Goal: Task Accomplishment & Management: Manage account settings

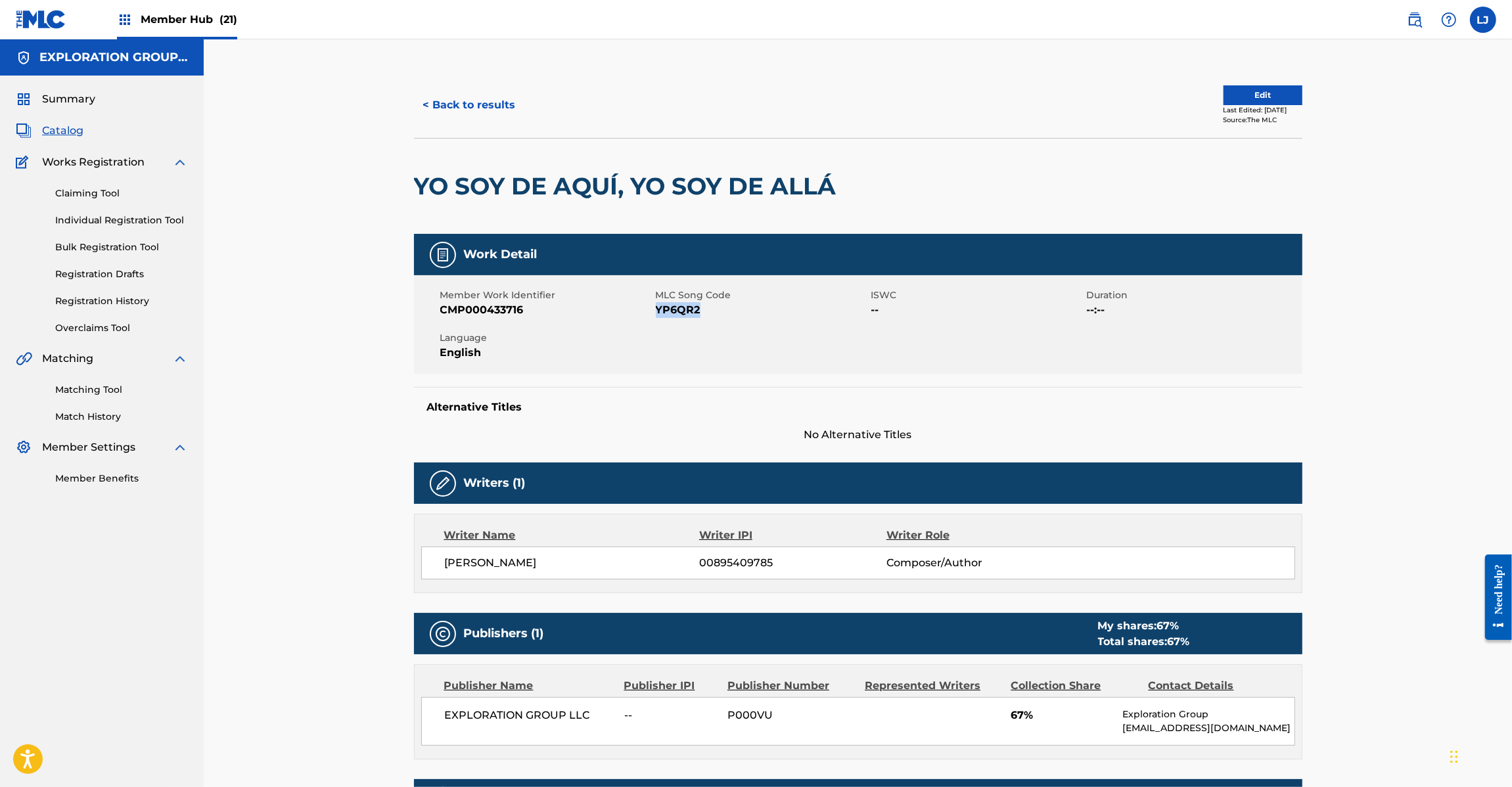
click at [58, 128] on span "Catalog" at bounding box center [63, 130] width 41 height 15
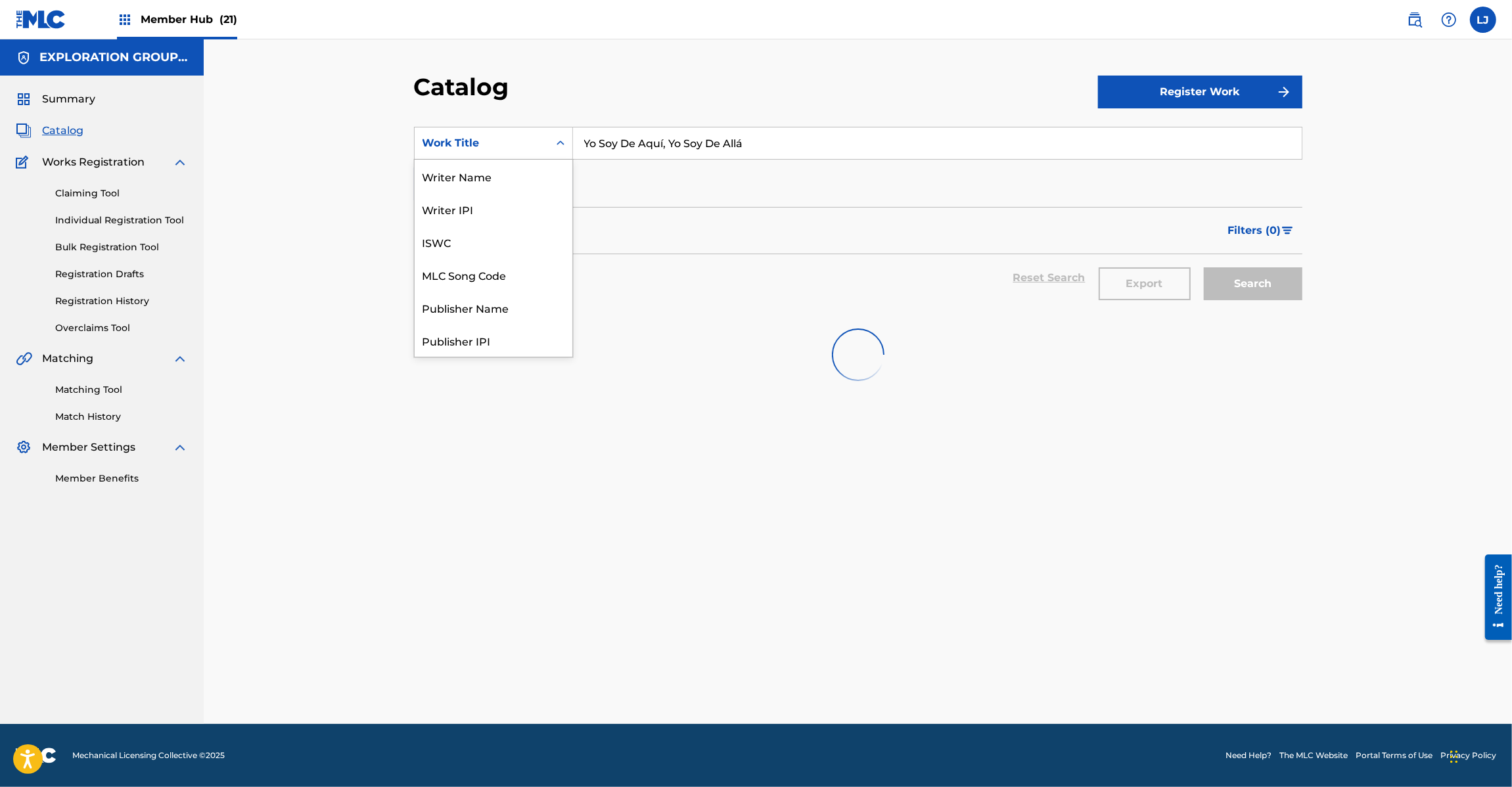
click at [521, 147] on div "Work Title" at bounding box center [482, 143] width 119 height 15
click at [500, 272] on div "MLC Song Code" at bounding box center [493, 275] width 158 height 33
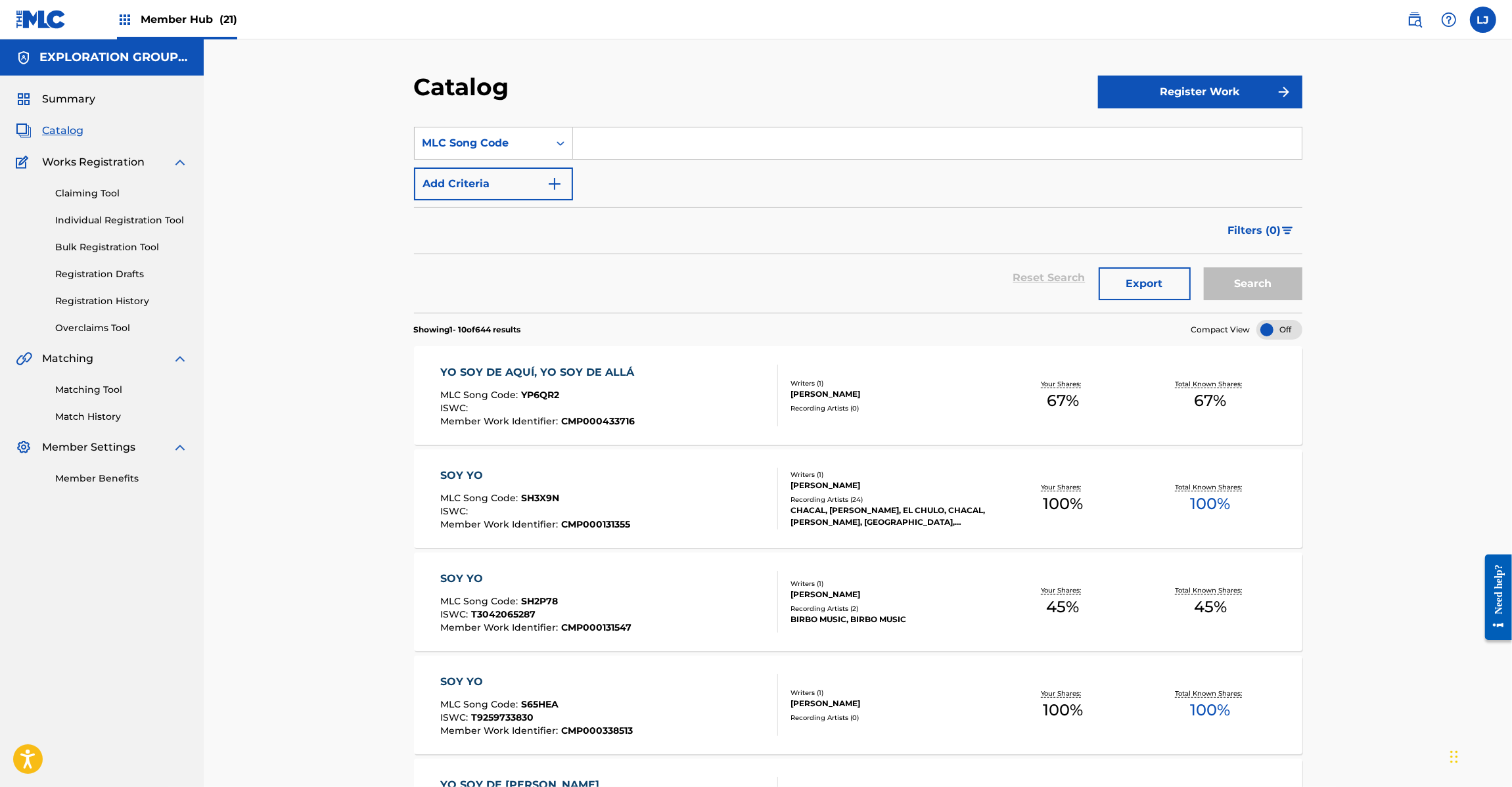
click at [612, 137] on input "Search Form" at bounding box center [937, 143] width 728 height 32
paste input "AA3NZW"
click at [1239, 280] on button "Search" at bounding box center [1253, 283] width 99 height 33
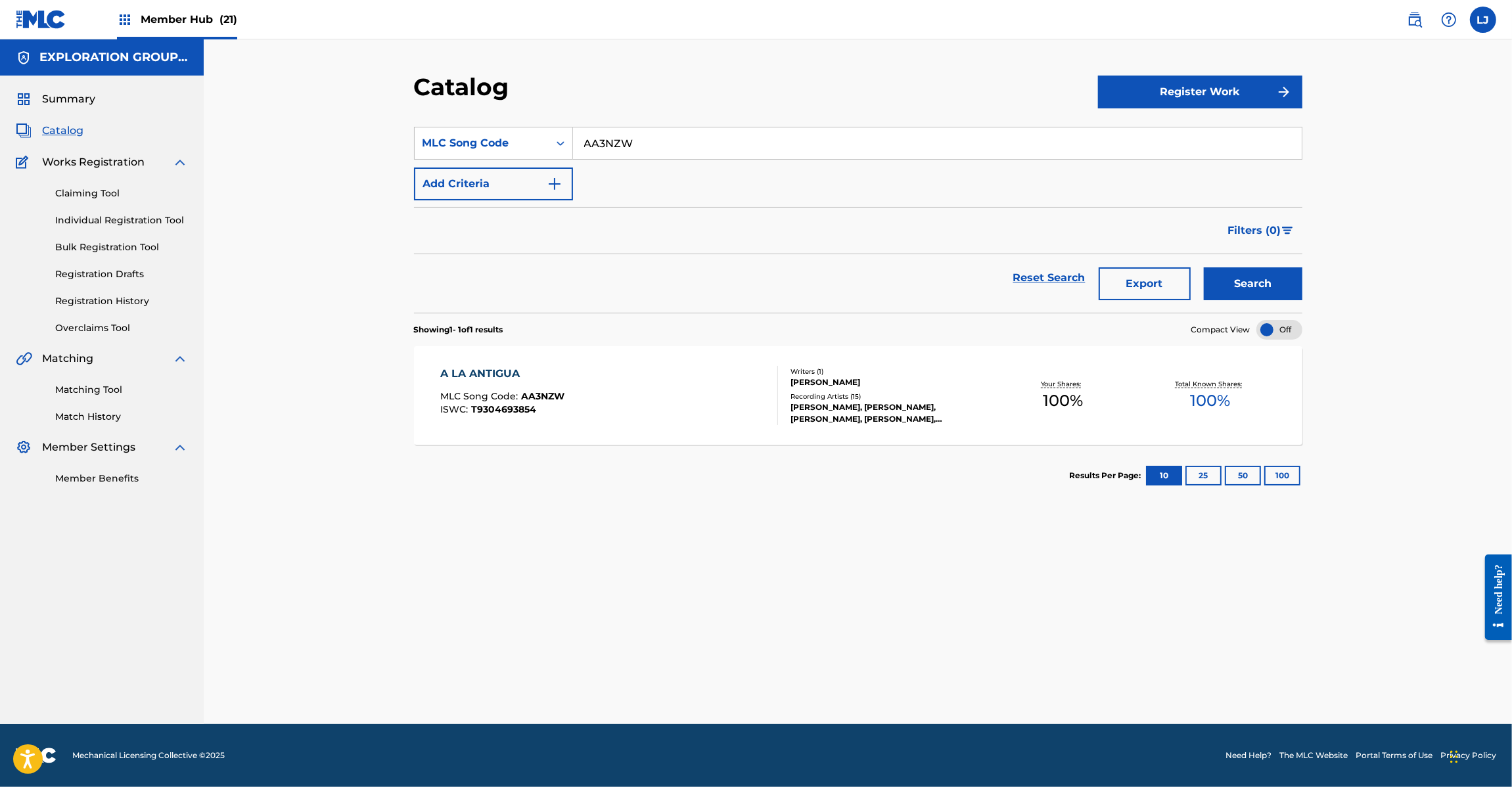
click at [720, 144] on input "AA3NZW" at bounding box center [937, 143] width 728 height 32
paste input "E9I"
click at [1256, 273] on button "Search" at bounding box center [1253, 283] width 99 height 33
click at [691, 122] on section "SearchWithCriteriaa3e1408f-dba9-4ef0-9f9a-420489e9f1a1 MLC Song Code AA3E9I Add…" at bounding box center [858, 212] width 888 height 202
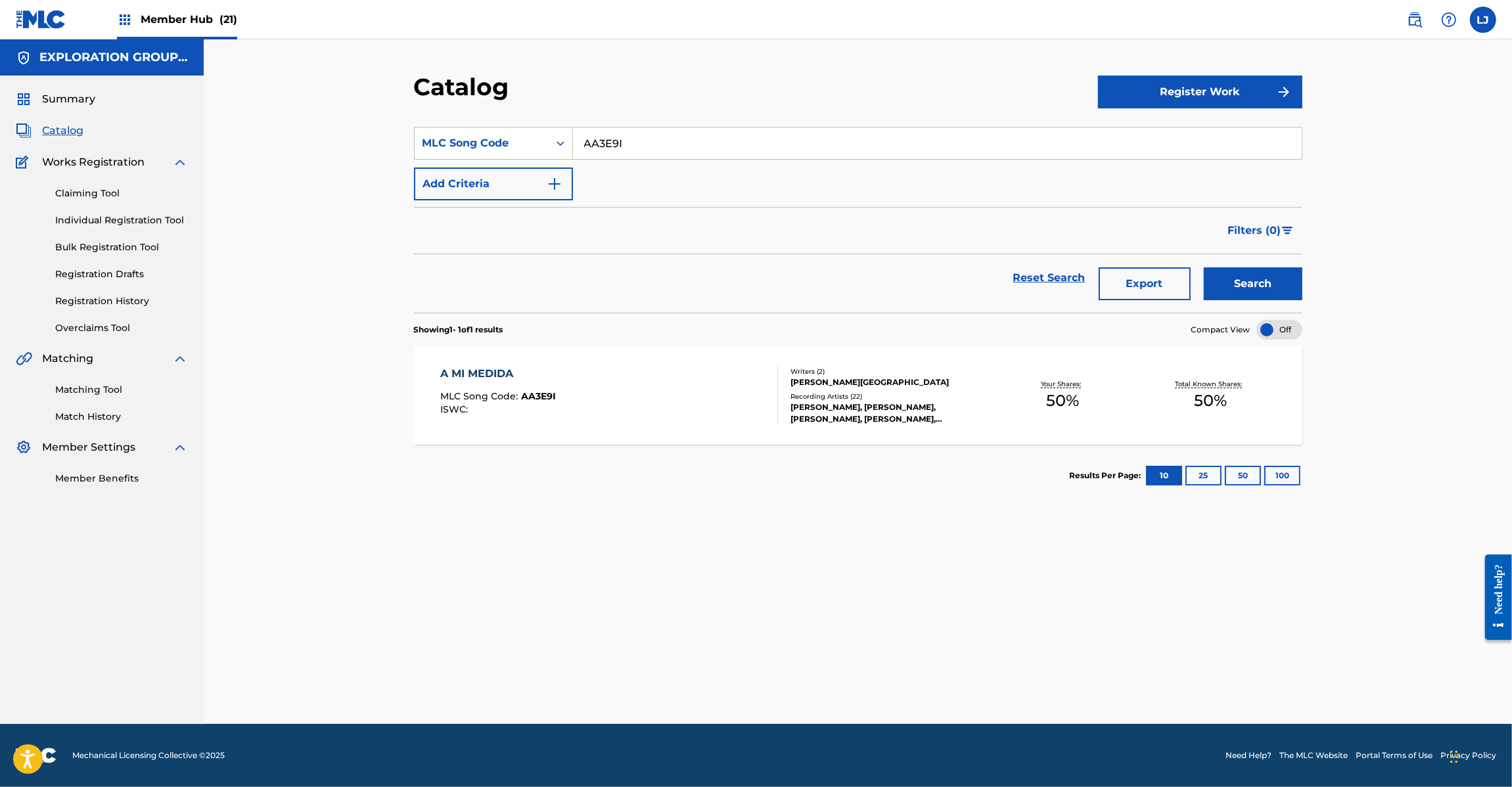
click at [689, 137] on input "AA3E9I" at bounding box center [937, 143] width 728 height 32
paste input "1RPM"
click at [1252, 283] on button "Search" at bounding box center [1253, 283] width 99 height 33
click at [677, 143] on input "AA1RPM" at bounding box center [937, 143] width 728 height 32
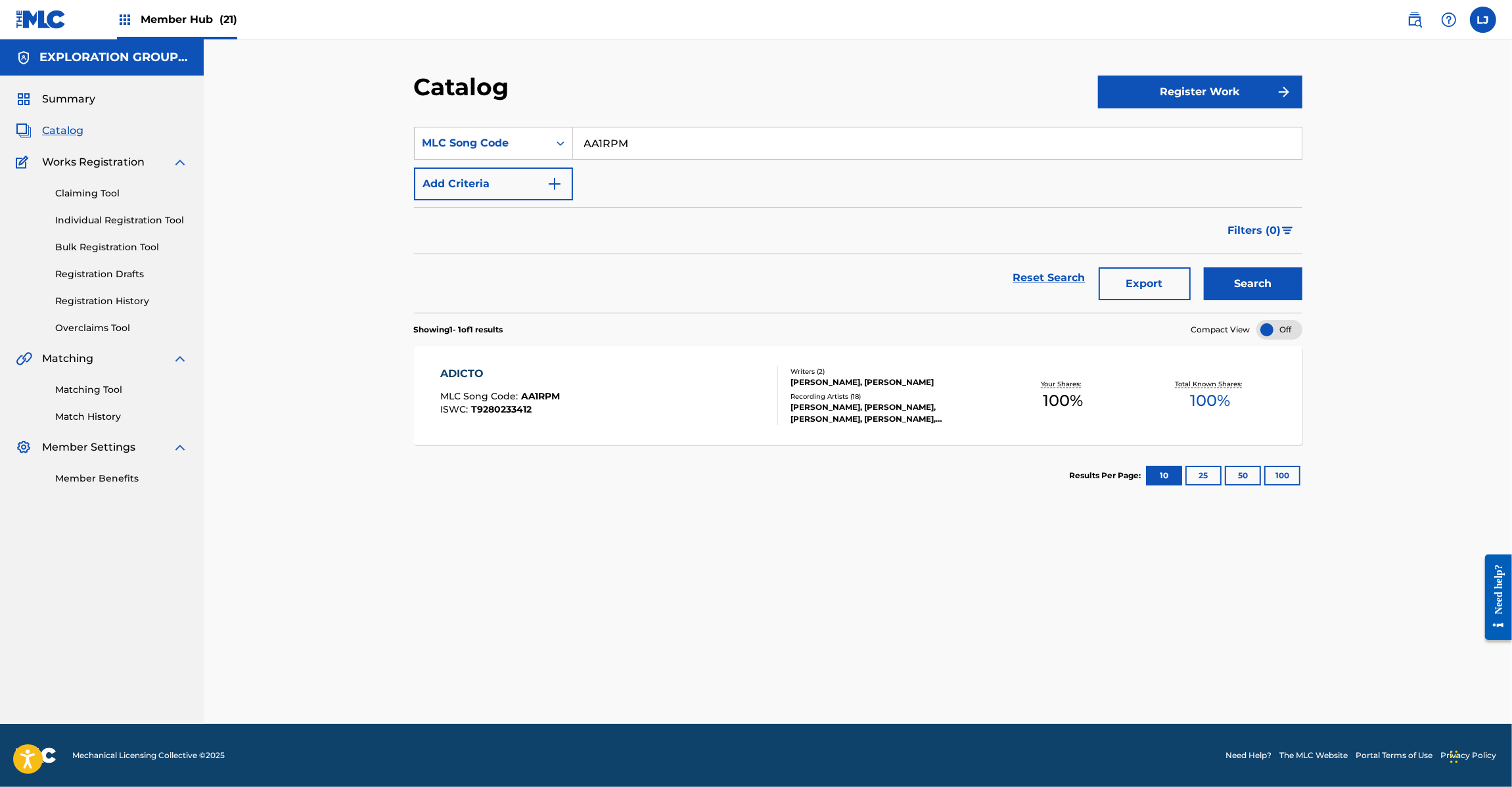
click at [677, 143] on input "AA1RPM" at bounding box center [937, 143] width 728 height 32
paste input "BA315K"
click at [1271, 284] on button "Search" at bounding box center [1253, 283] width 99 height 33
click at [730, 123] on section "SearchWithCriteriaa3e1408f-dba9-4ef0-9f9a-420489e9f1a1 MLC Song Code BA315K Add…" at bounding box center [858, 212] width 888 height 202
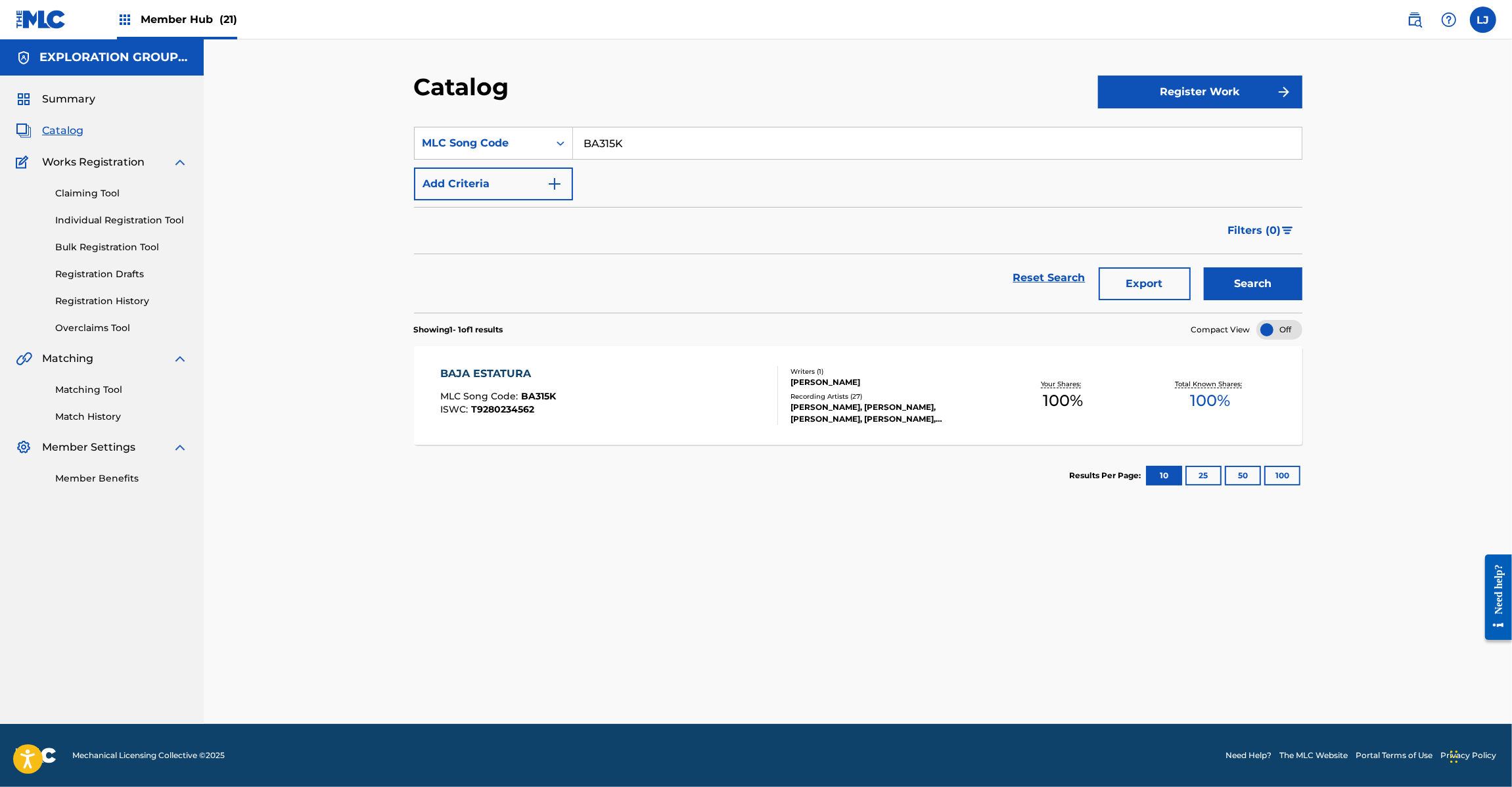
click at [736, 131] on input "BA315K" at bounding box center [937, 143] width 728 height 32
paste input "FVBOT6"
click at [736, 132] on input "FVBOT6" at bounding box center [937, 143] width 728 height 32
click at [1295, 287] on button "Search" at bounding box center [1253, 283] width 99 height 33
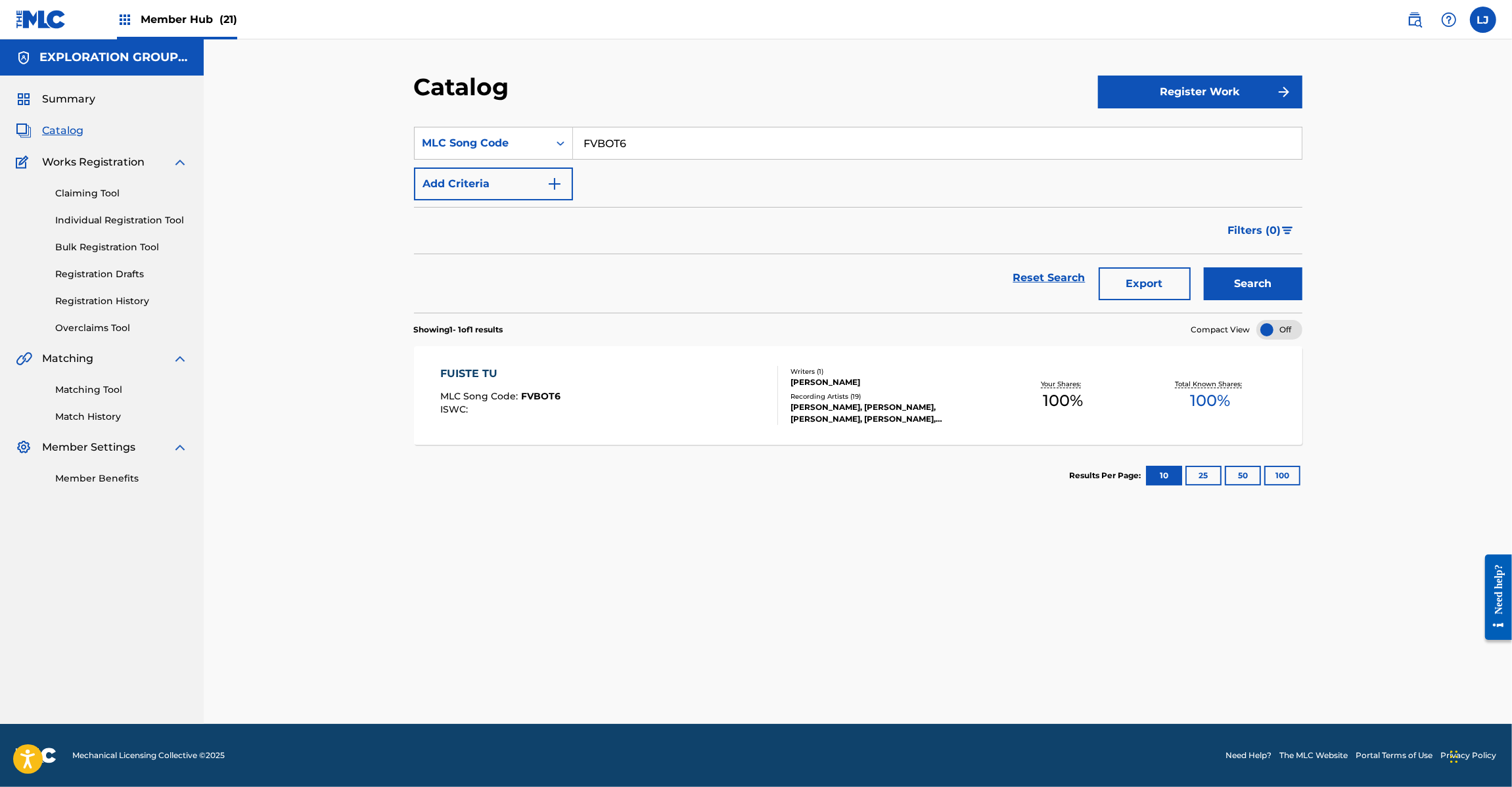
click at [686, 149] on input "FVBOT6" at bounding box center [937, 143] width 728 height 32
paste input "QB021W"
type input "QB021W"
click at [1292, 277] on button "Search" at bounding box center [1253, 283] width 99 height 33
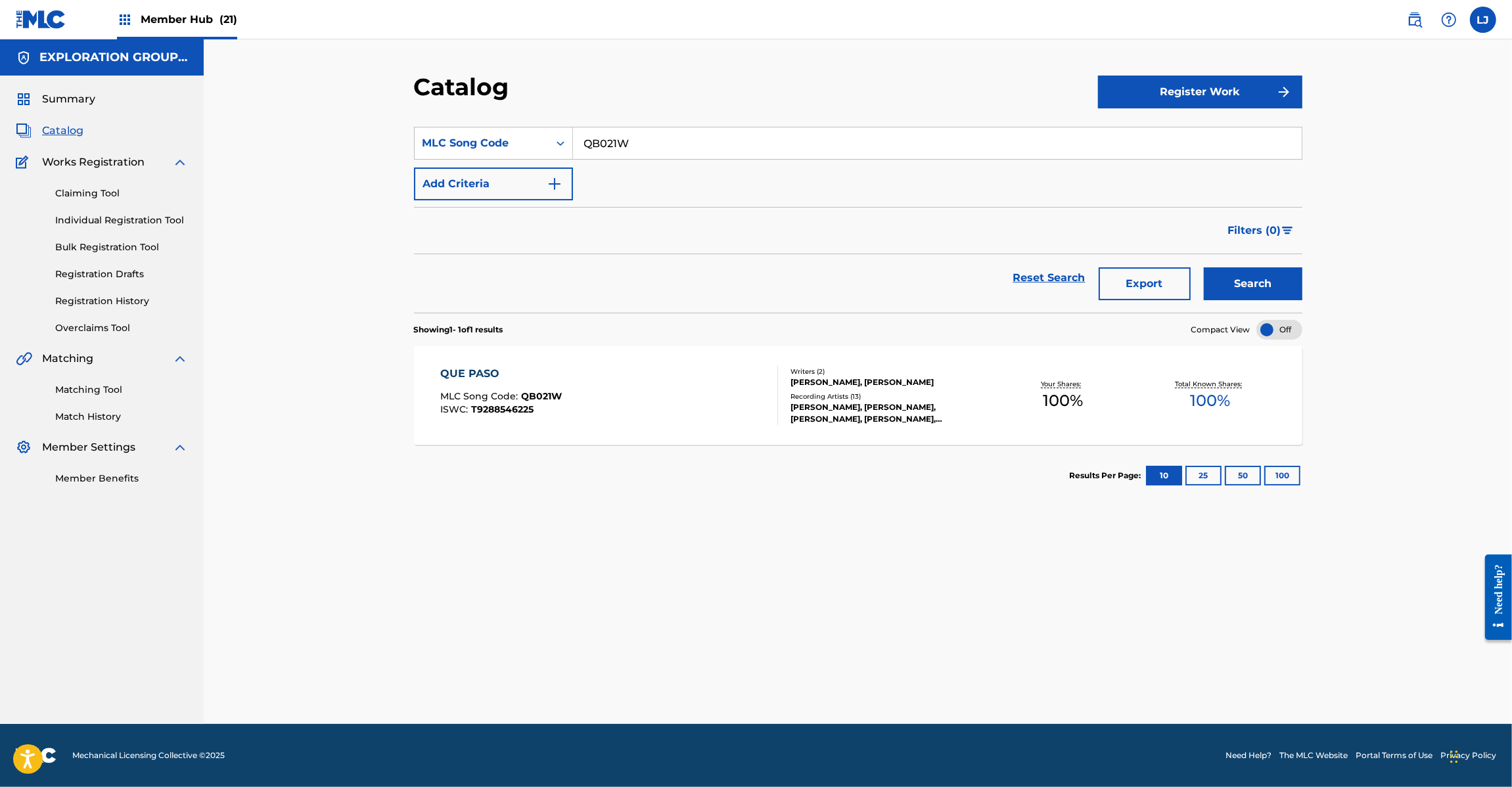
click at [573, 416] on div "QUE PASO MLC Song Code : QB021W ISWC : T9288546225" at bounding box center [609, 395] width 338 height 59
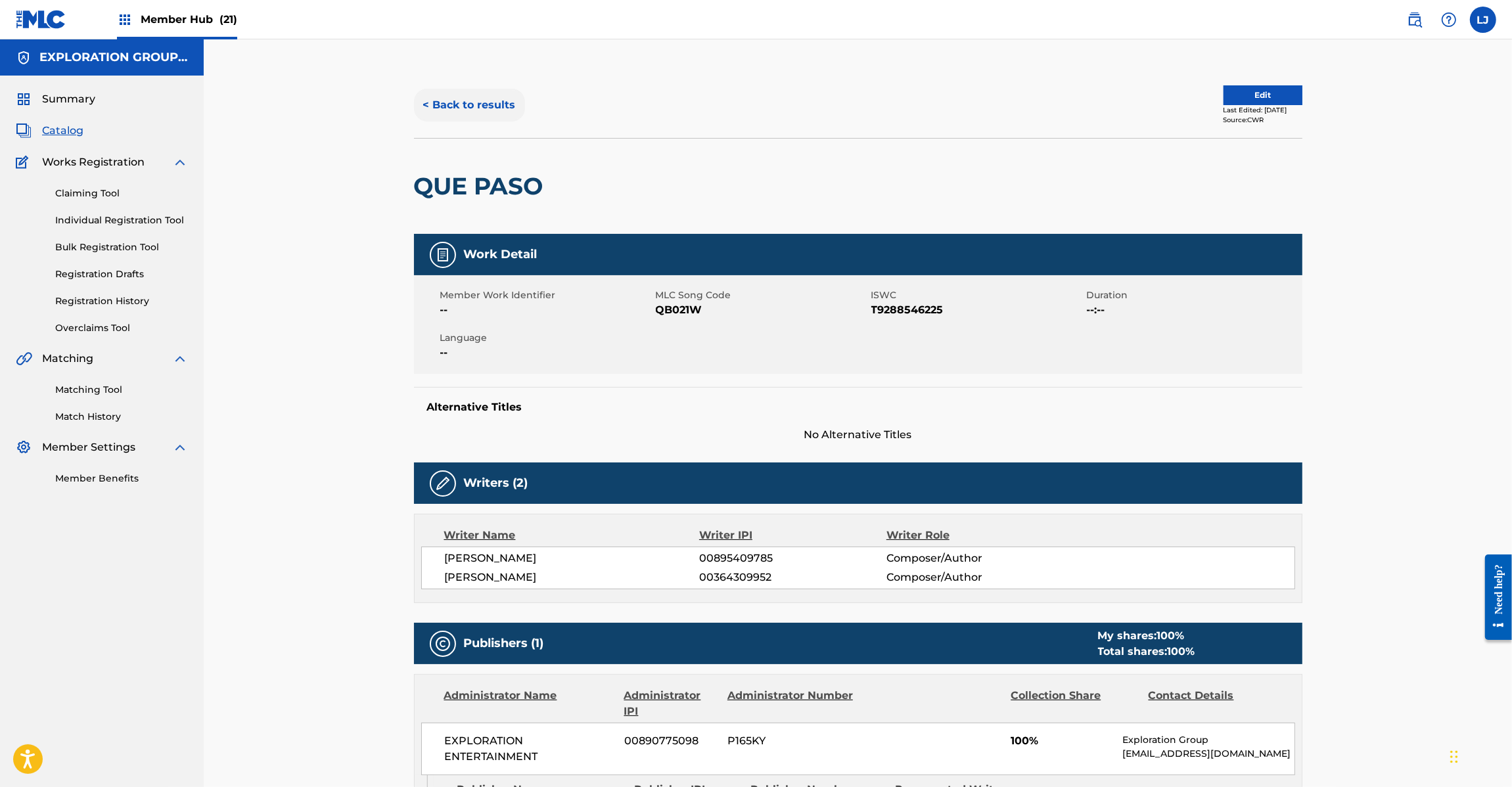
click at [486, 108] on button "< Back to results" at bounding box center [469, 105] width 111 height 33
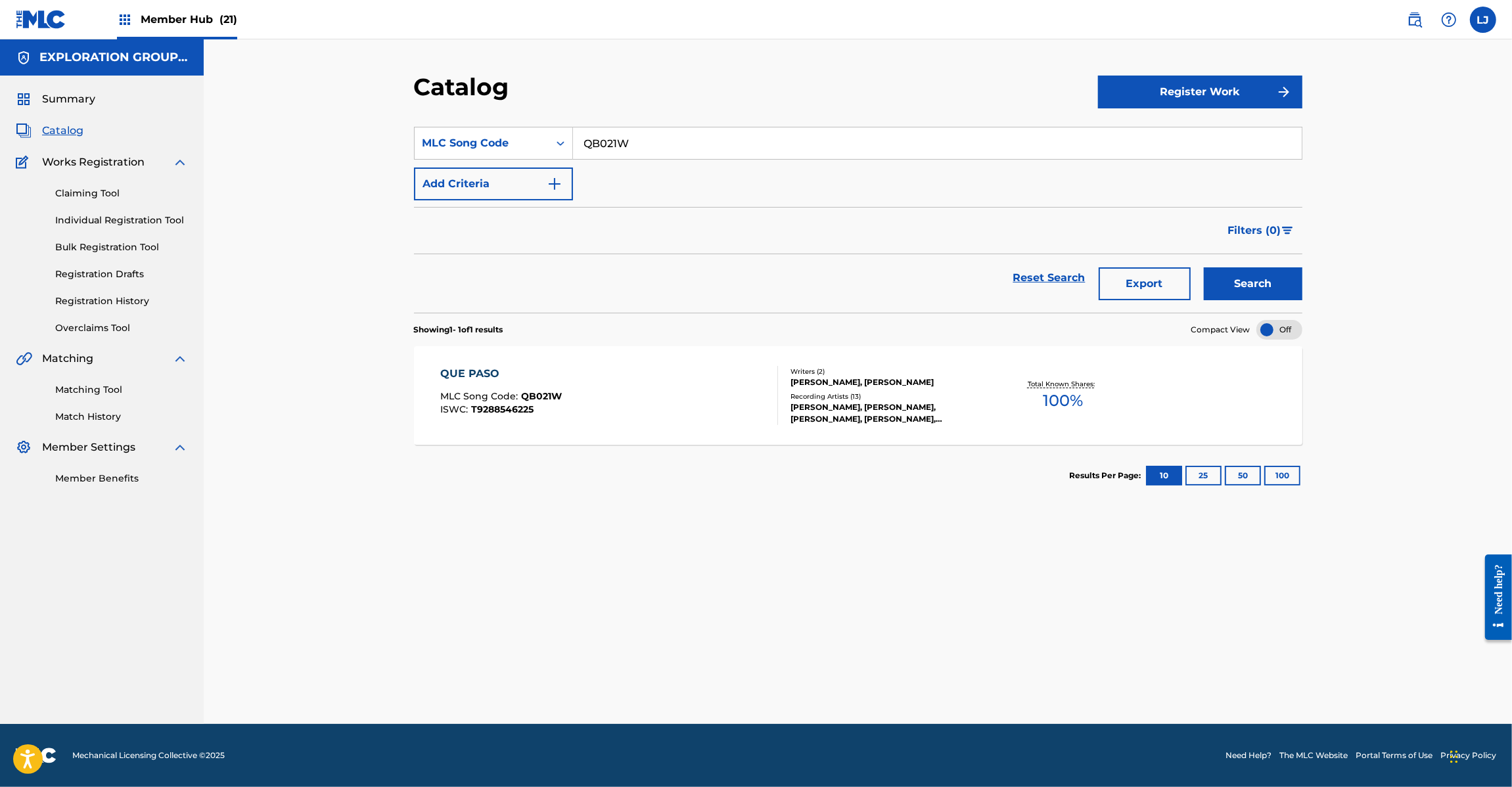
click at [590, 149] on input "QB021W" at bounding box center [937, 143] width 728 height 32
paste input "FVBOT6"
type input "FVBOT6"
click at [1265, 275] on button "Search" at bounding box center [1253, 283] width 99 height 33
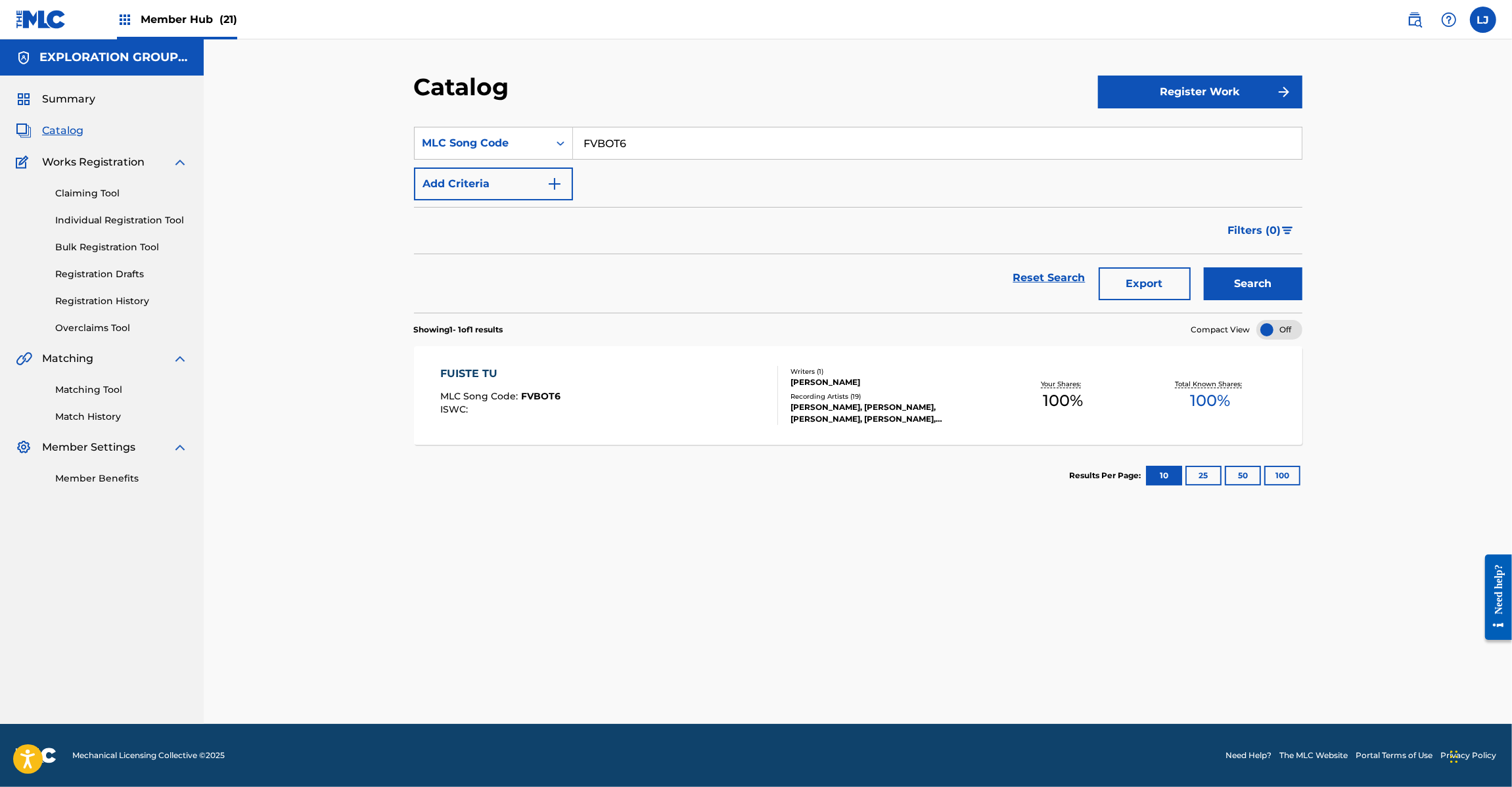
click at [611, 398] on div "FUISTE TU MLC Song Code : FVBOT6 ISWC :" at bounding box center [609, 395] width 338 height 59
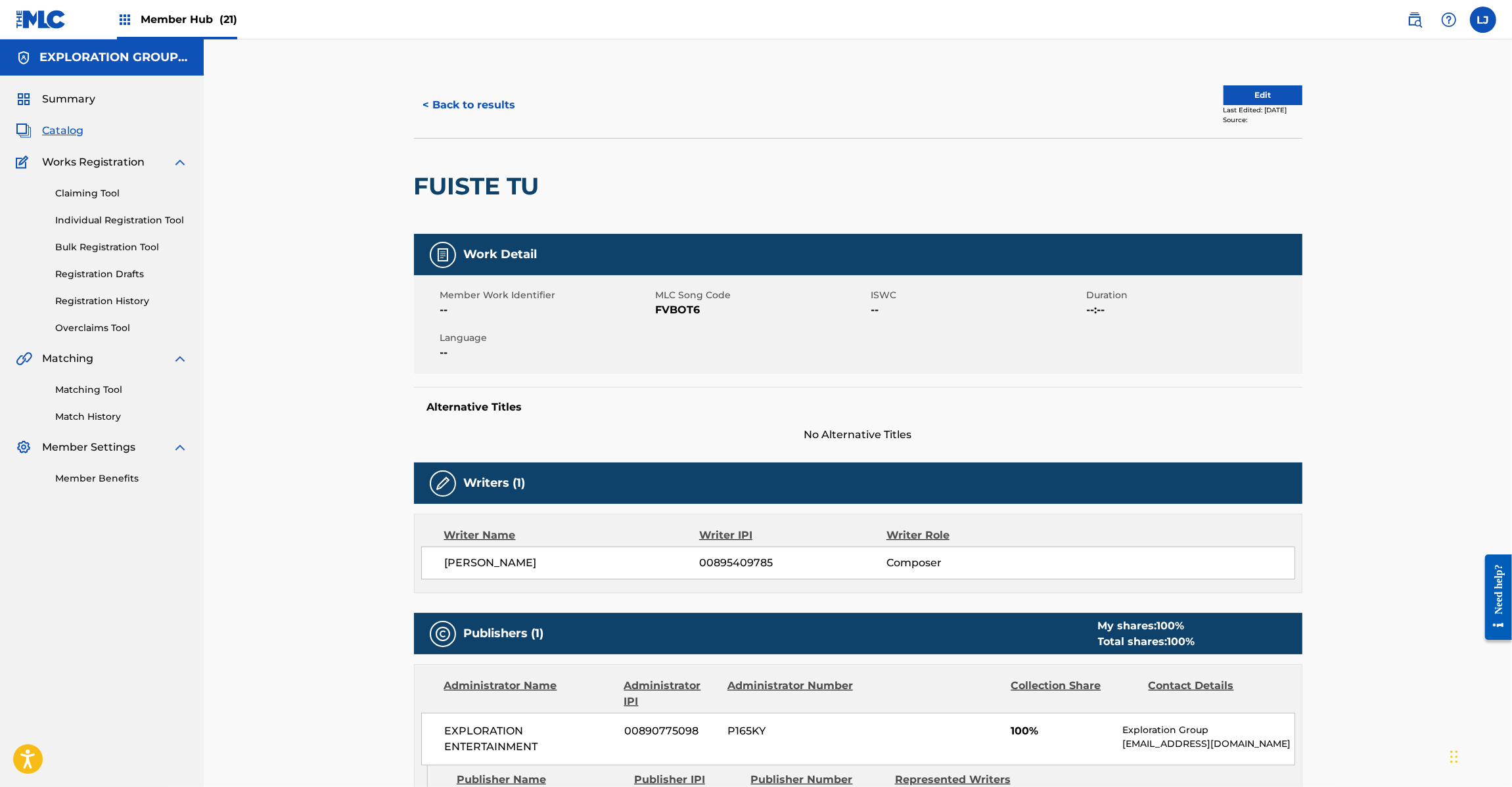
click at [529, 105] on div "< Back to results" at bounding box center [636, 105] width 444 height 33
click at [381, 115] on div "< Back to results Edit Last Edited: March 11, 2024 Source: FUISTE TU Work Detai…" at bounding box center [858, 716] width 1308 height 1354
click at [474, 102] on button "< Back to results" at bounding box center [469, 105] width 111 height 33
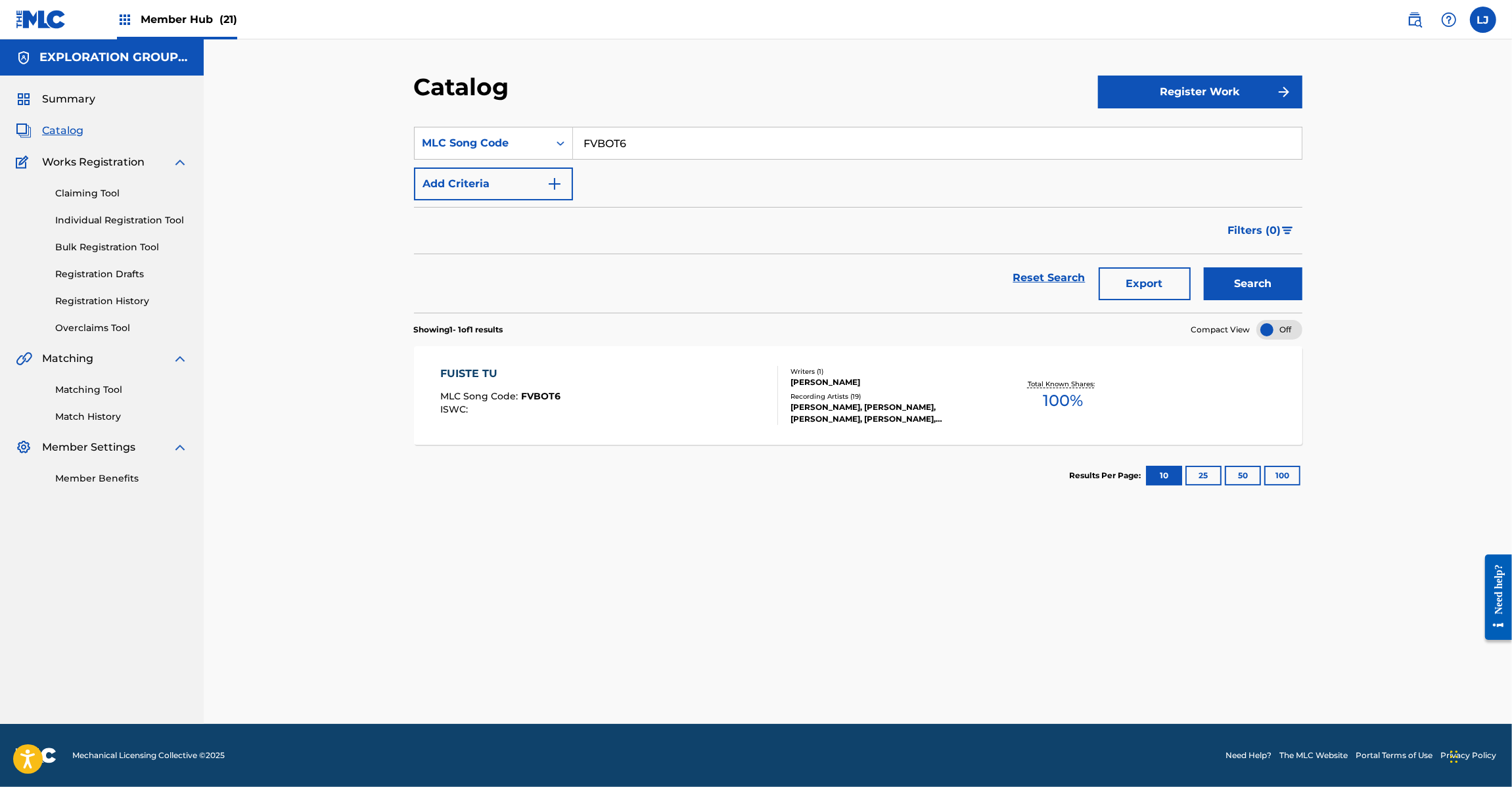
click at [609, 141] on input "FVBOT6" at bounding box center [937, 143] width 728 height 32
paste input "AA1RPM"
type input "AA1RPM"
click at [1281, 292] on button "Search" at bounding box center [1253, 283] width 99 height 33
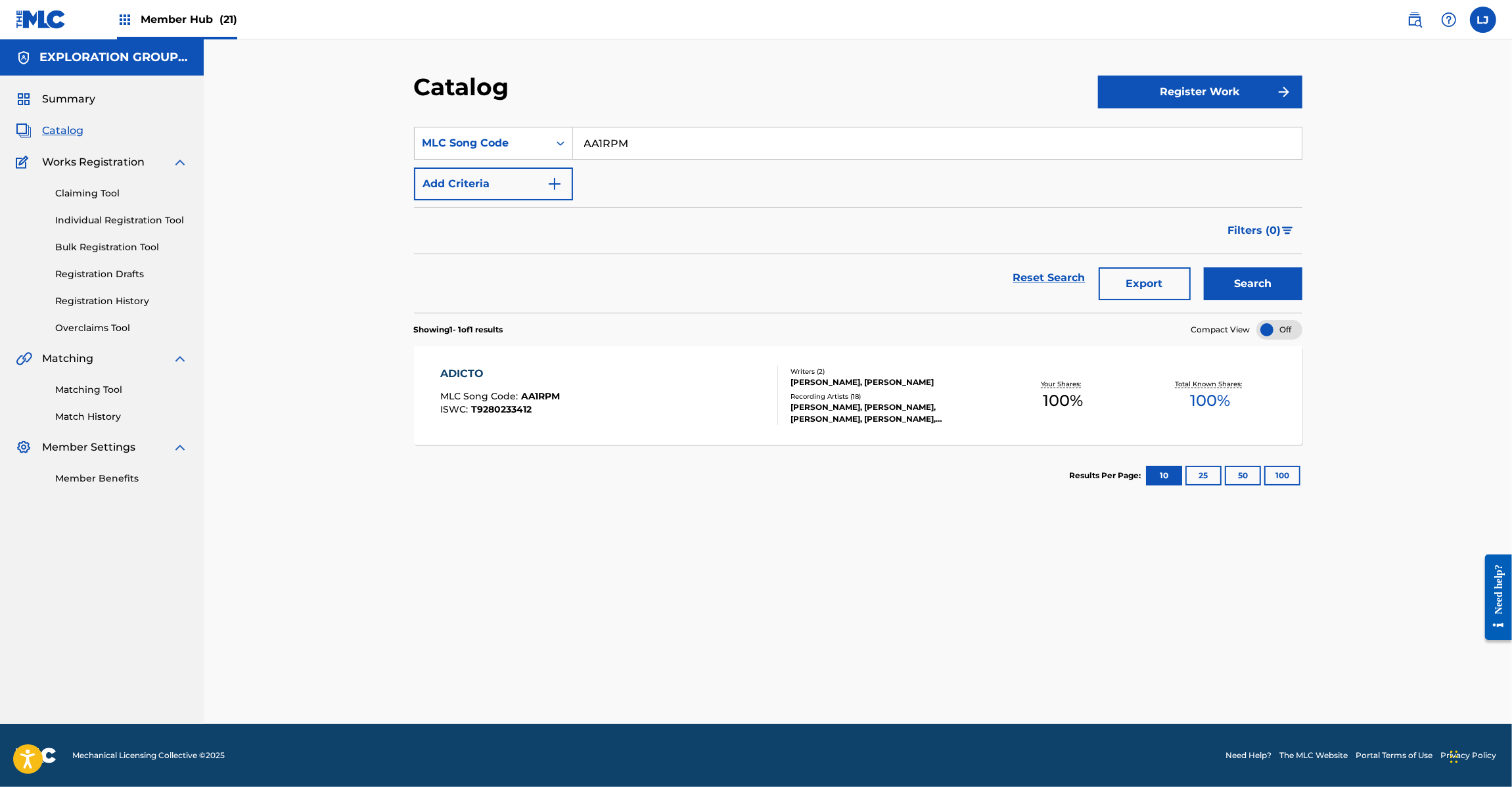
click at [753, 381] on div "ADICTO MLC Song Code : AA1RPM ISWC : T9280233412" at bounding box center [609, 395] width 338 height 59
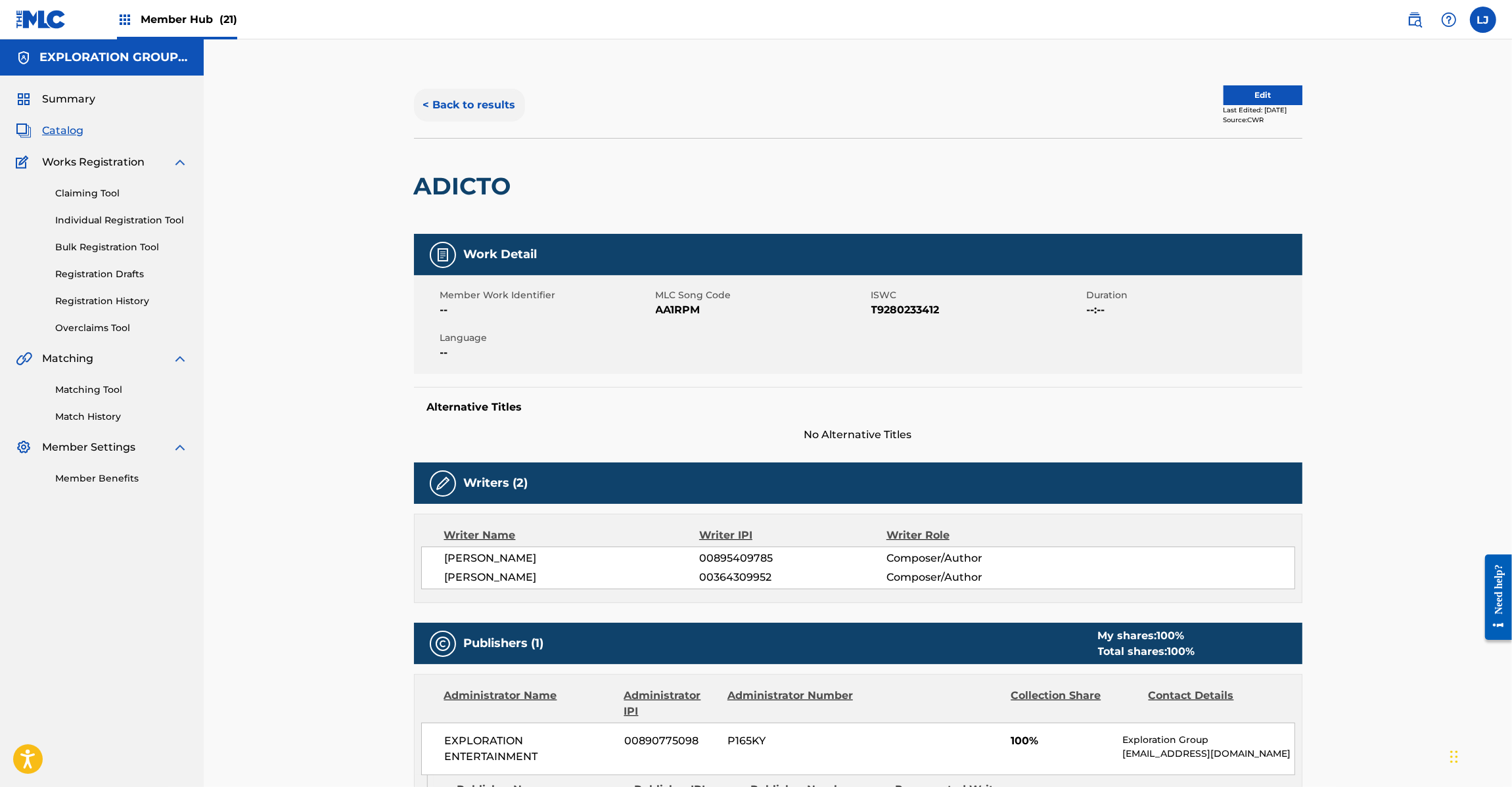
click at [519, 113] on button "< Back to results" at bounding box center [469, 105] width 111 height 33
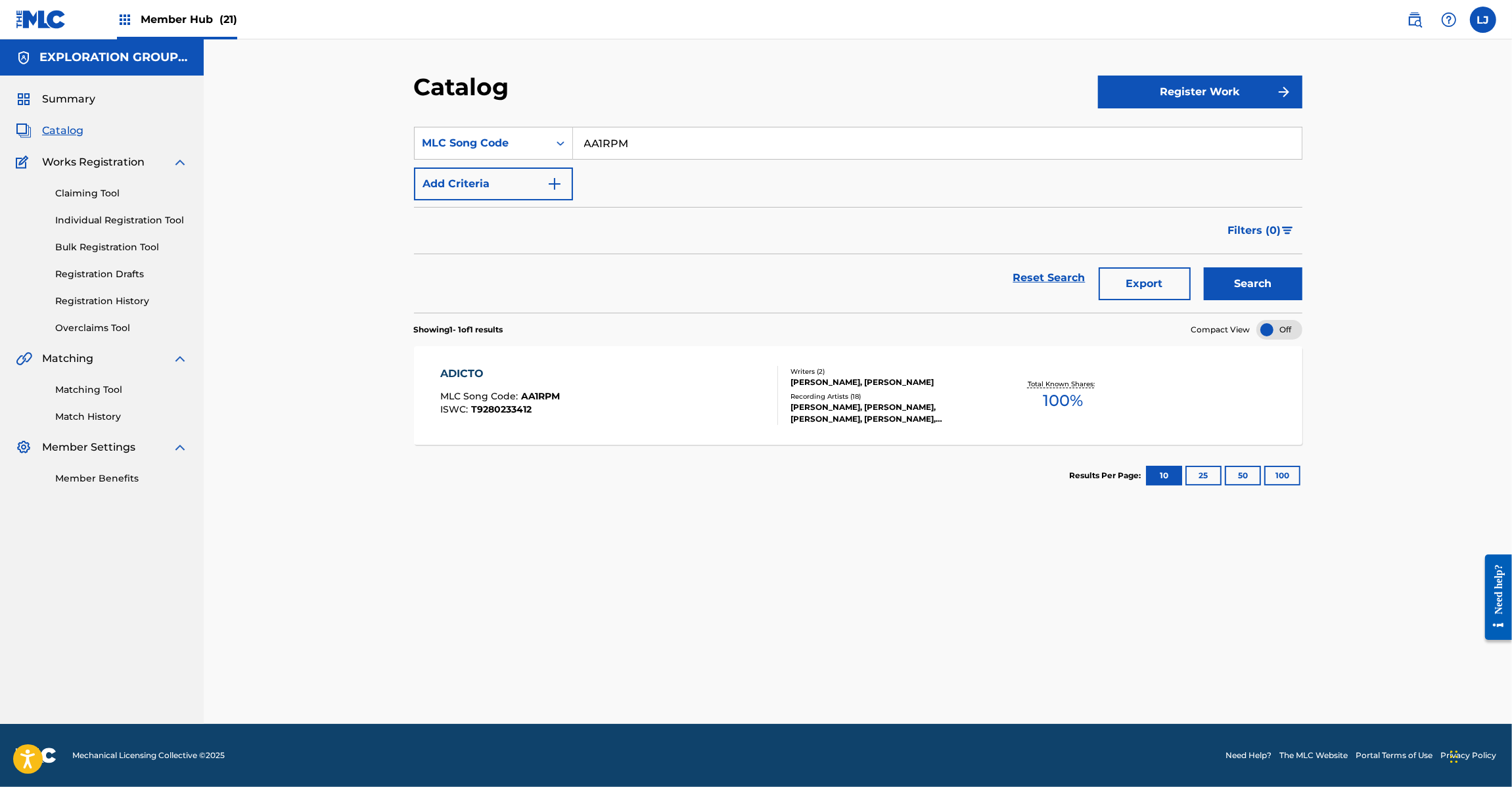
click at [619, 130] on input "AA1RPM" at bounding box center [937, 143] width 728 height 32
paste input "3E9I"
type input "AA3E9I"
click at [1236, 288] on button "Search" at bounding box center [1253, 283] width 99 height 33
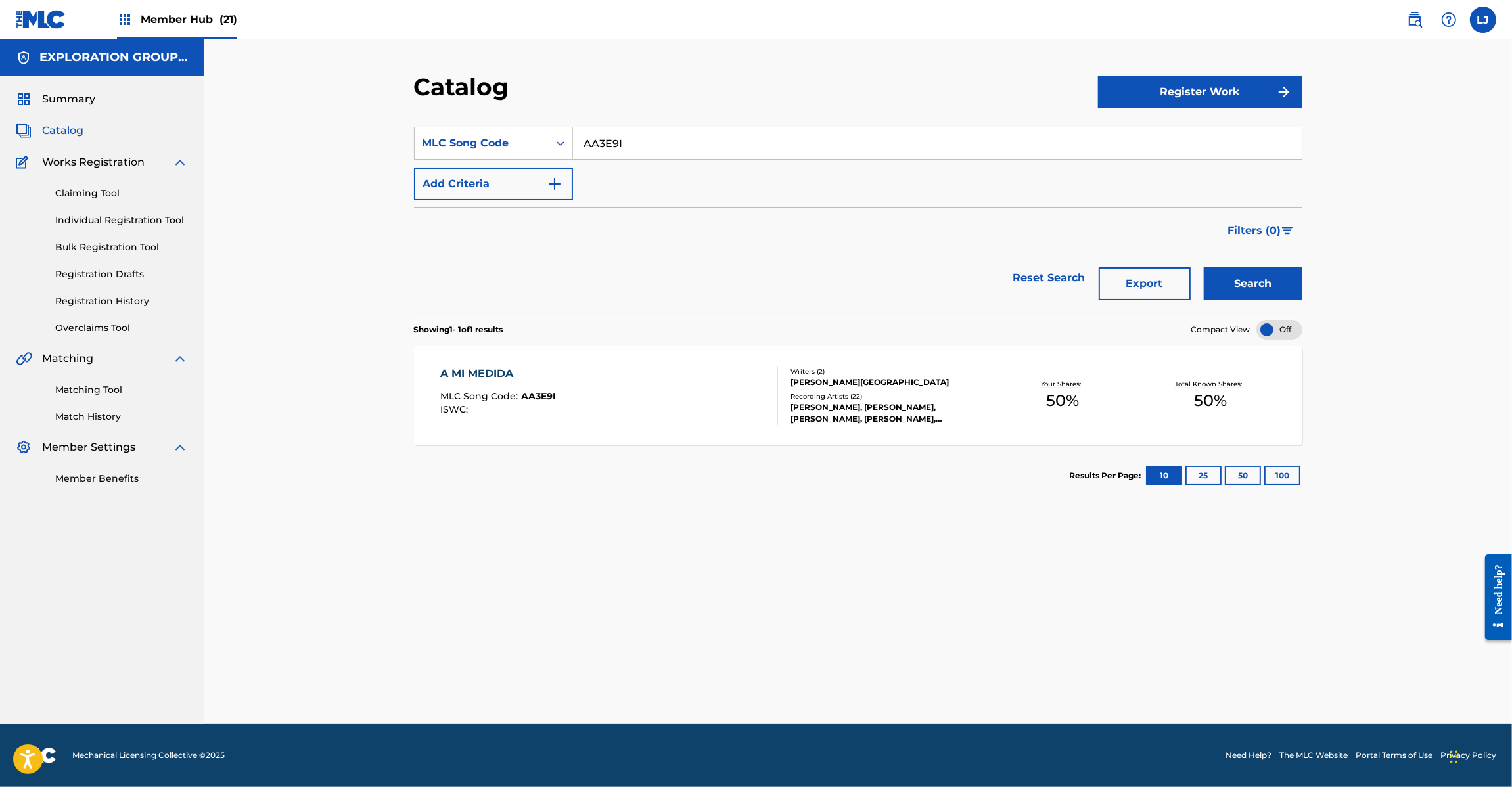
click at [685, 381] on div "A MI MEDIDA MLC Song Code : AA3E9I ISWC :" at bounding box center [609, 395] width 338 height 59
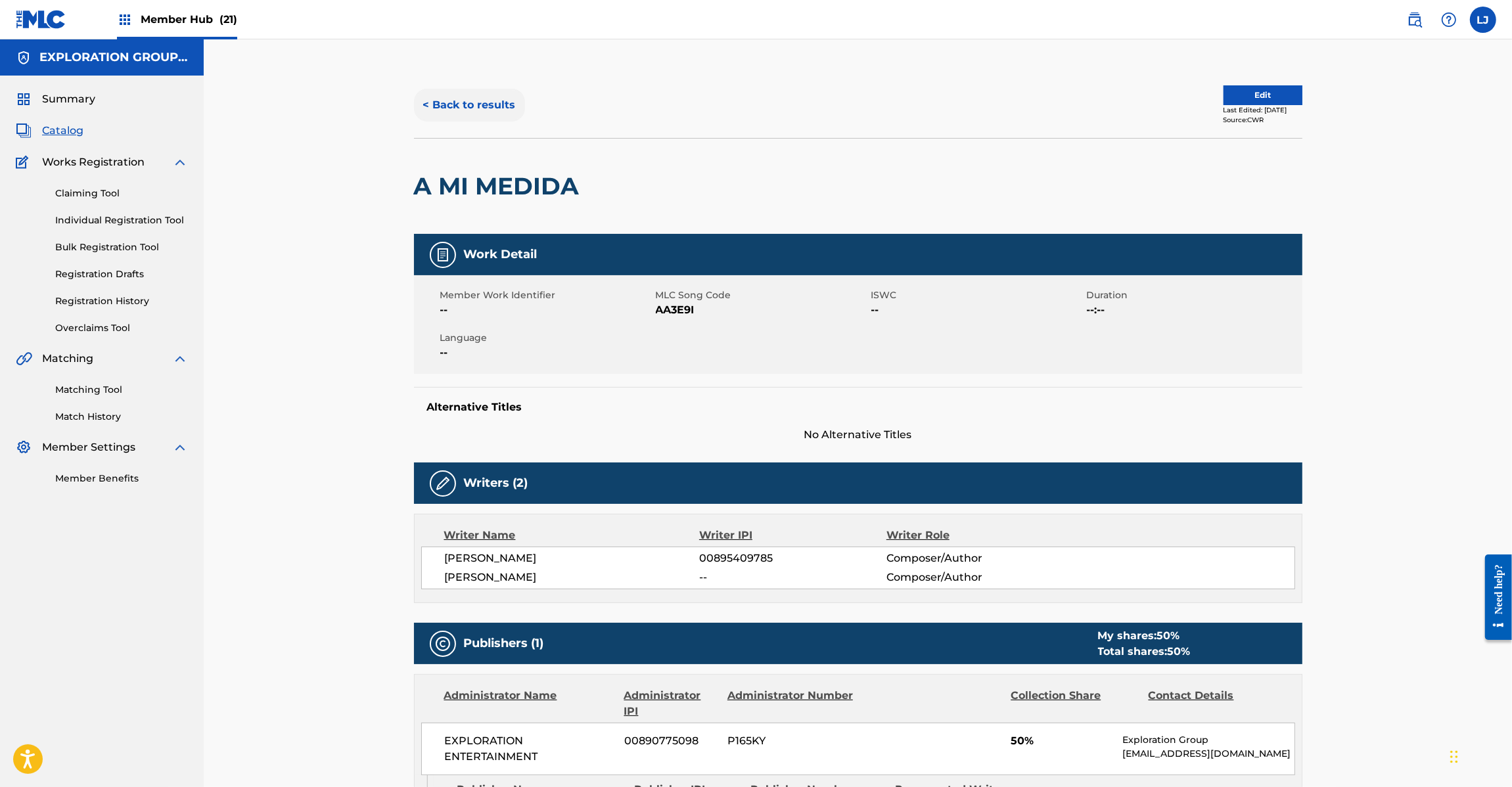
click at [510, 113] on button "< Back to results" at bounding box center [469, 105] width 111 height 33
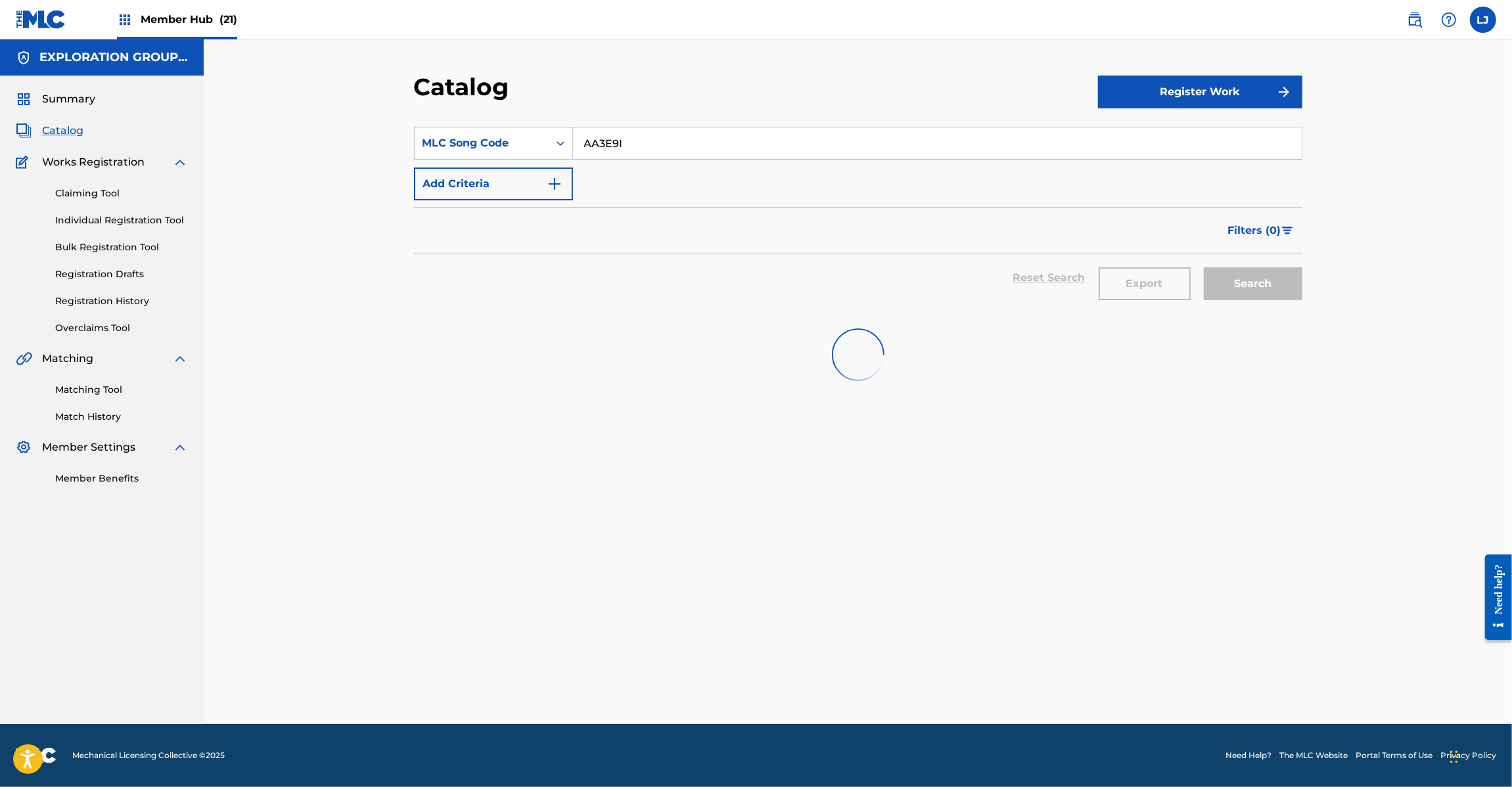
click at [630, 159] on div "AA3E9I" at bounding box center [938, 143] width 729 height 33
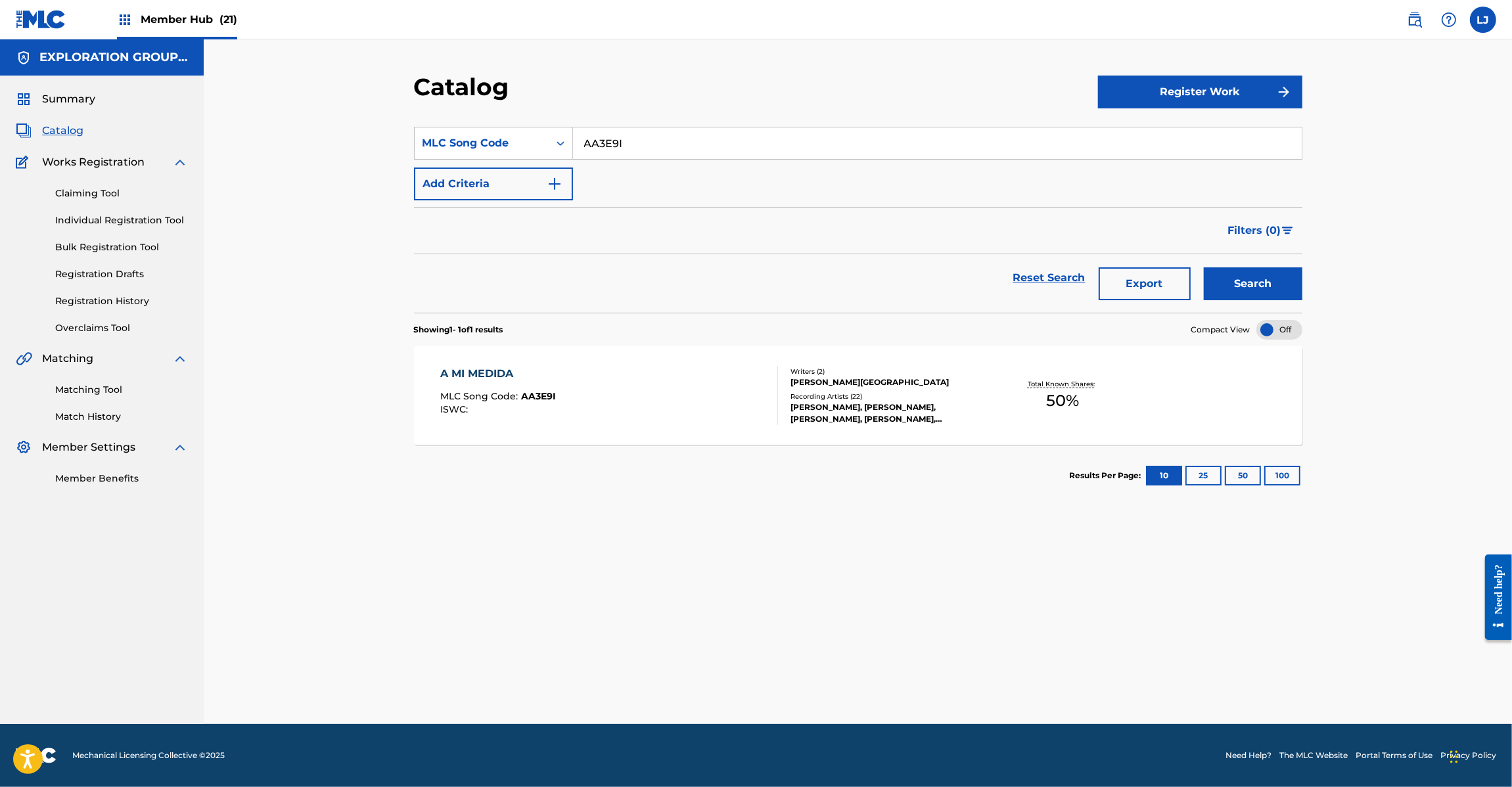
click at [630, 159] on div "AA3E9I" at bounding box center [938, 143] width 729 height 33
click at [636, 142] on input "AA3E9I" at bounding box center [937, 143] width 728 height 32
paste input "NZW"
type input "AA3NZW"
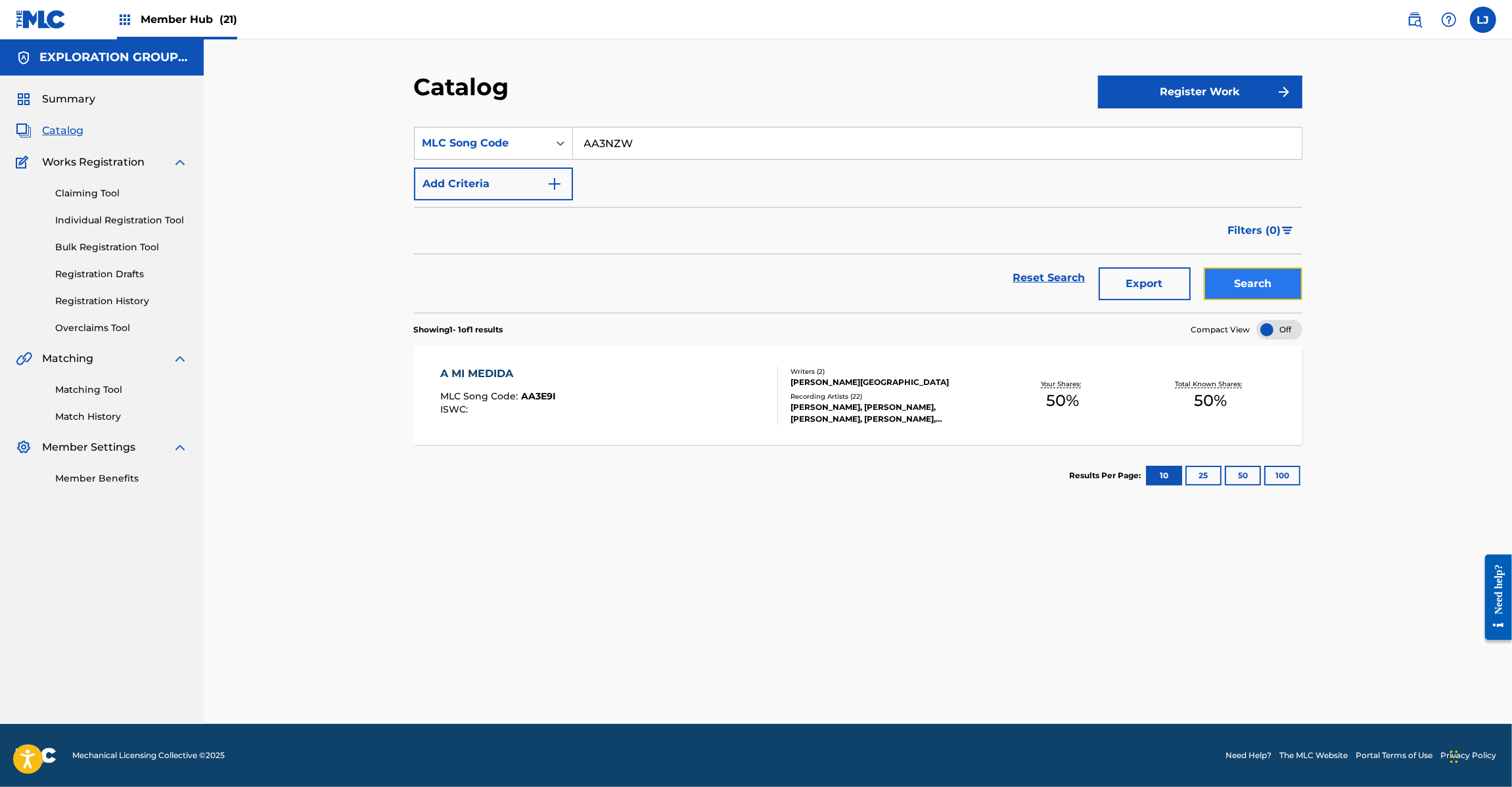
click at [1267, 286] on button "Search" at bounding box center [1253, 283] width 99 height 33
click at [690, 394] on div "A LA ANTIGUA MLC Song Code : AA3NZW ISWC : T9304693854" at bounding box center [609, 395] width 338 height 59
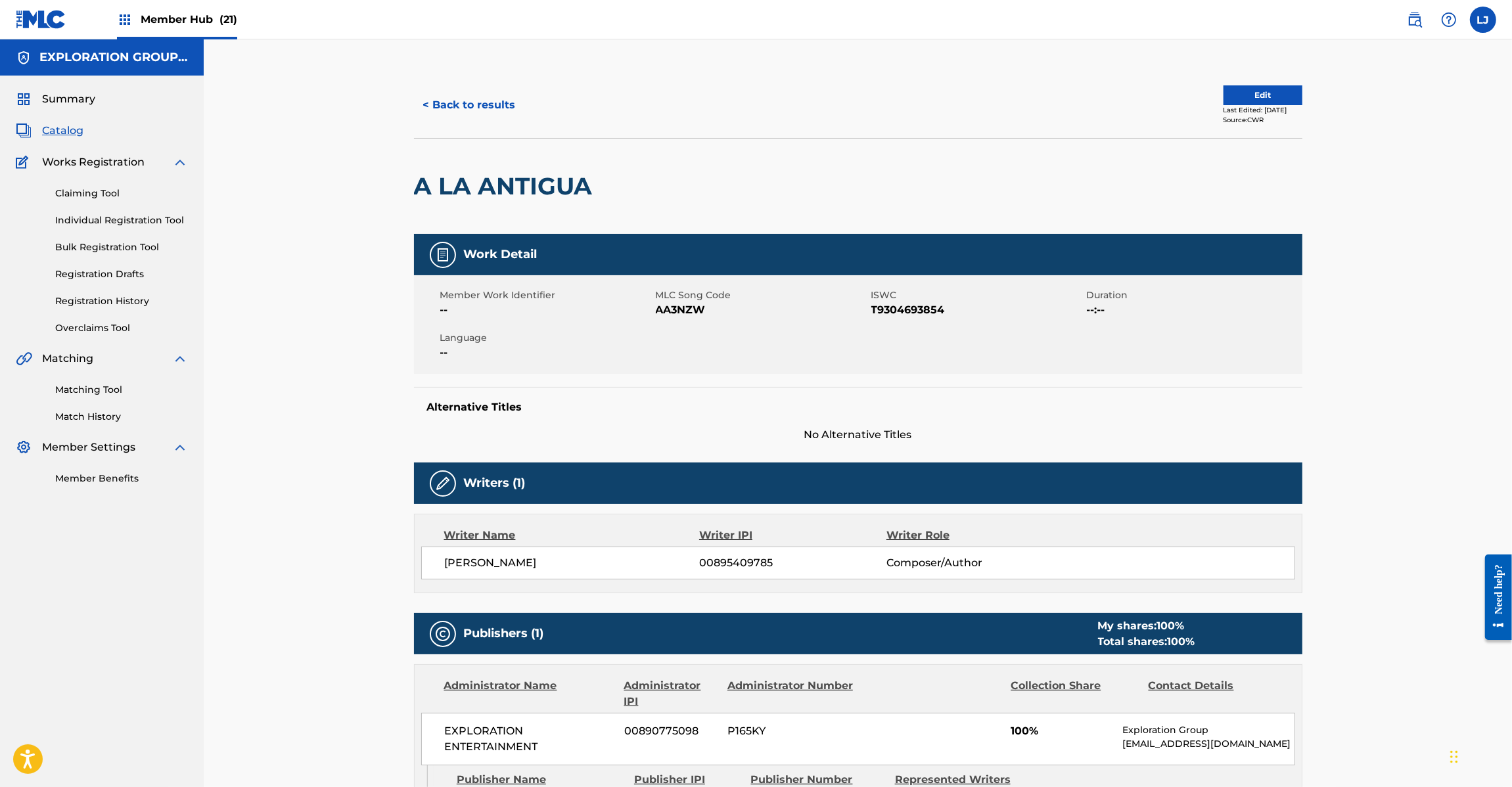
click at [64, 133] on span "Catalog" at bounding box center [63, 130] width 41 height 15
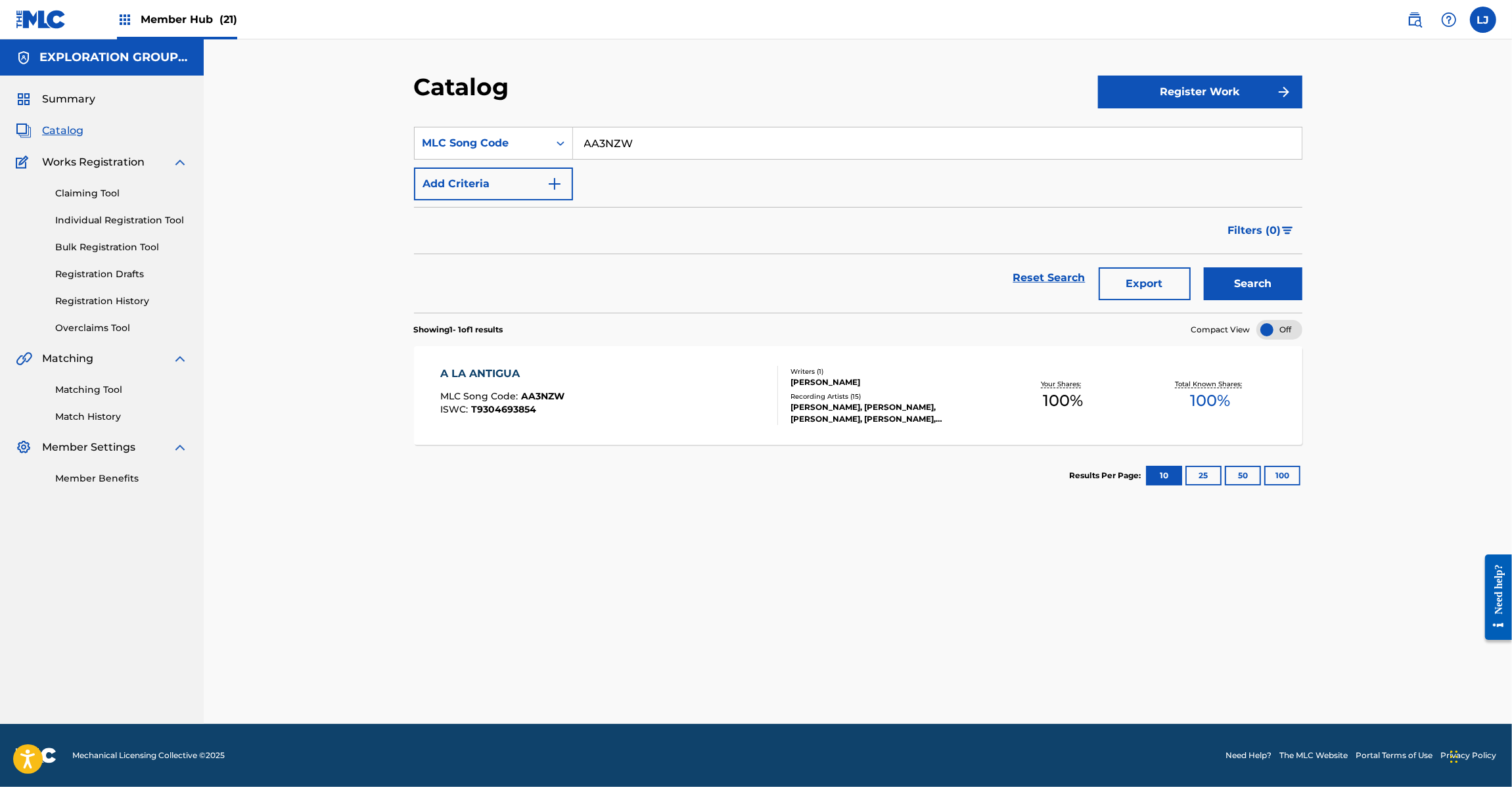
click at [613, 136] on input "AA3NZW" at bounding box center [937, 143] width 728 height 32
paste input "1RPM"
type input "AA1RPM"
click at [1252, 274] on button "Search" at bounding box center [1253, 283] width 99 height 33
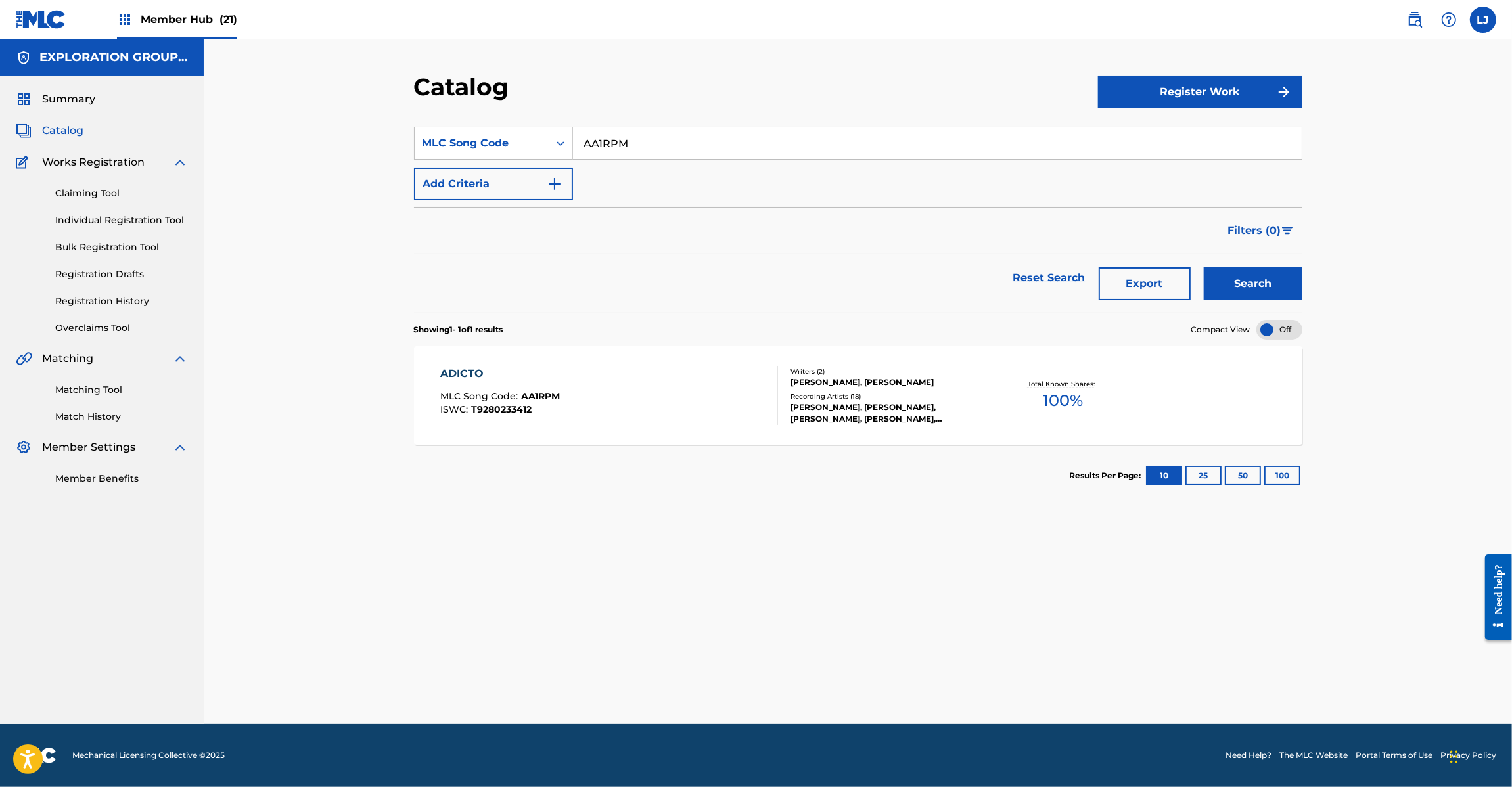
click at [569, 409] on div "ADICTO MLC Song Code : AA1RPM ISWC : T9280233412" at bounding box center [609, 395] width 338 height 59
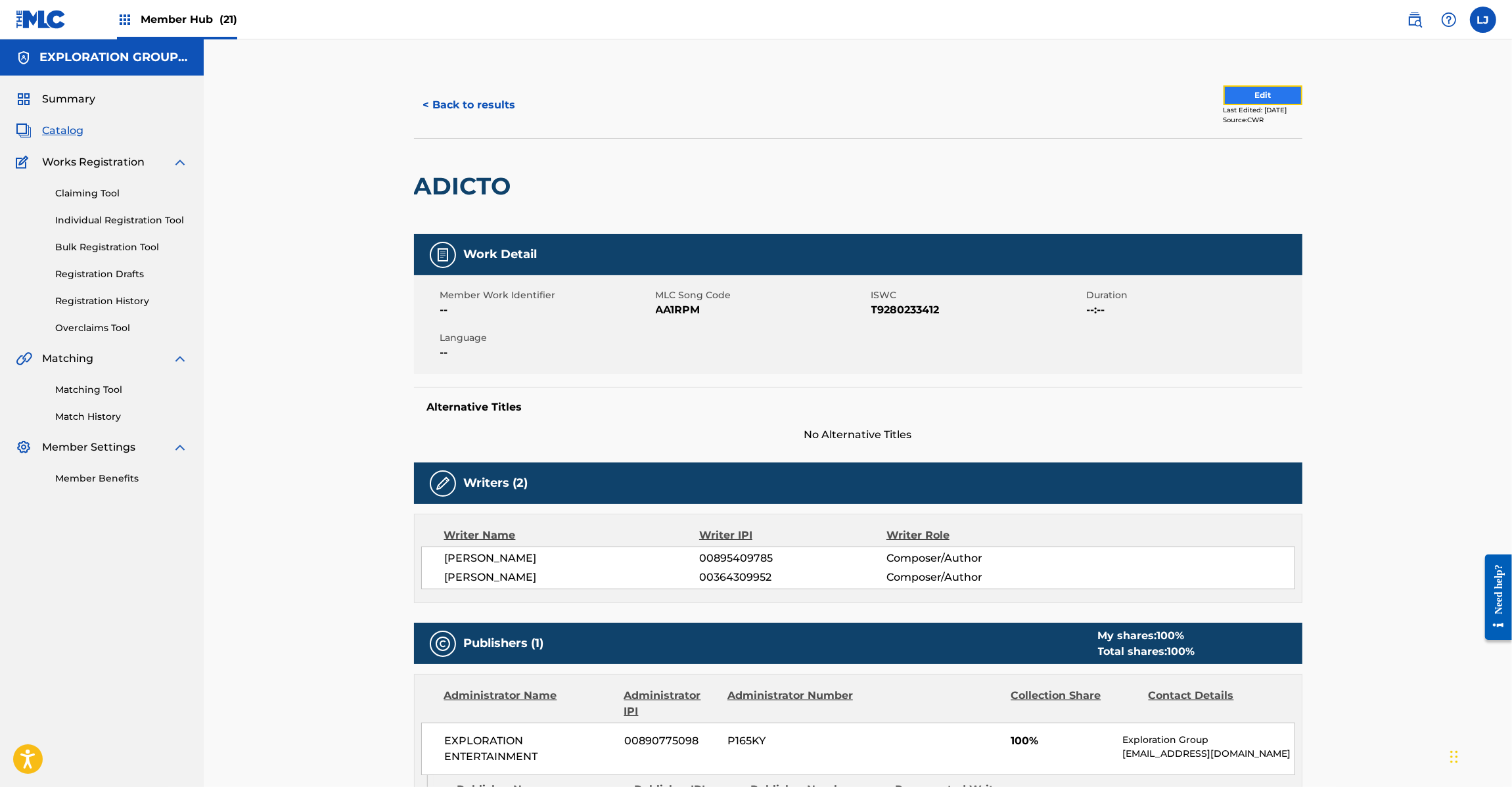
click at [1229, 91] on button "Edit" at bounding box center [1262, 95] width 79 height 20
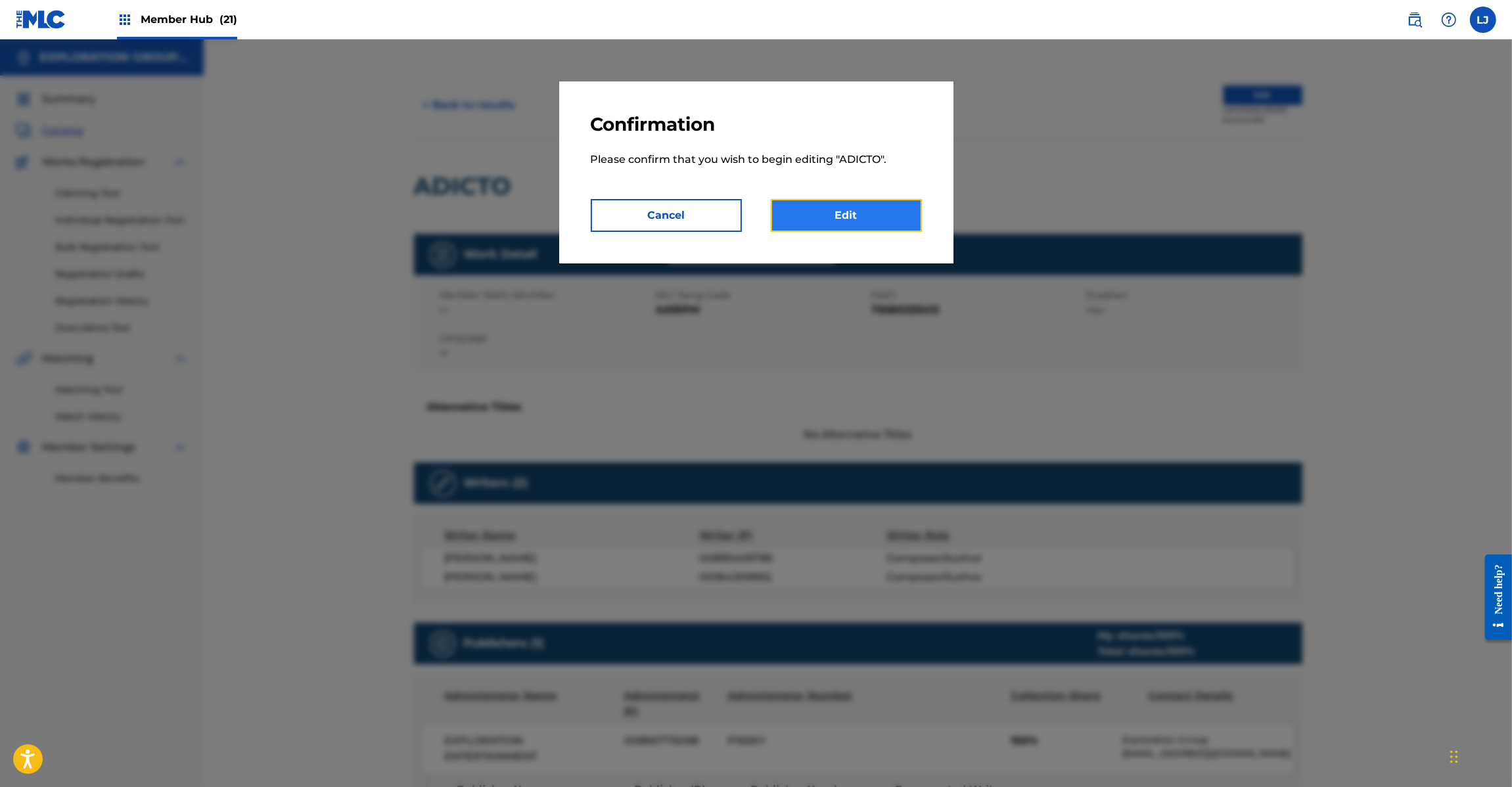
click at [844, 215] on link "Edit" at bounding box center [845, 215] width 151 height 33
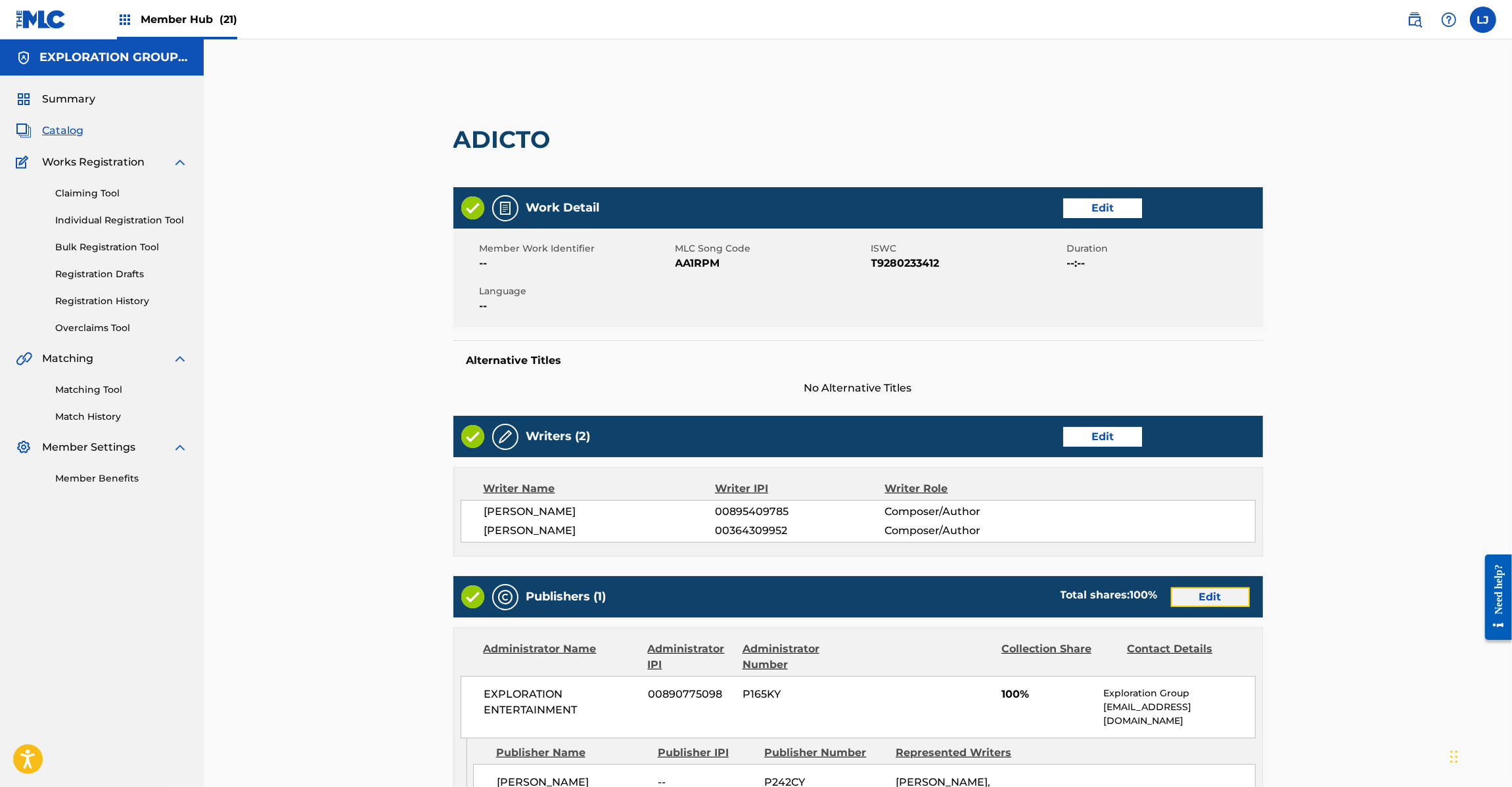
click at [1186, 601] on link "Edit" at bounding box center [1210, 597] width 79 height 20
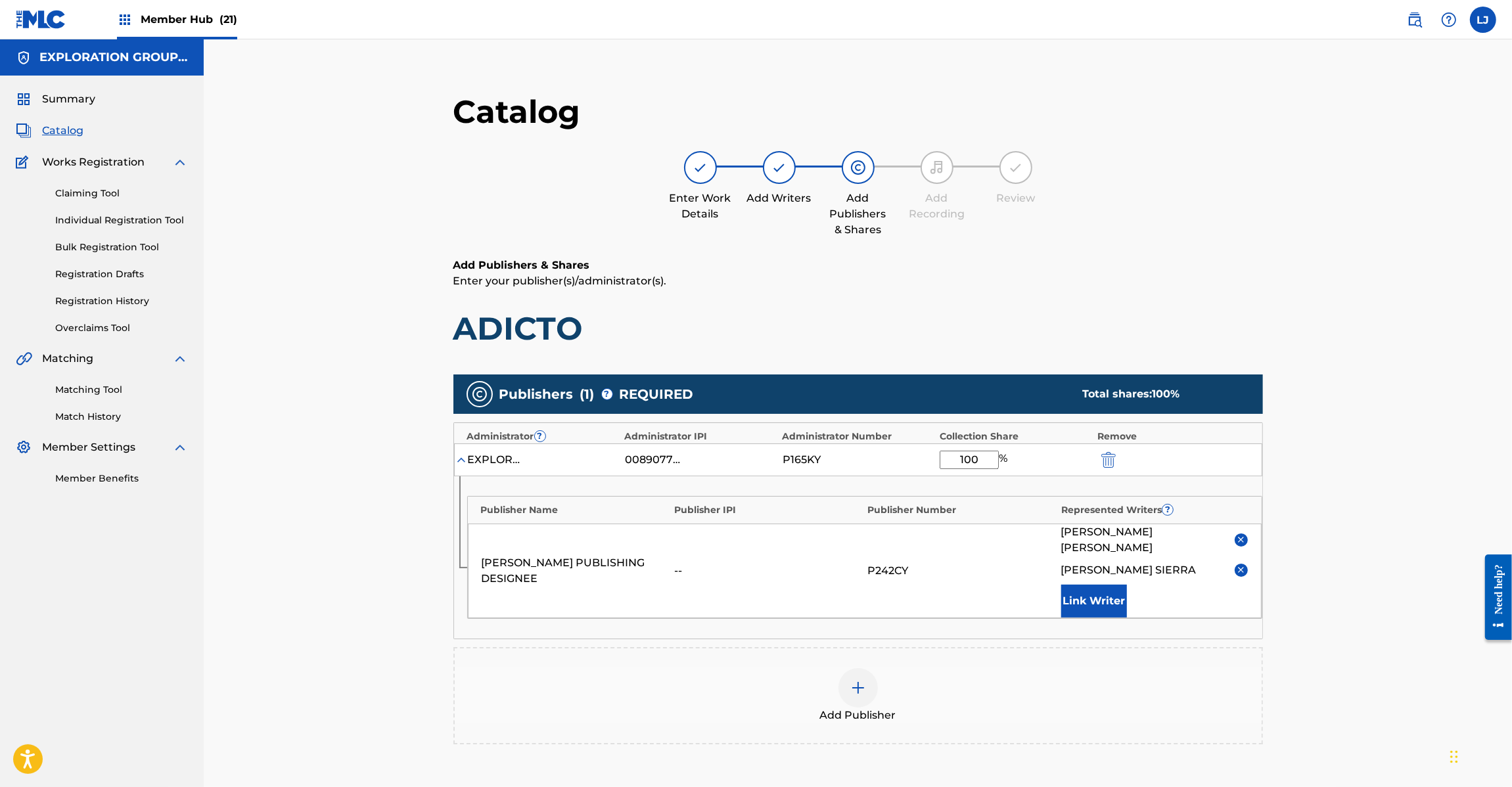
drag, startPoint x: 986, startPoint y: 459, endPoint x: 857, endPoint y: 466, distance: 129.2
click at [857, 466] on div "EXPLORATION ENTERTAINMENT 00890775098 P165KY 100 %" at bounding box center [857, 459] width 808 height 33
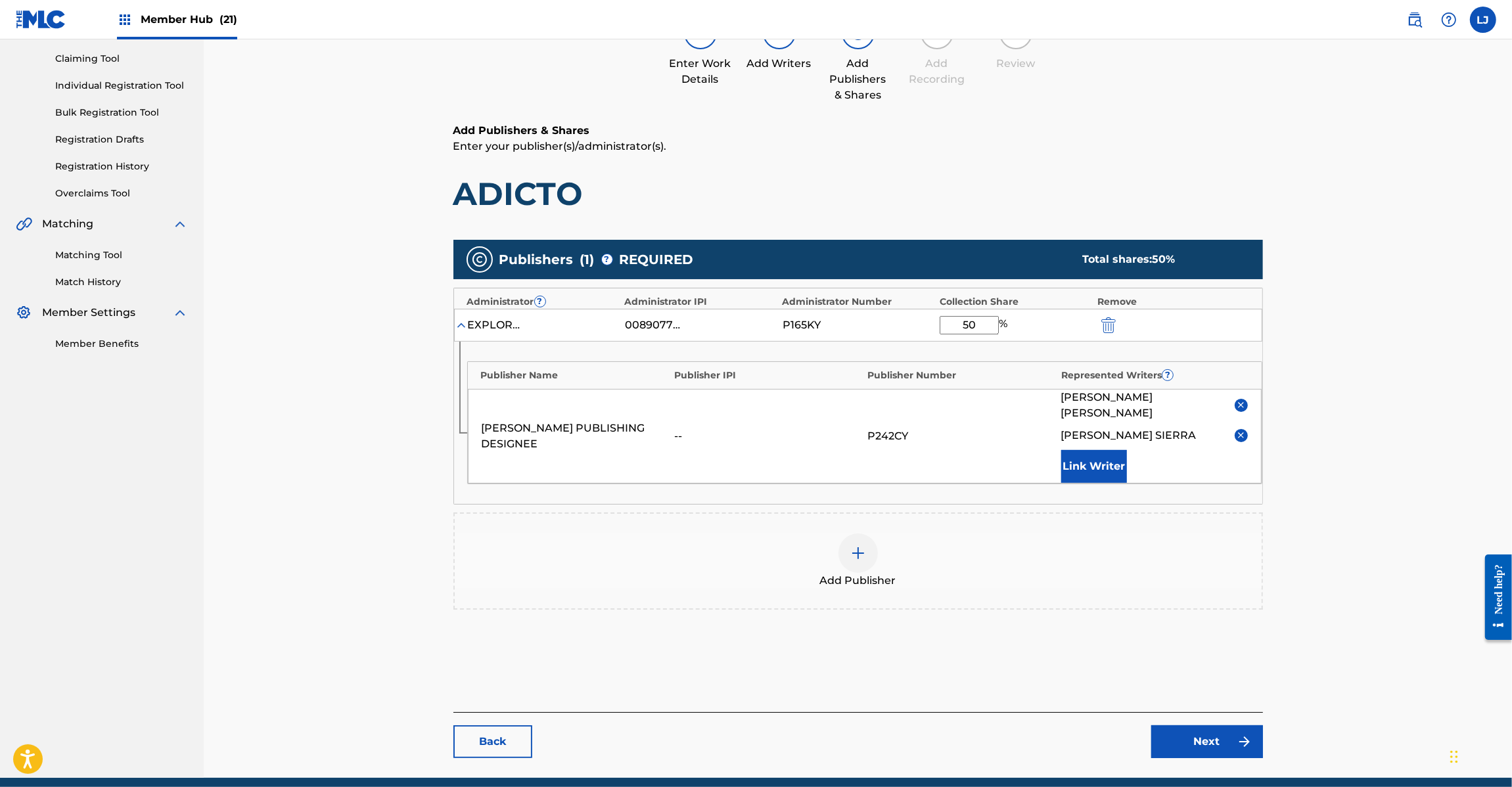
scroll to position [172, 0]
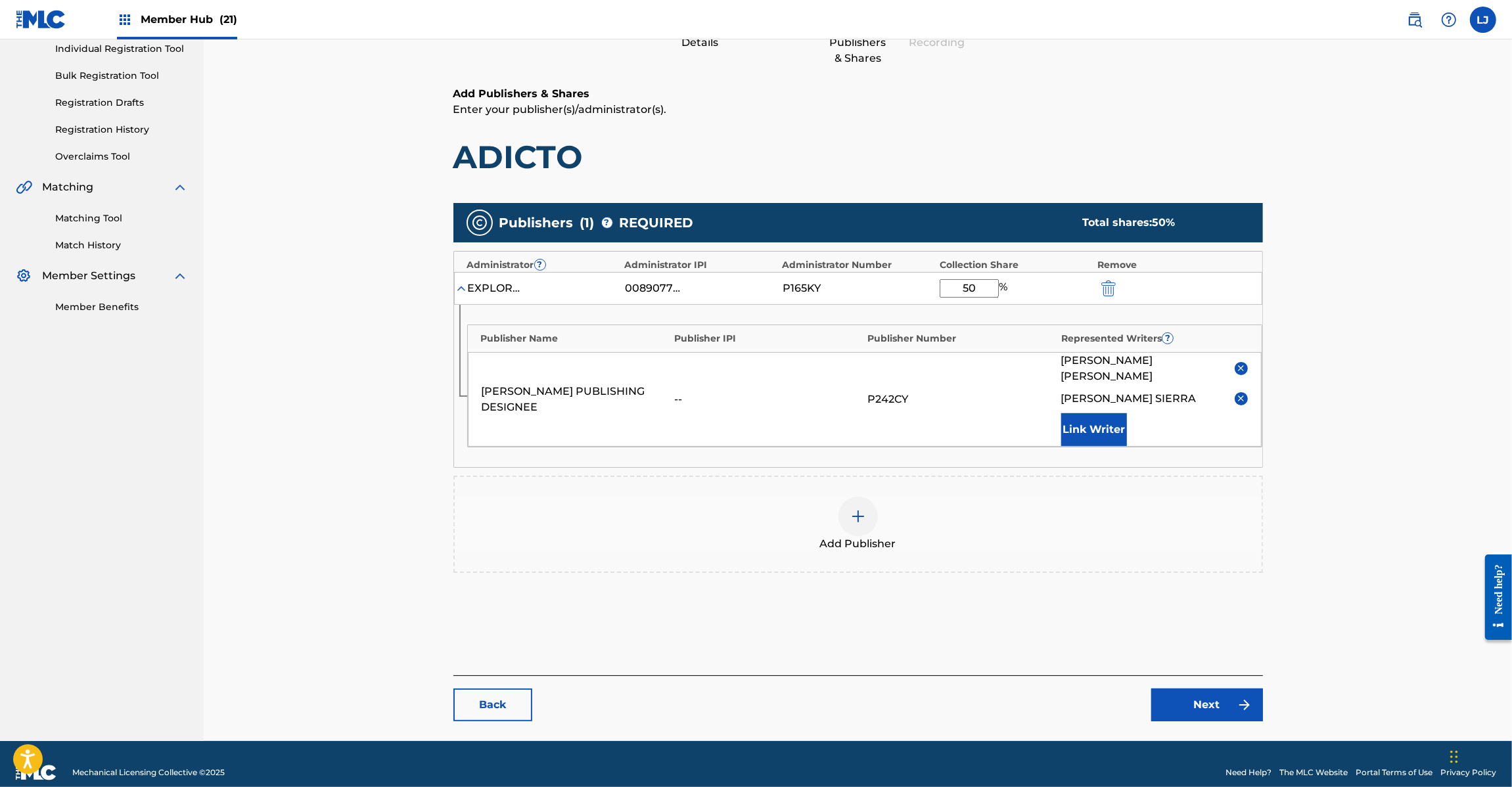
type input "50"
drag, startPoint x: 1176, startPoint y: 671, endPoint x: 1179, endPoint y: 677, distance: 6.7
click at [1178, 675] on div "Back Next" at bounding box center [858, 698] width 809 height 46
click at [1181, 688] on link "Next" at bounding box center [1207, 705] width 112 height 33
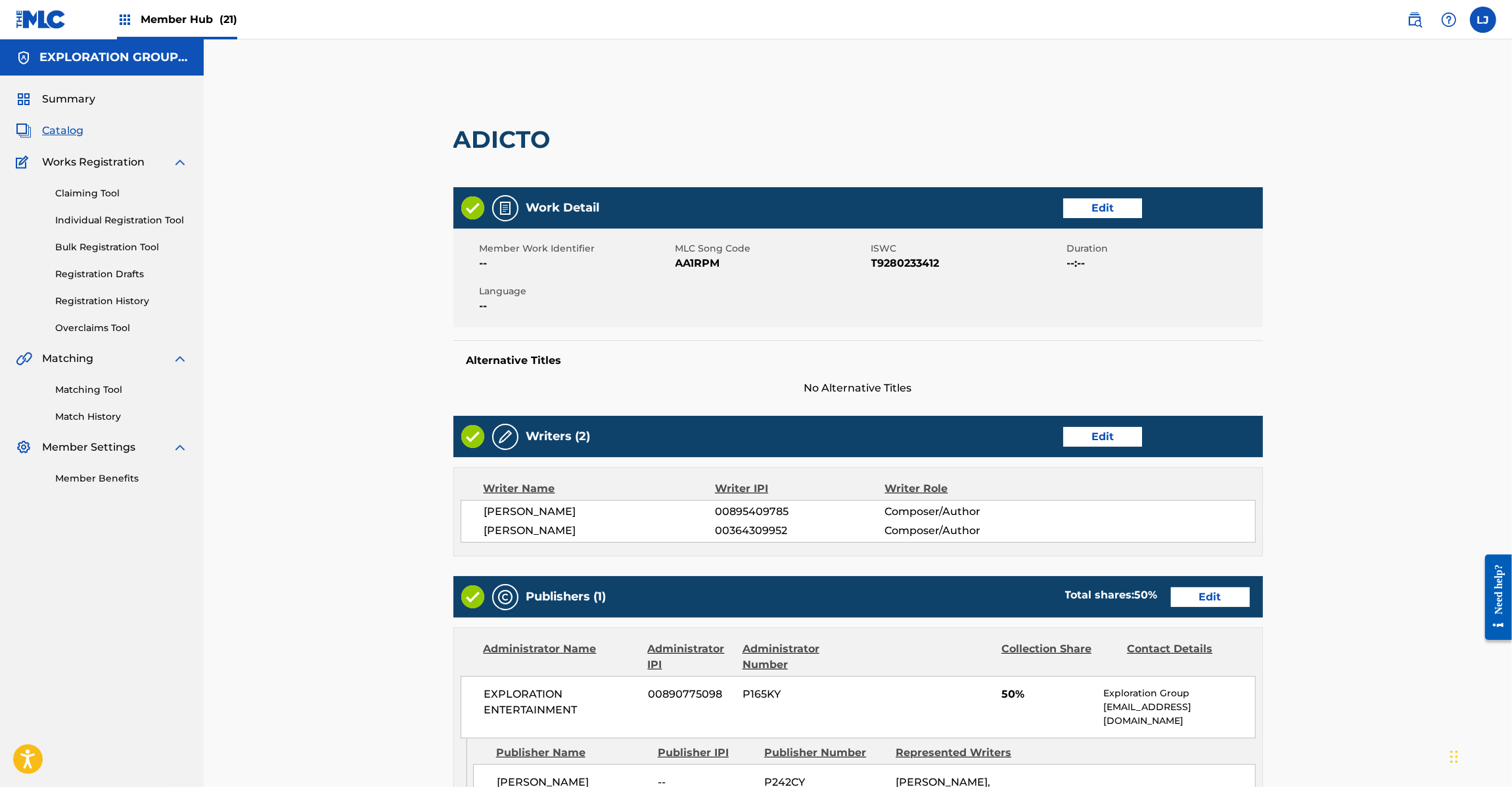
scroll to position [338, 0]
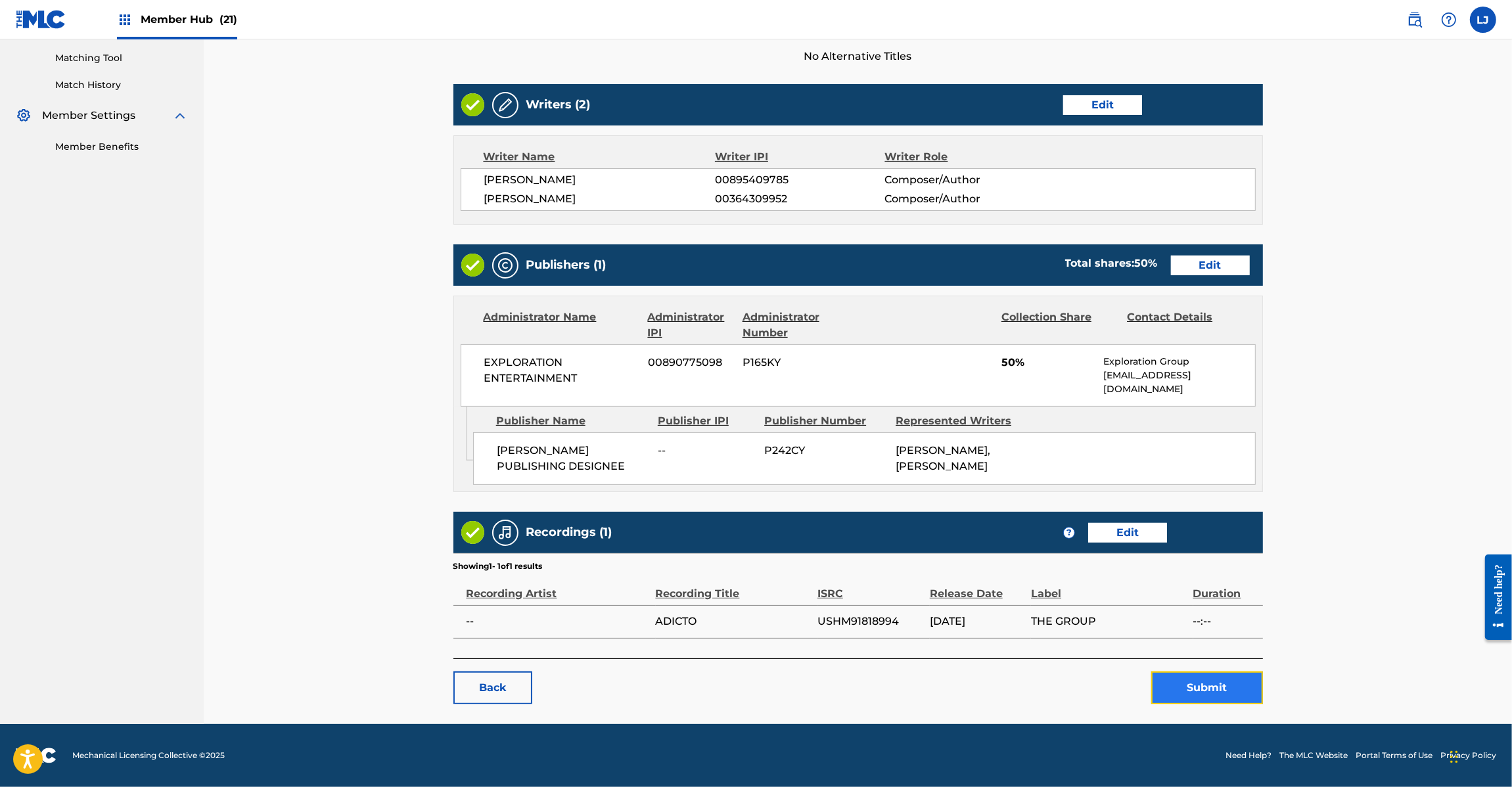
click at [1232, 688] on button "Submit" at bounding box center [1207, 688] width 112 height 33
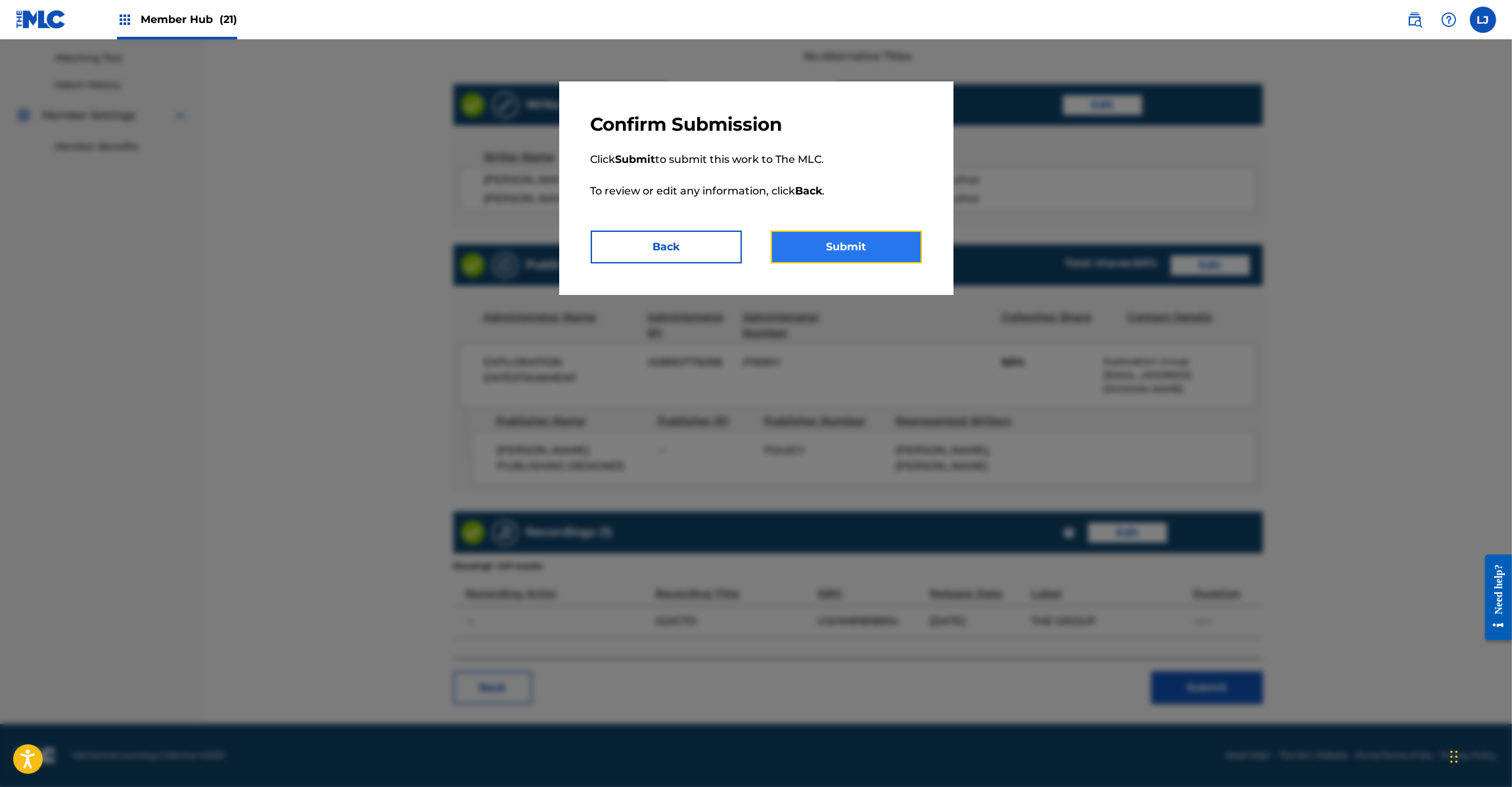
click at [833, 244] on button "Submit" at bounding box center [845, 247] width 151 height 33
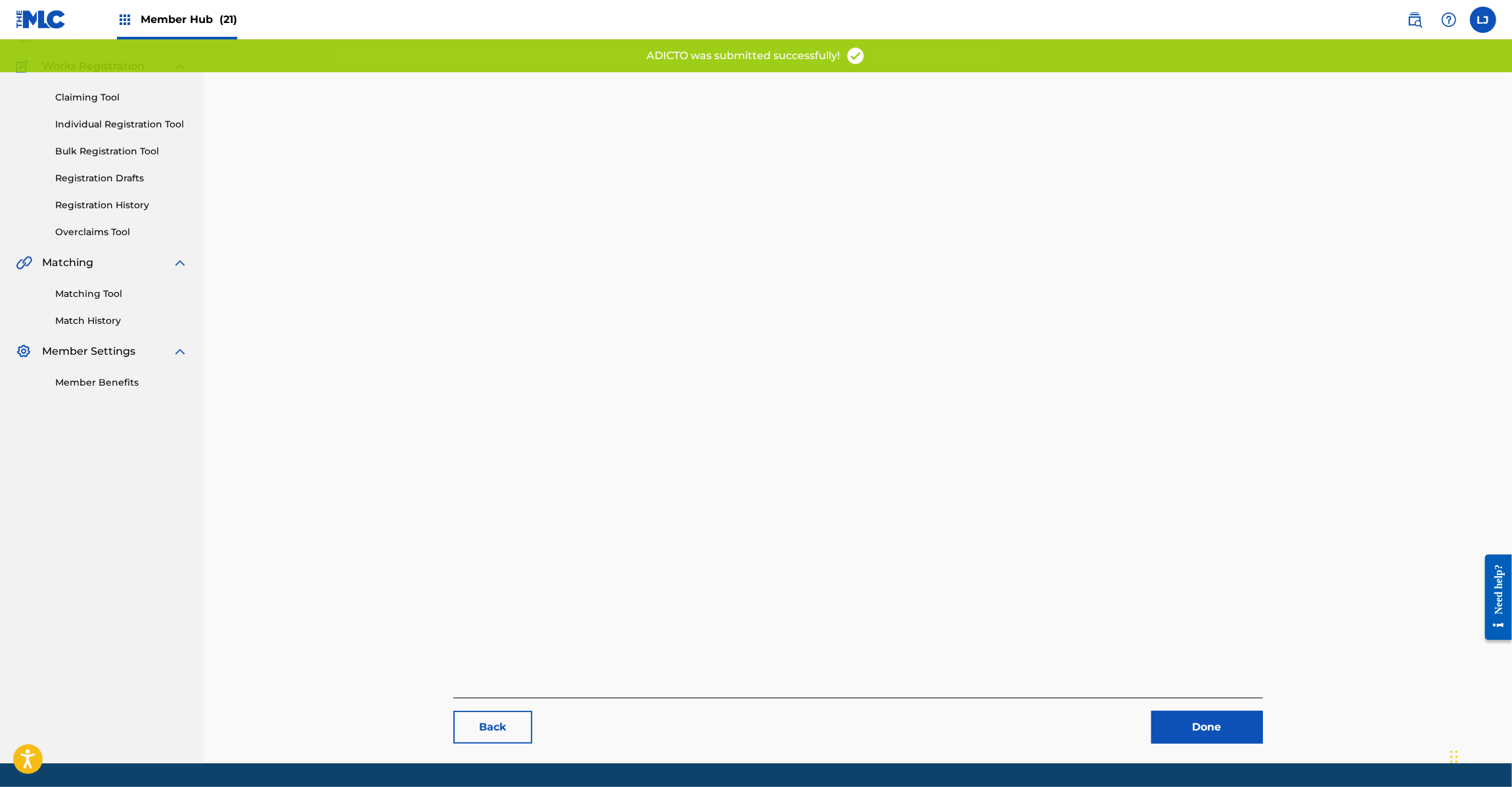
scroll to position [135, 0]
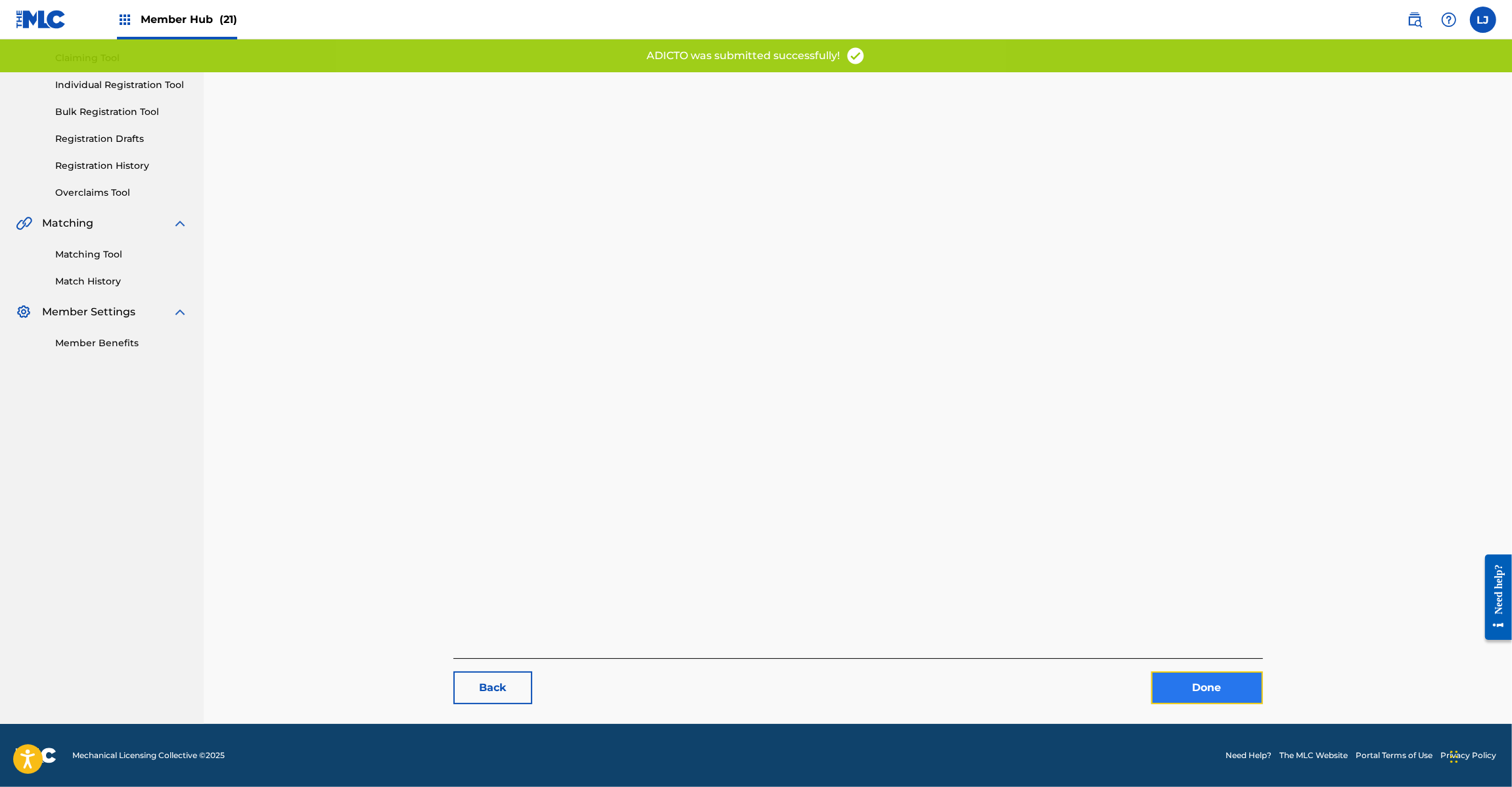
click at [1190, 688] on link "Done" at bounding box center [1207, 688] width 112 height 33
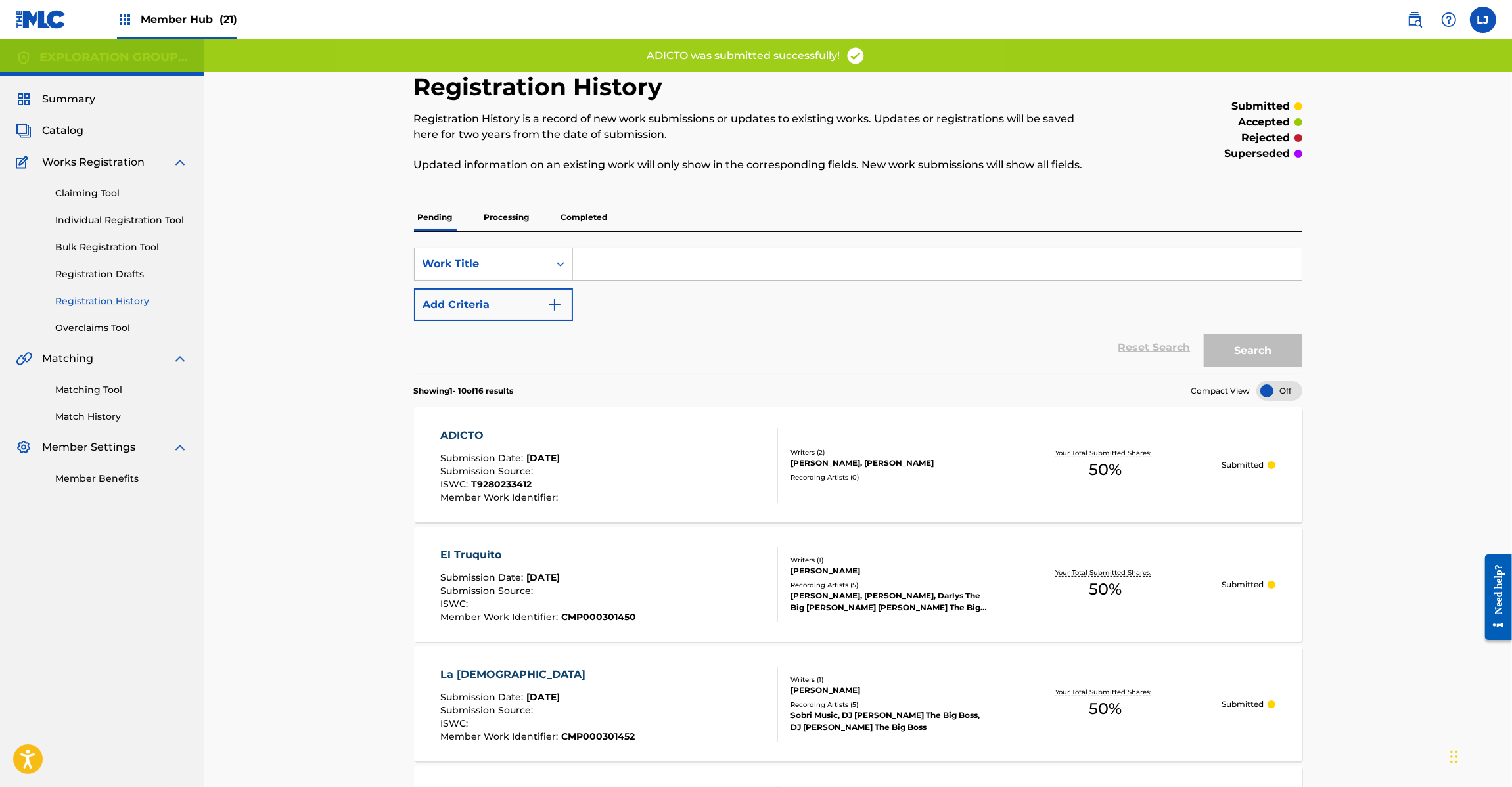
click at [561, 428] on div "ADICTO" at bounding box center [501, 435] width 121 height 15
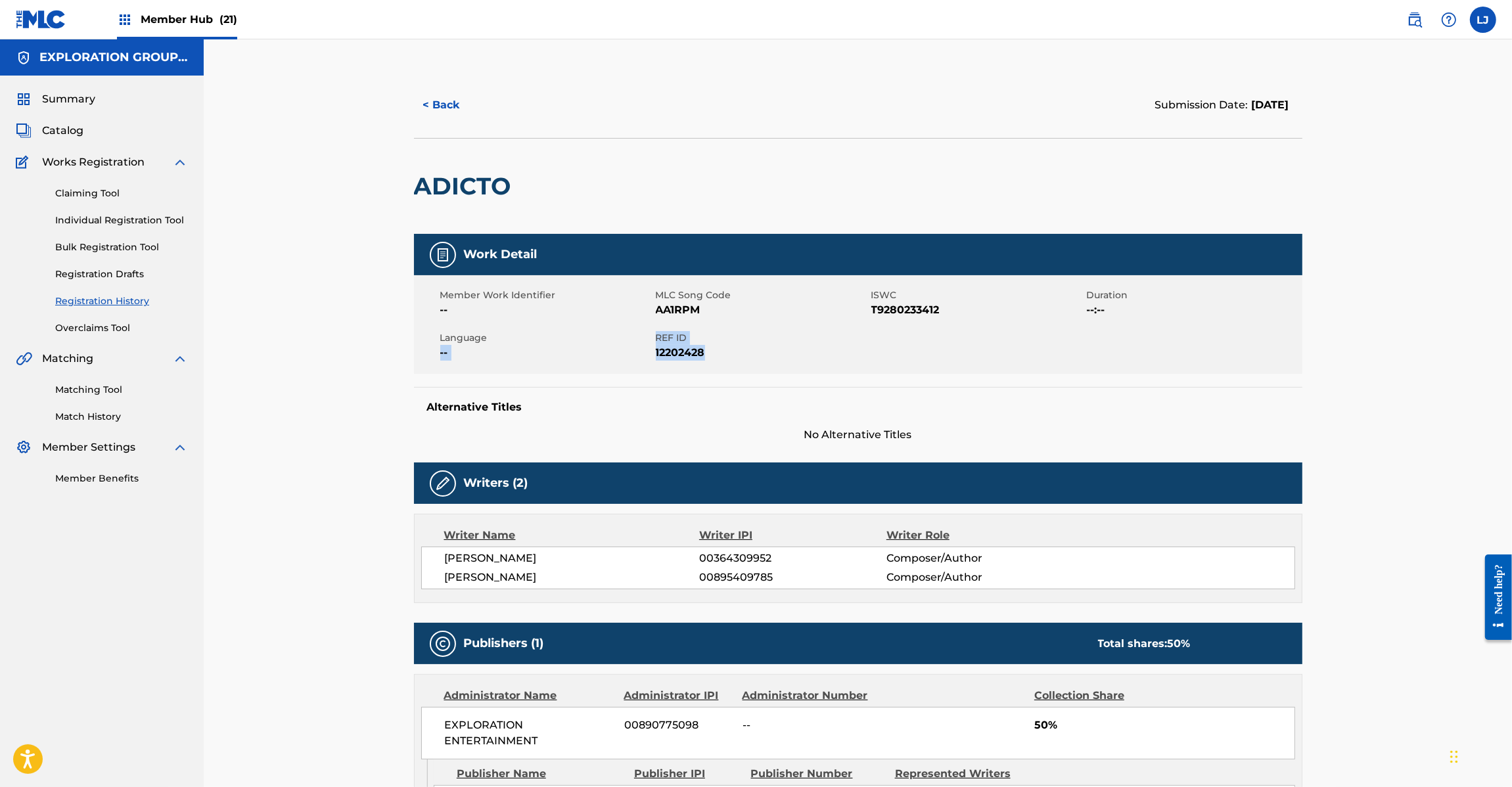
drag, startPoint x: 654, startPoint y: 337, endPoint x: 721, endPoint y: 353, distance: 68.9
click at [721, 353] on div "Member Work Identifier -- MLC Song Code AA1RPM ISWC T9280233412 Duration --:-- …" at bounding box center [858, 325] width 888 height 99
click at [720, 353] on span "12202428" at bounding box center [762, 352] width 212 height 15
click at [701, 355] on span "12202428" at bounding box center [762, 352] width 212 height 15
drag, startPoint x: 710, startPoint y: 353, endPoint x: 655, endPoint y: 339, distance: 56.8
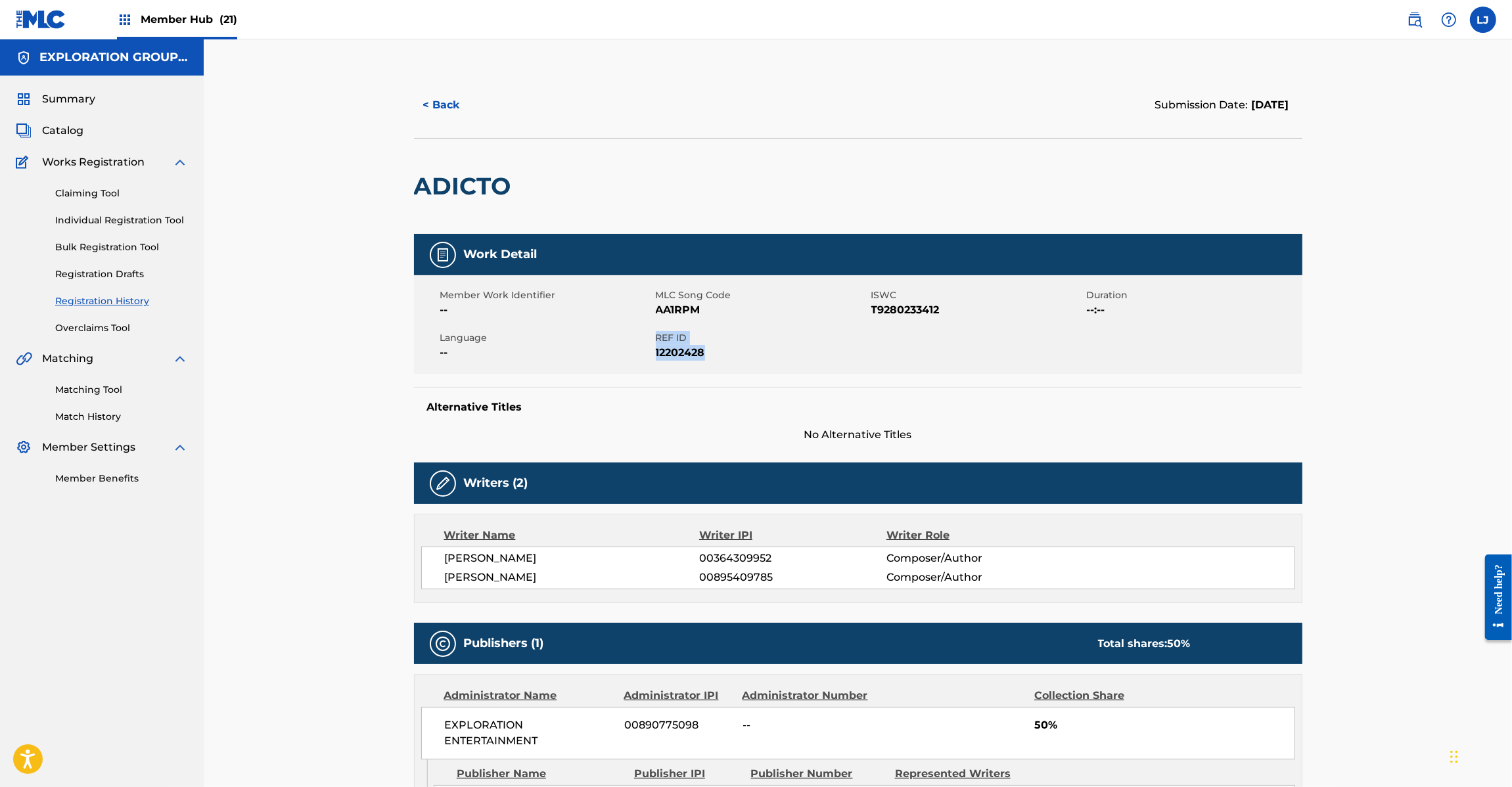
click at [655, 339] on div "REF ID 12202428" at bounding box center [763, 346] width 216 height 29
copy div "REF ID 12202428"
click at [438, 110] on button "< Back" at bounding box center [453, 105] width 79 height 33
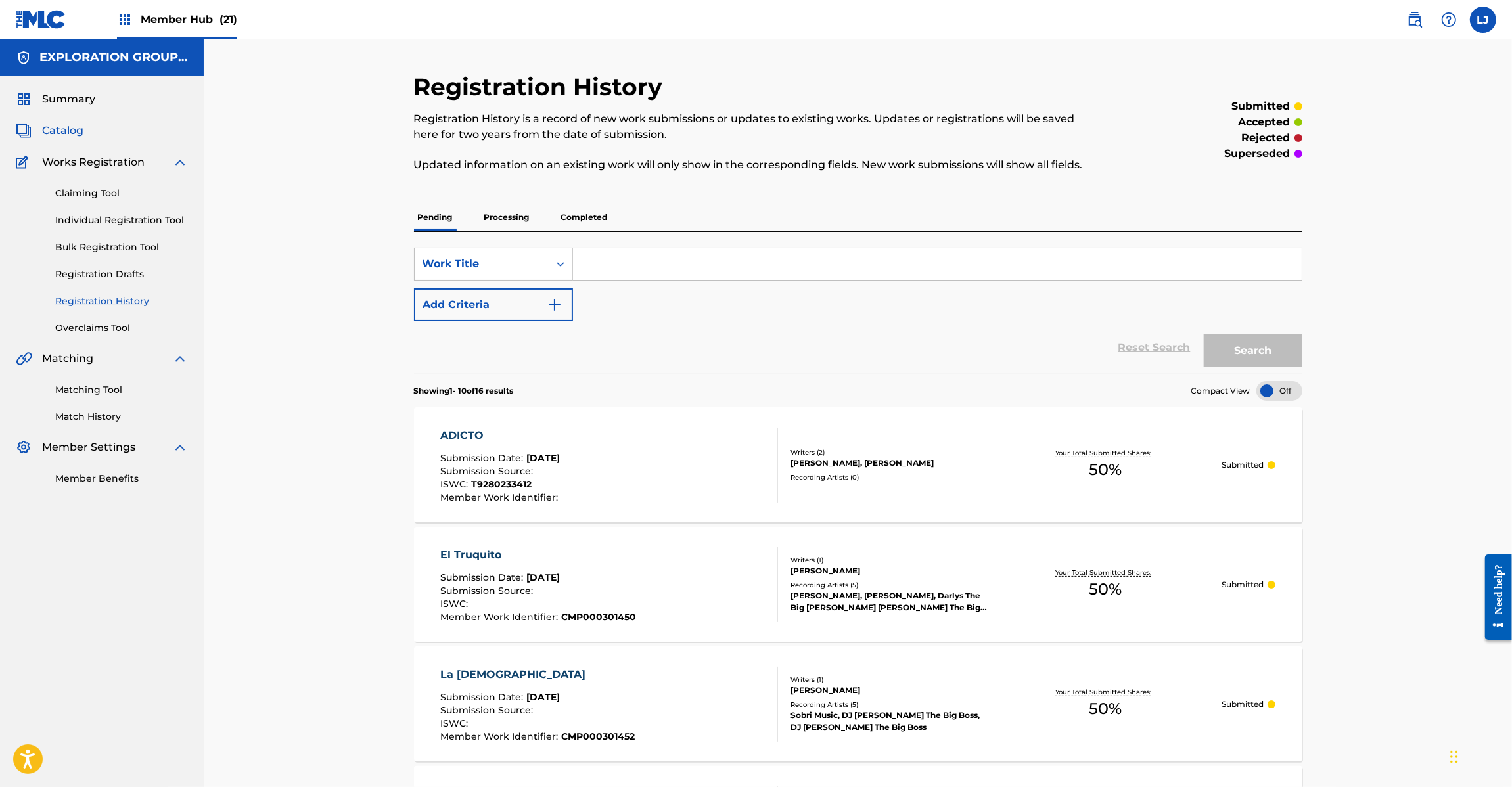
click at [57, 126] on span "Catalog" at bounding box center [63, 130] width 41 height 15
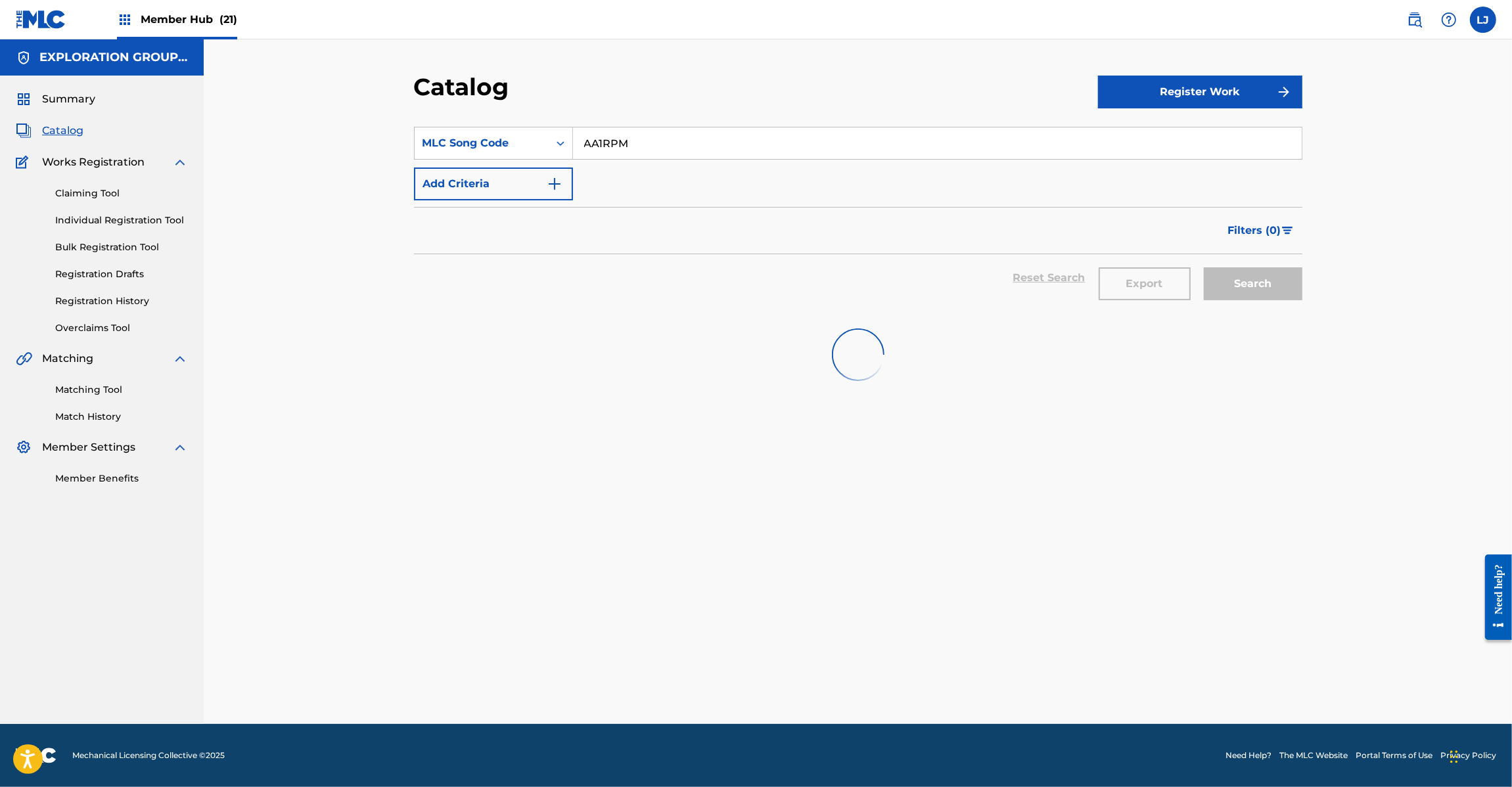
click at [625, 146] on input "AA1RPM" at bounding box center [937, 143] width 728 height 32
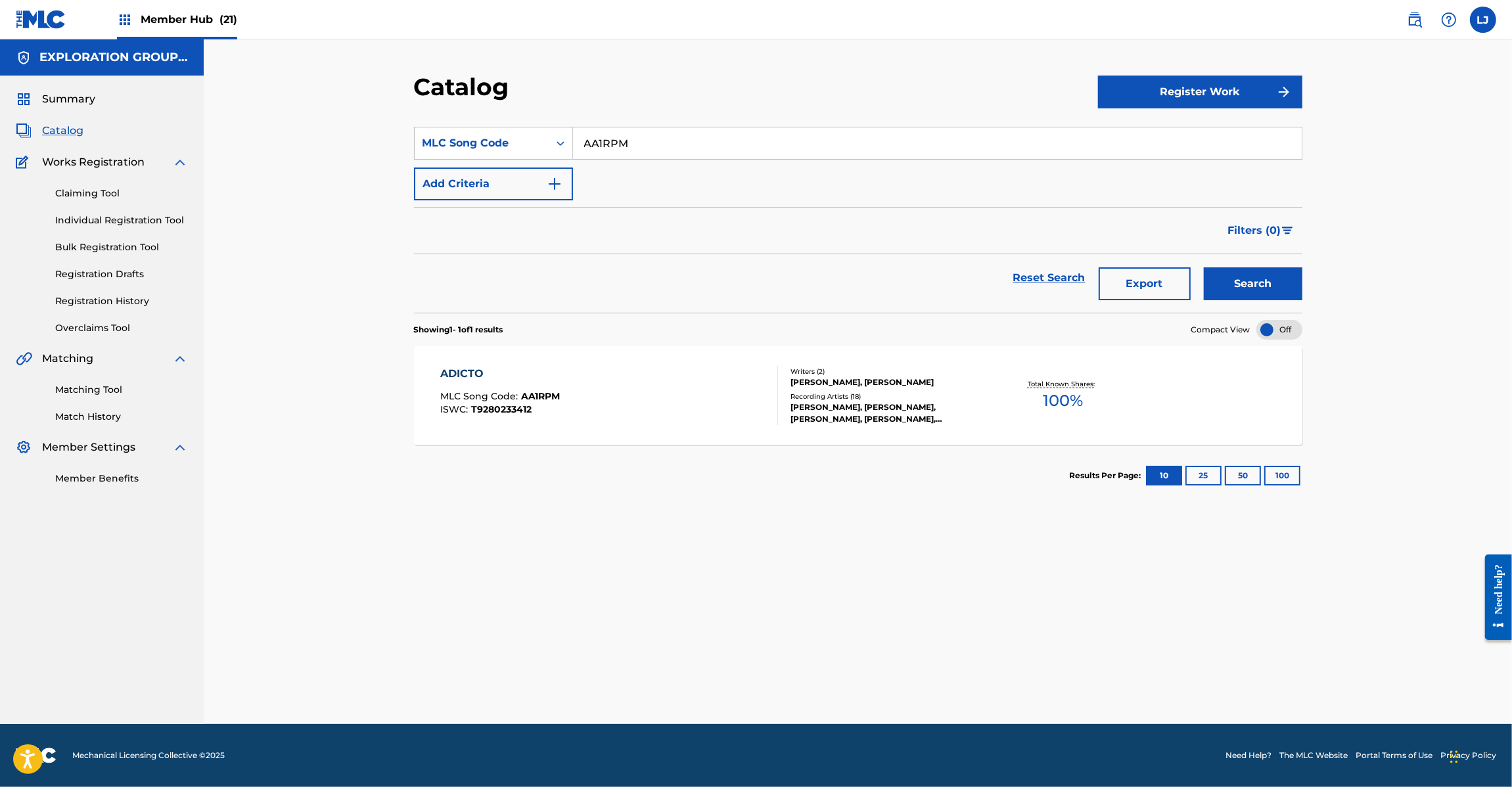
paste input "QB021W"
click at [625, 146] on input "AA1RPM" at bounding box center [937, 143] width 728 height 32
type input "QB021W"
click at [1259, 287] on button "Search" at bounding box center [1253, 283] width 99 height 33
click at [625, 350] on div "QUE PASO MLC Song Code : QB021W ISWC : T9288546225 Writers ( 2 ) IGNACIO AROCEN…" at bounding box center [858, 395] width 888 height 99
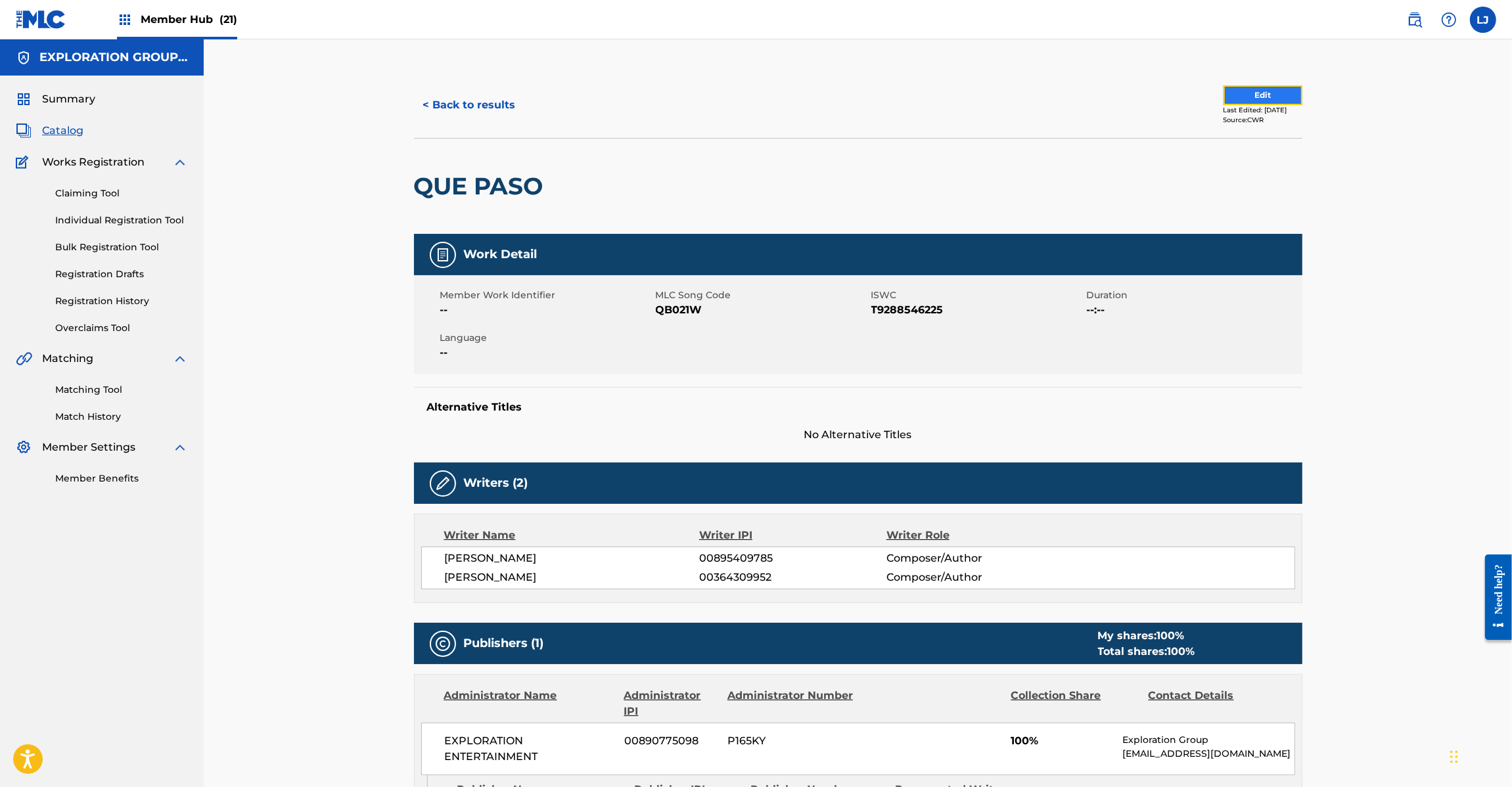
click at [1262, 86] on button "Edit" at bounding box center [1262, 95] width 79 height 20
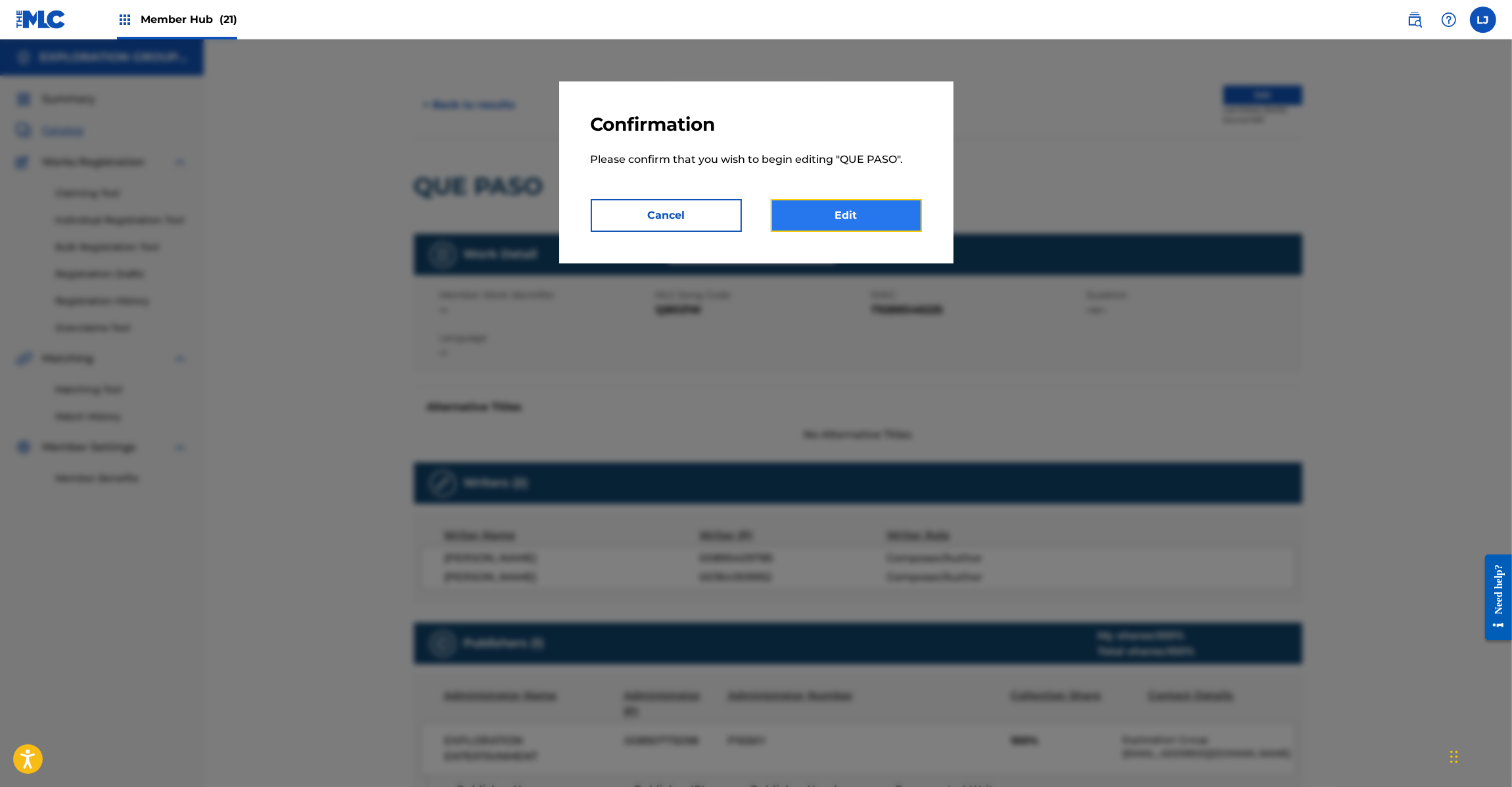
click at [849, 199] on link "Edit" at bounding box center [845, 215] width 151 height 33
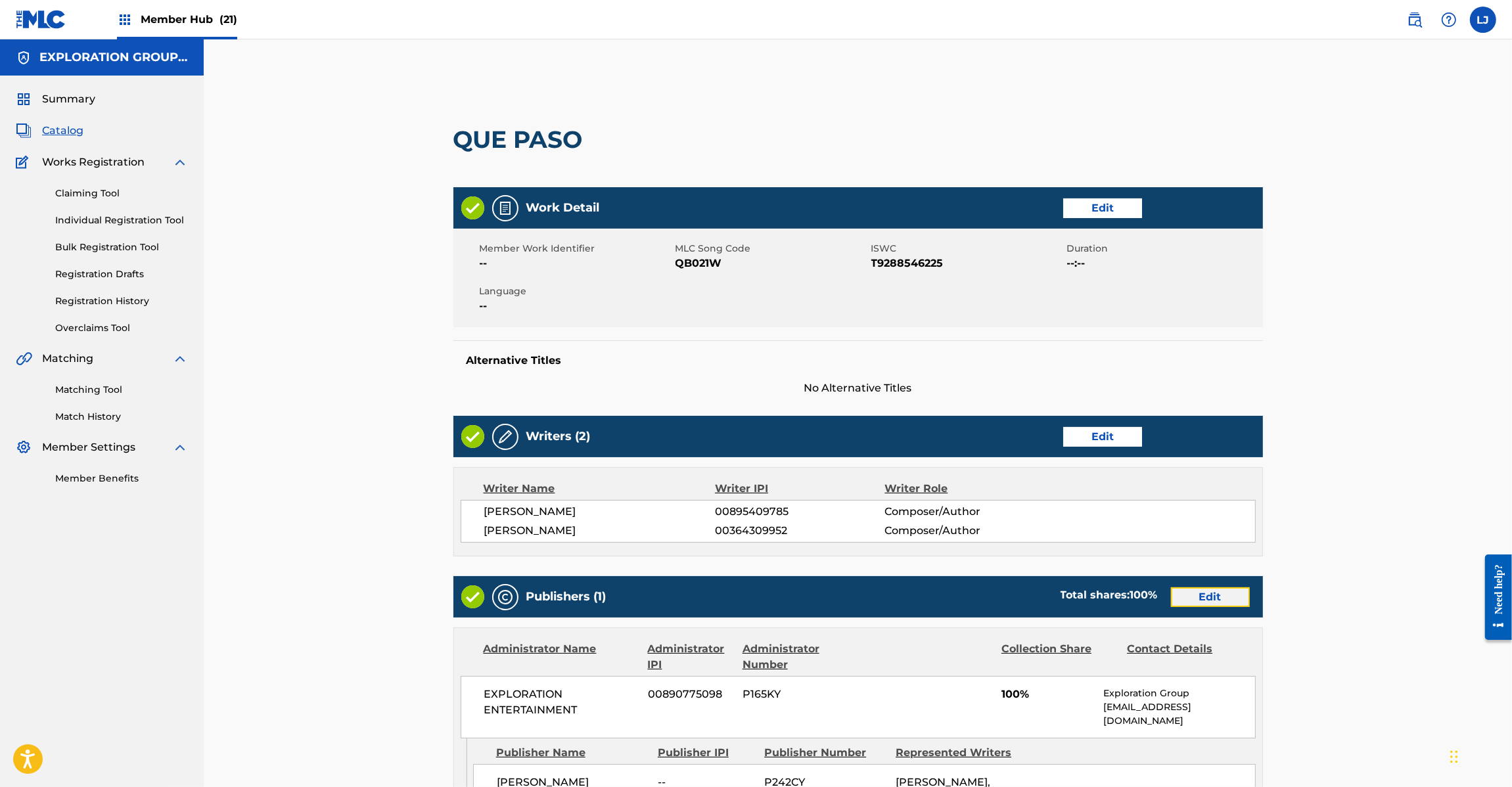
click at [1223, 599] on link "Edit" at bounding box center [1210, 597] width 79 height 20
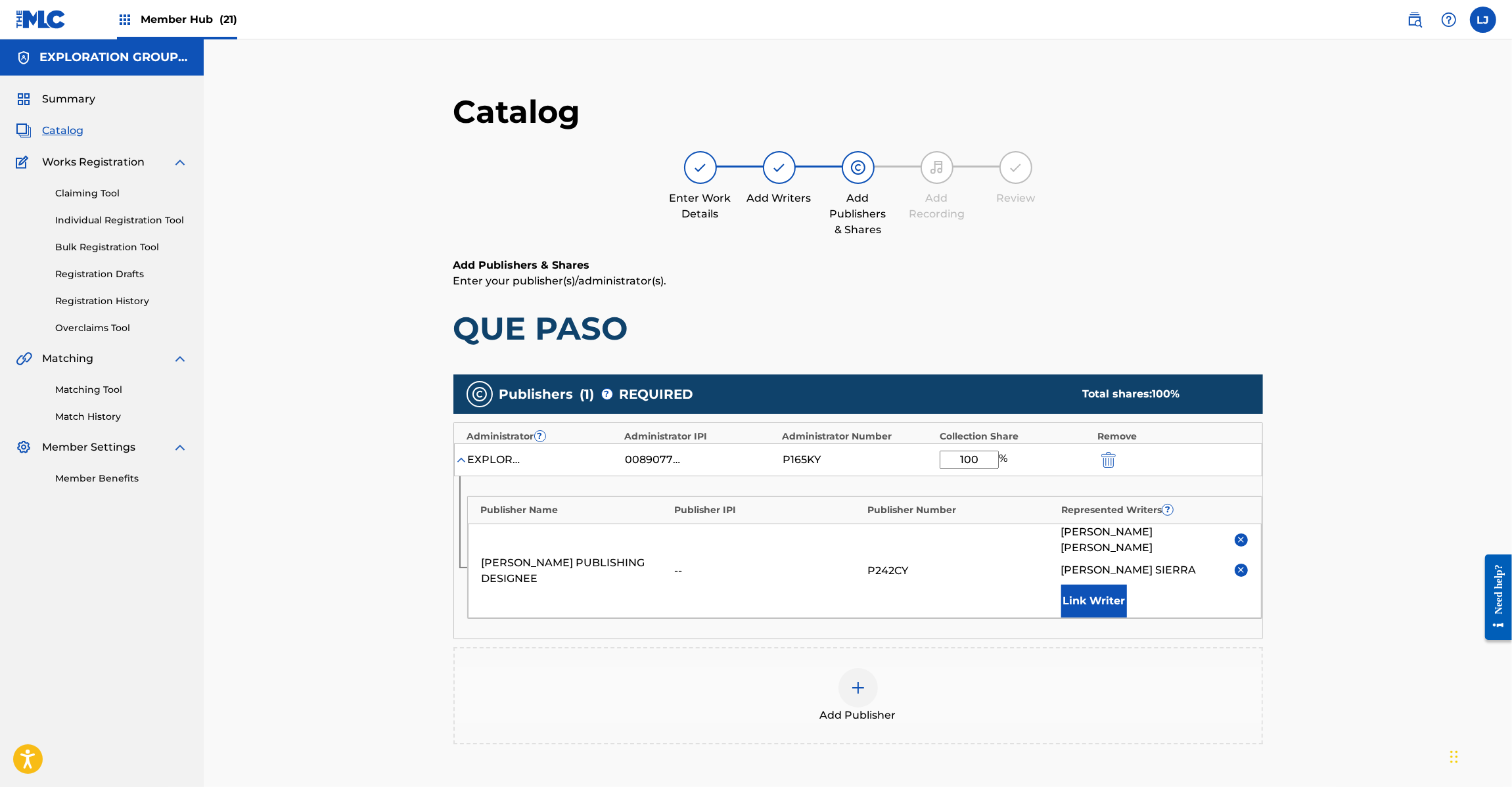
drag, startPoint x: 983, startPoint y: 465, endPoint x: 868, endPoint y: 465, distance: 115.0
click at [871, 465] on div "EXPLORATION ENTERTAINMENT 00890775098 P165KY 100 %" at bounding box center [857, 459] width 808 height 33
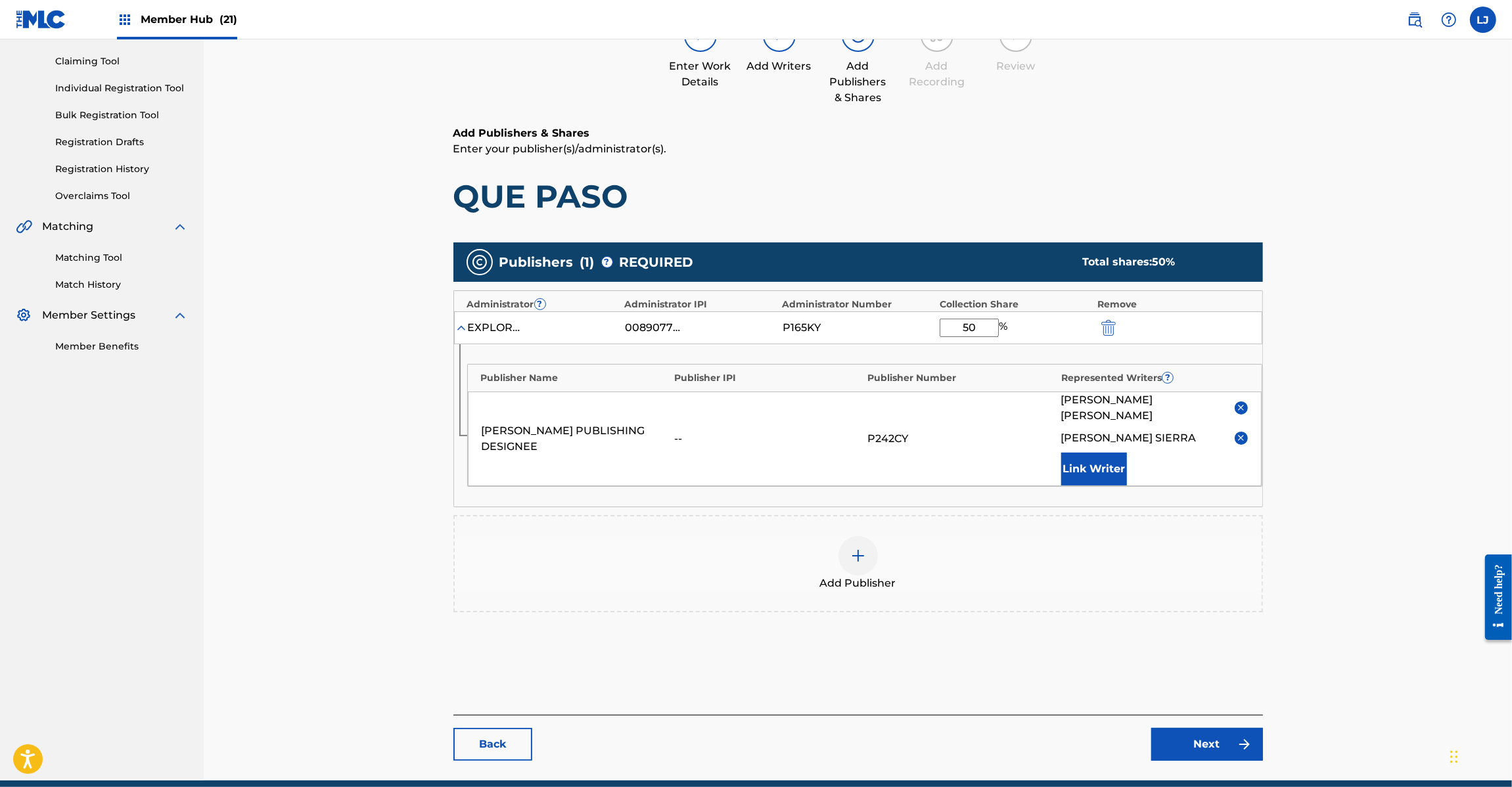
scroll to position [172, 0]
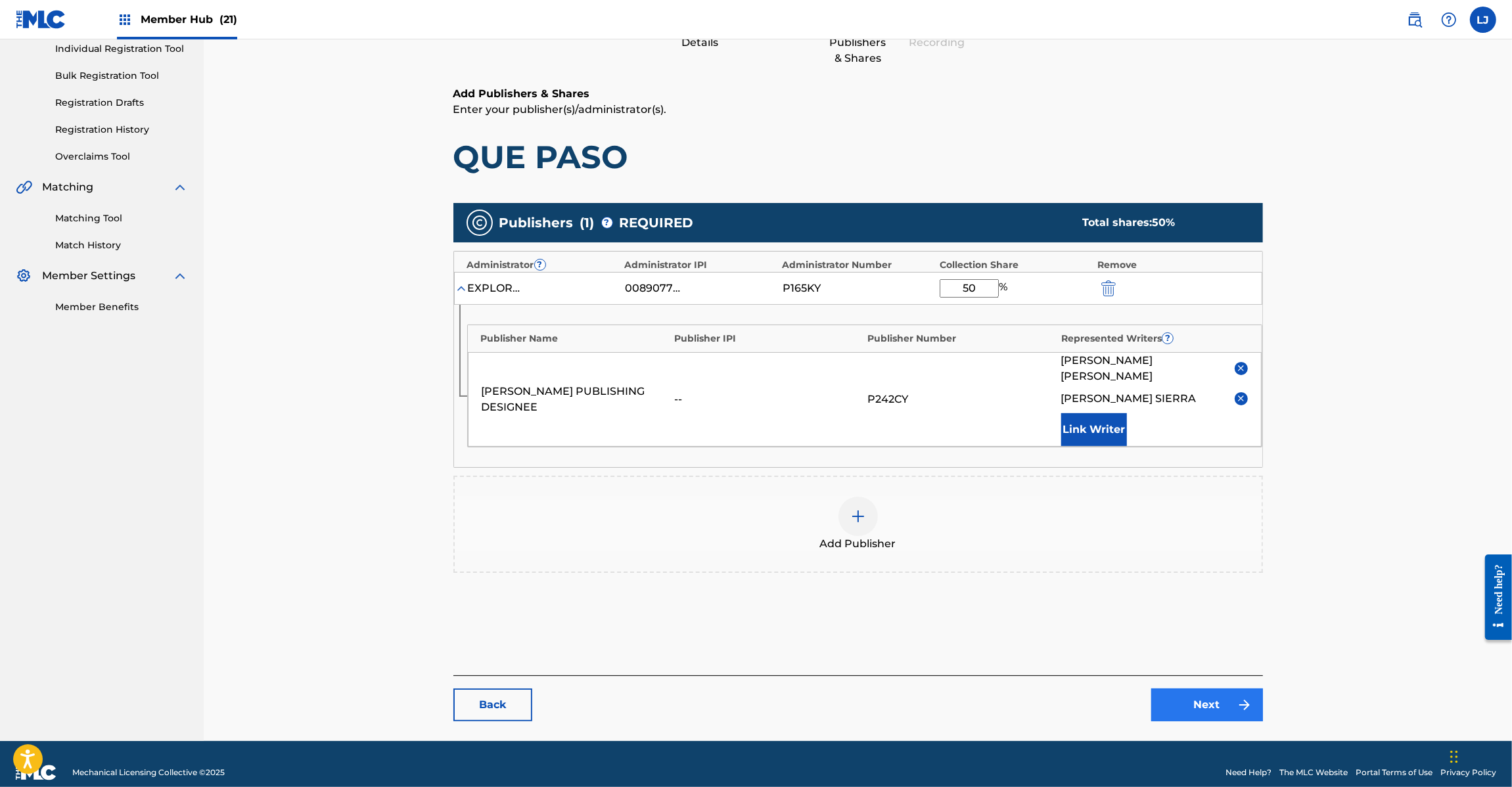
type input "50"
click at [1196, 698] on link "Next" at bounding box center [1207, 705] width 112 height 33
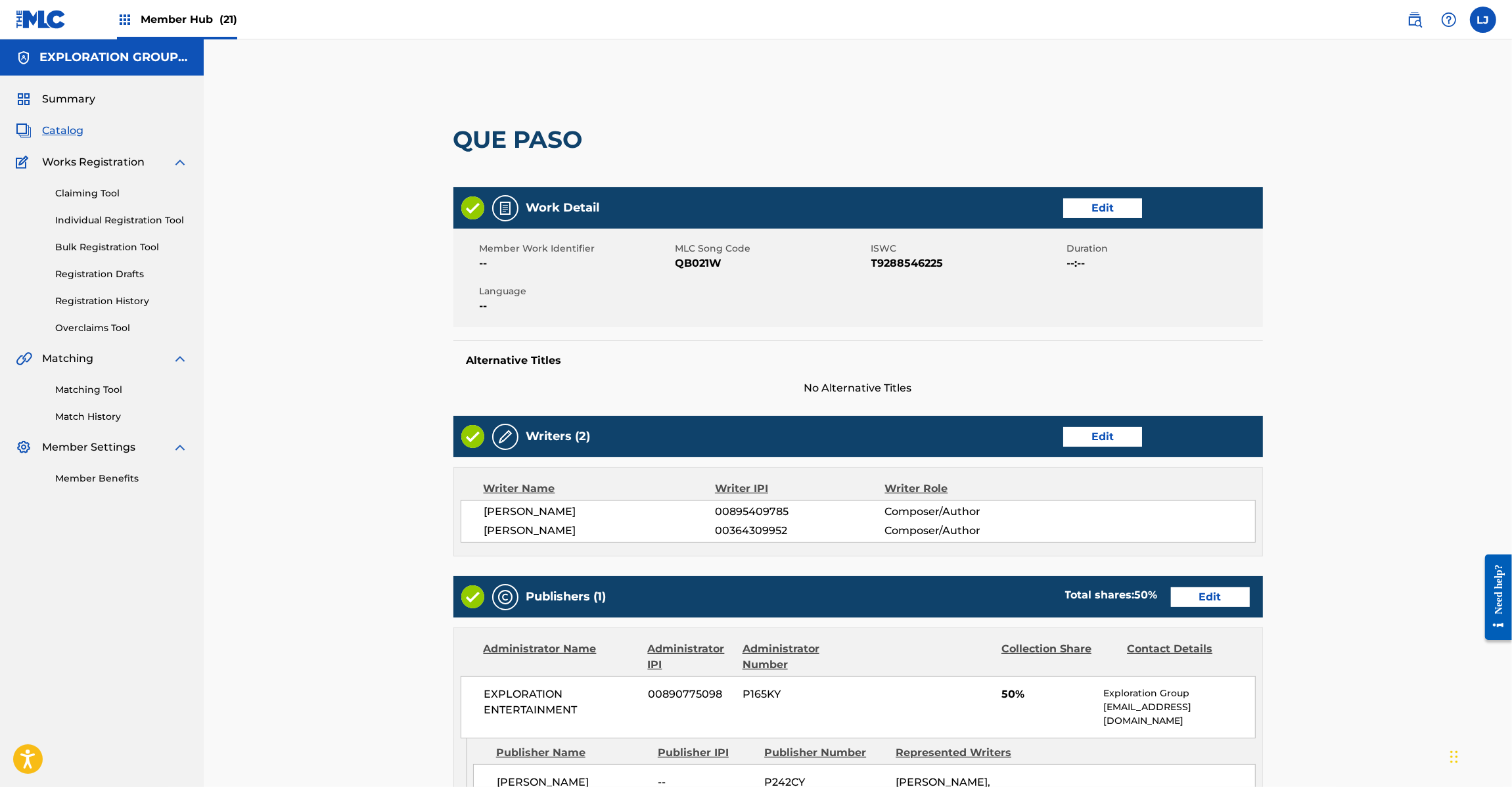
scroll to position [338, 0]
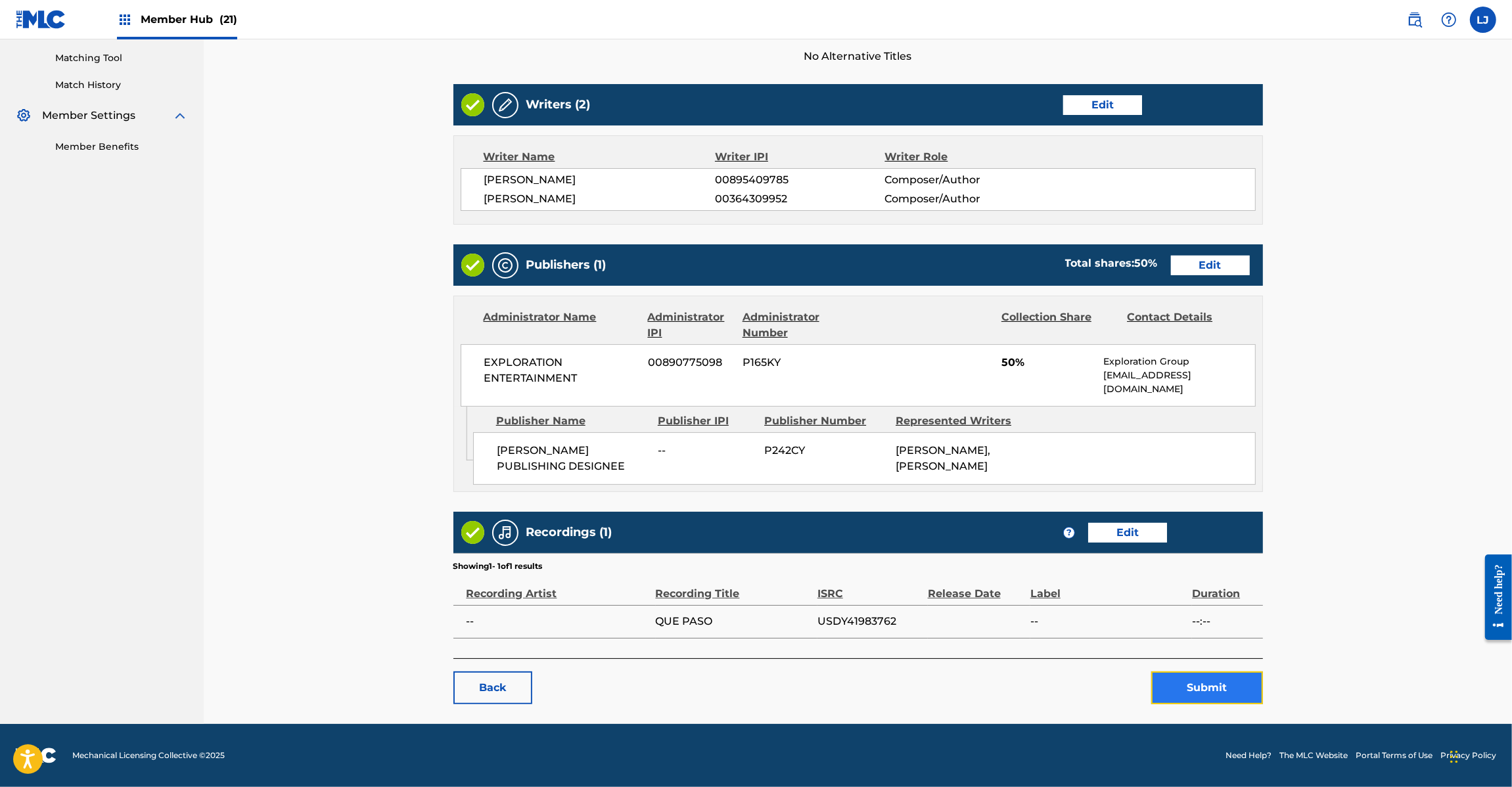
click at [1186, 680] on button "Submit" at bounding box center [1207, 688] width 112 height 33
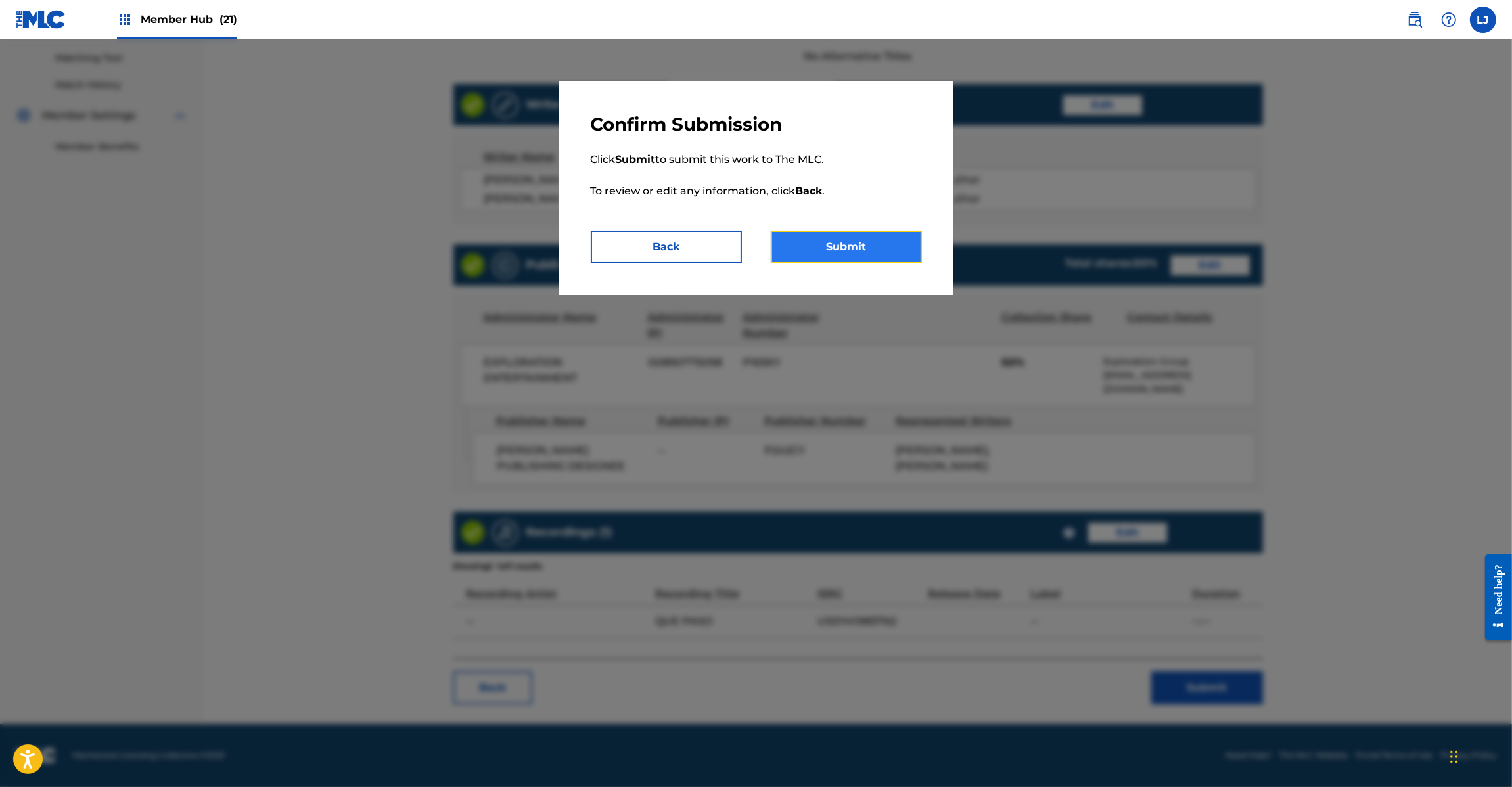
click at [896, 241] on button "Submit" at bounding box center [845, 247] width 151 height 33
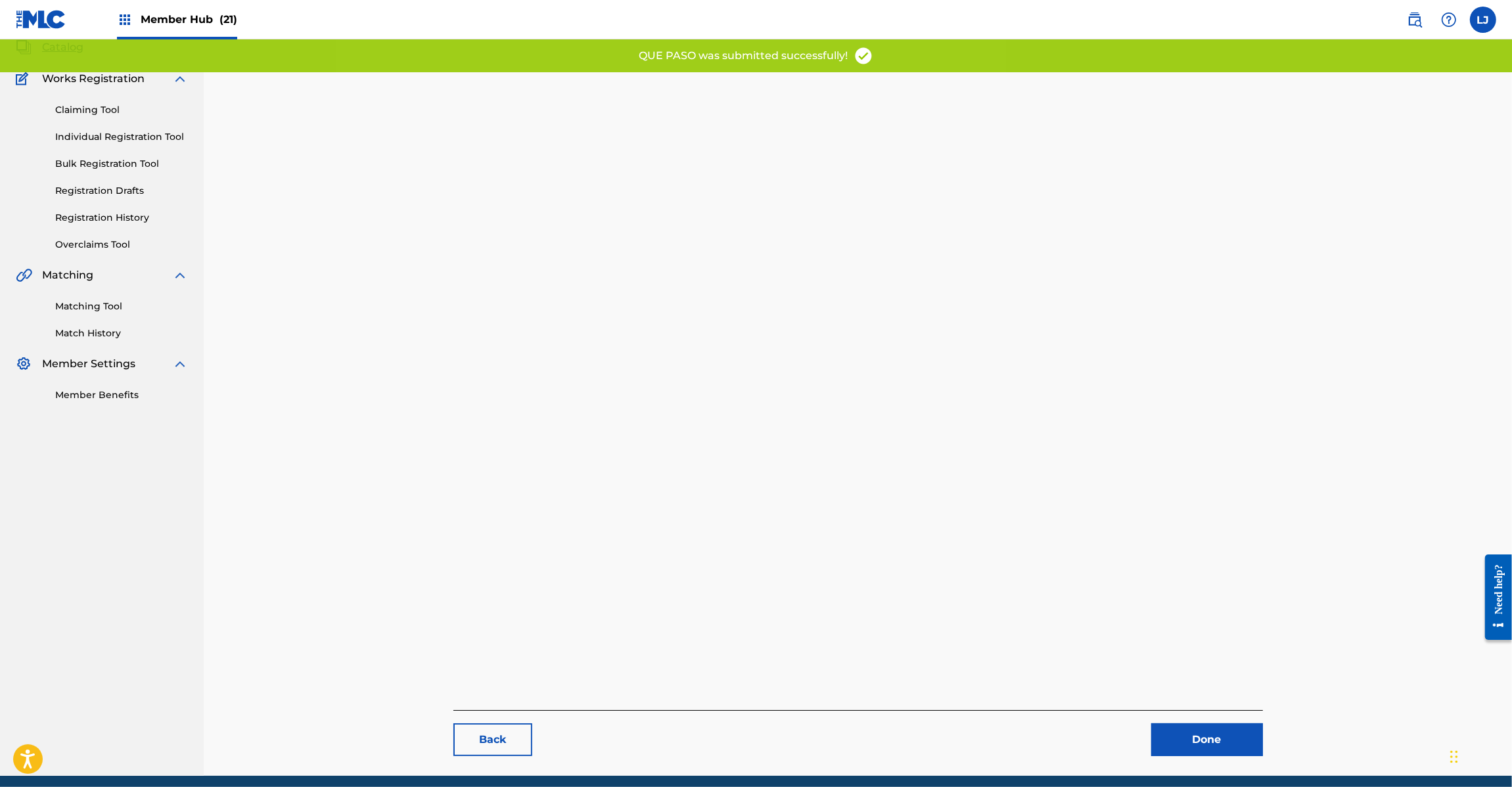
scroll to position [135, 0]
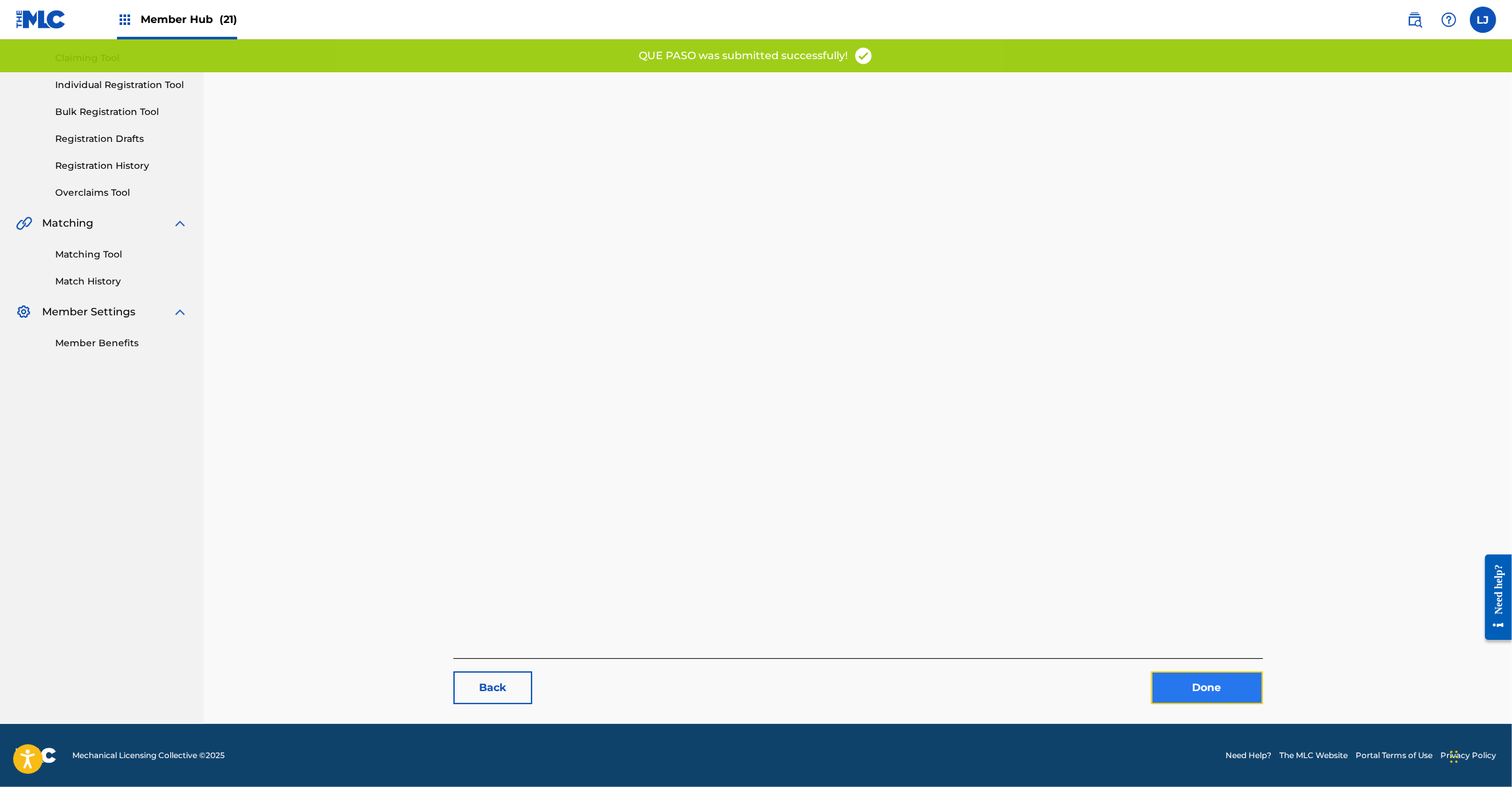
click at [1220, 691] on link "Done" at bounding box center [1207, 688] width 112 height 33
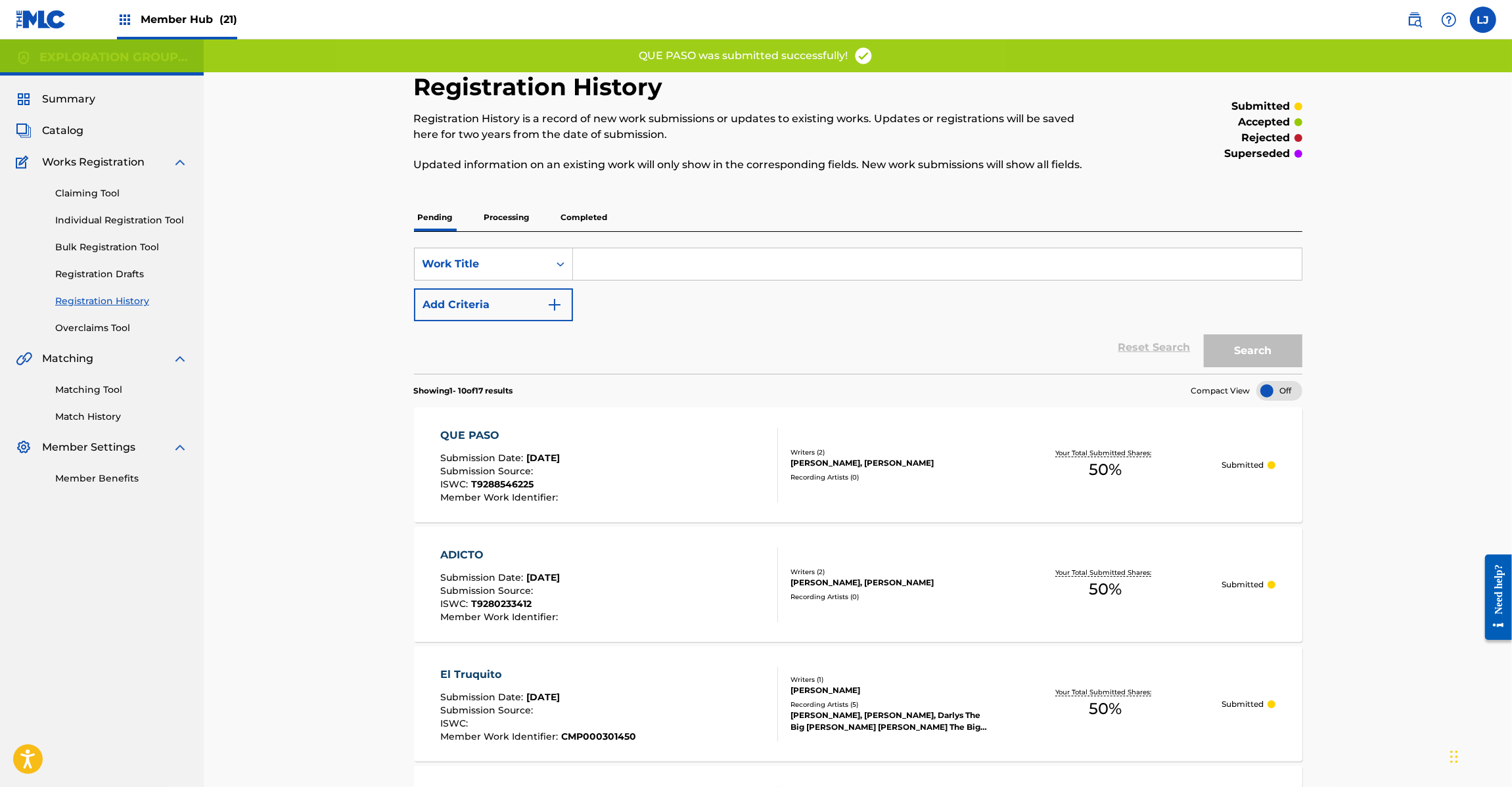
click at [613, 454] on div "QUE PASO Submission Date : Sep 29, 2025 Submission Source : ISWC : T9288546225 …" at bounding box center [609, 465] width 338 height 75
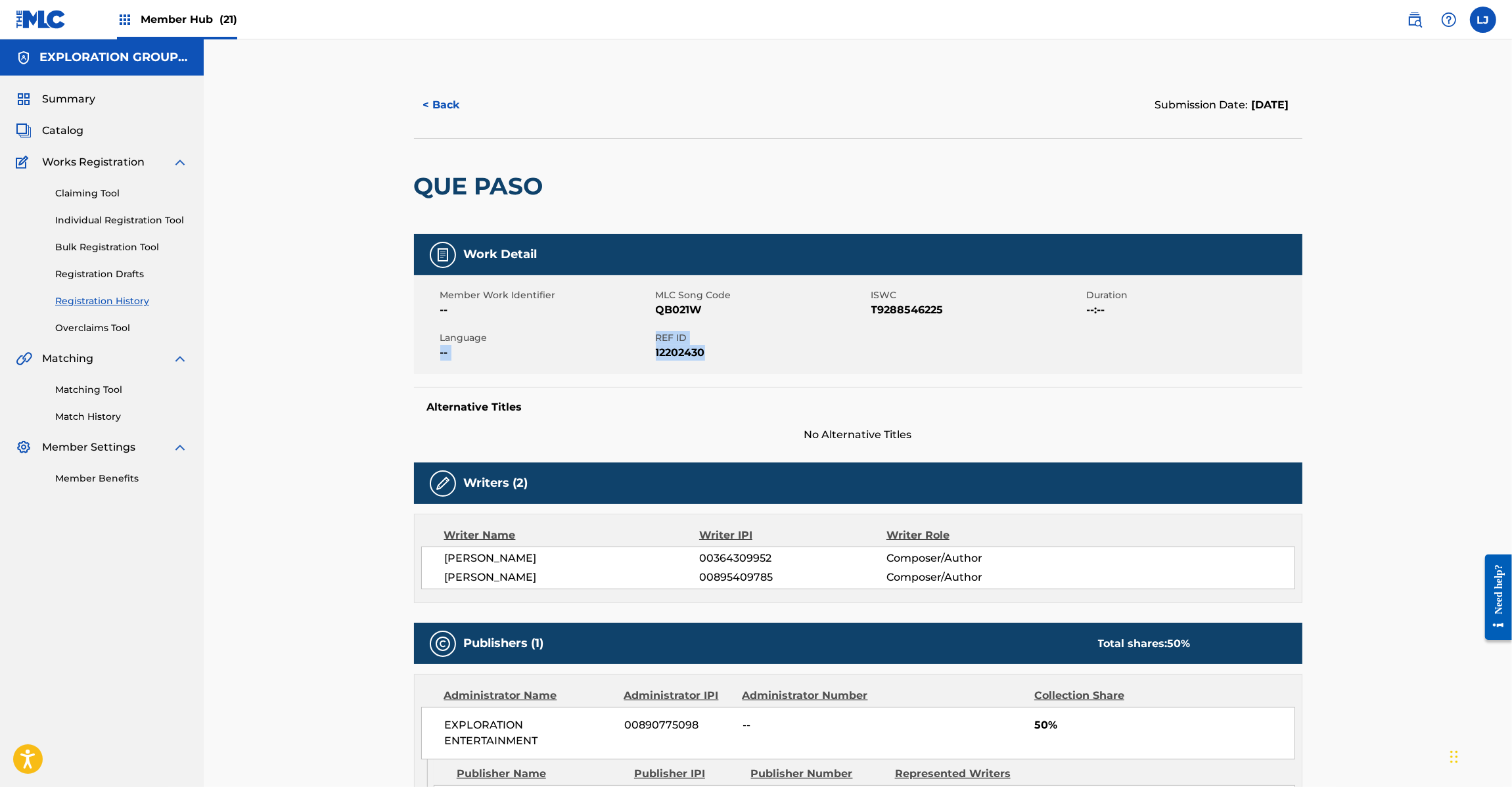
drag, startPoint x: 710, startPoint y: 350, endPoint x: 636, endPoint y: 344, distance: 74.2
click at [636, 344] on div "Member Work Identifier -- MLC Song Code QB021W ISWC T9288546225 Duration --:-- …" at bounding box center [858, 325] width 888 height 99
click at [661, 345] on span "12202430" at bounding box center [762, 352] width 212 height 15
drag, startPoint x: 654, startPoint y: 333, endPoint x: 679, endPoint y: 339, distance: 25.7
click at [679, 339] on div "Member Work Identifier -- MLC Song Code QB021W ISWC T9288546225 Duration --:-- …" at bounding box center [858, 325] width 888 height 99
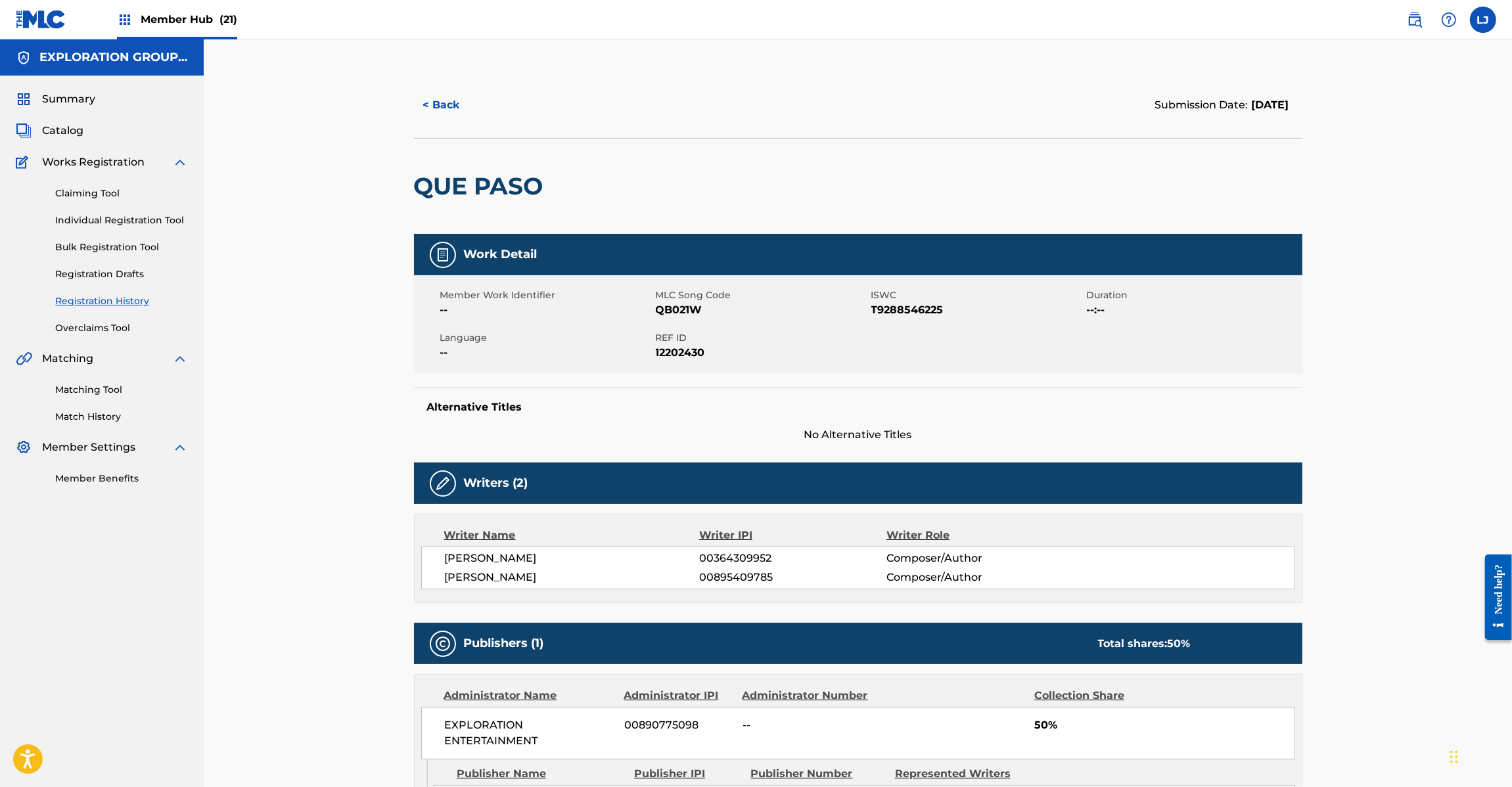
click at [705, 345] on span "12202430" at bounding box center [762, 352] width 212 height 15
drag, startPoint x: 708, startPoint y: 350, endPoint x: 658, endPoint y: 339, distance: 51.2
click at [658, 339] on div "REF ID 12202430" at bounding box center [763, 346] width 216 height 29
copy div "REF ID 12202430"
click at [455, 100] on button "< Back" at bounding box center [453, 105] width 79 height 33
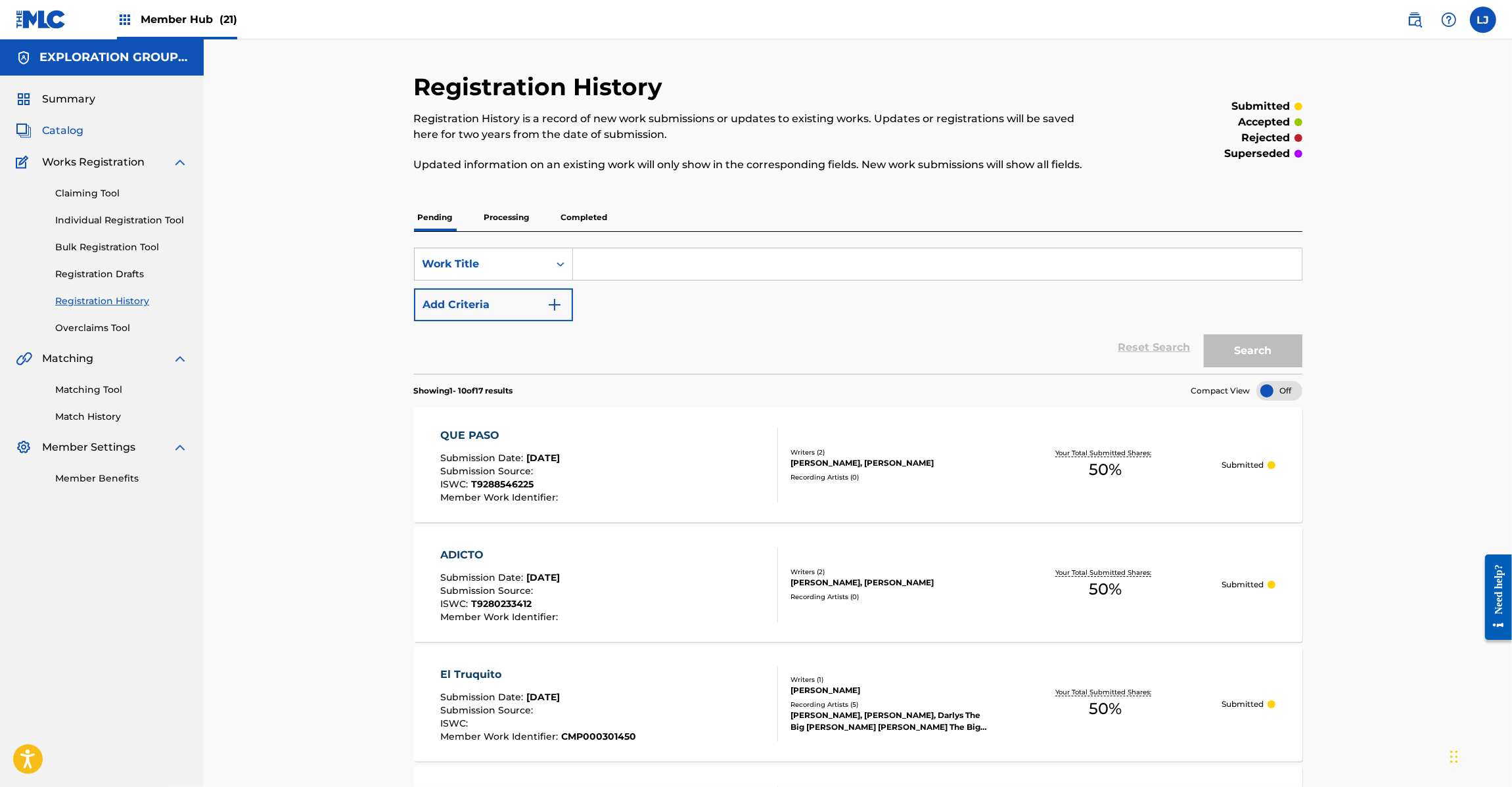
click at [57, 136] on span "Catalog" at bounding box center [63, 130] width 41 height 15
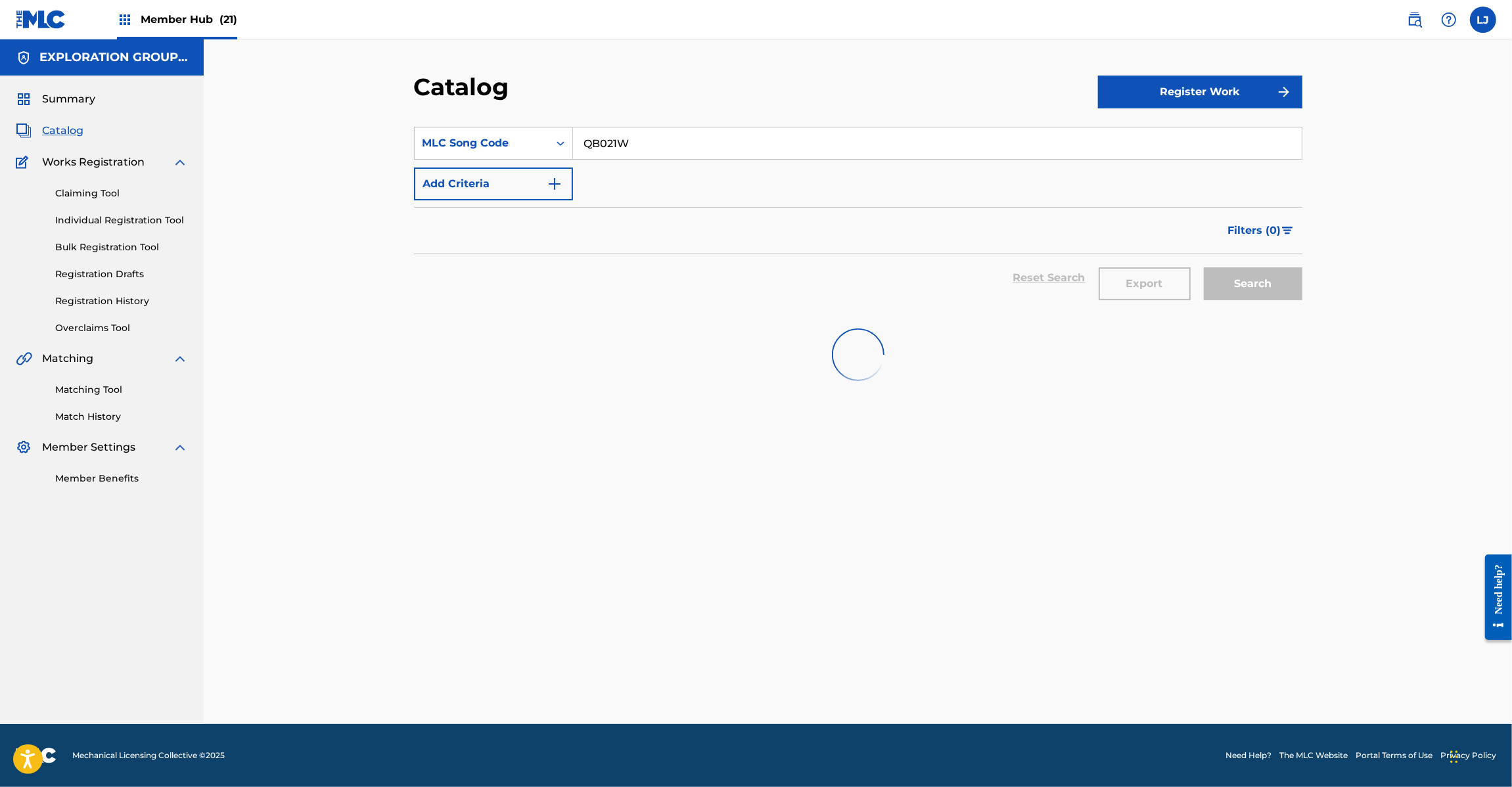
click at [592, 133] on input "QB021W" at bounding box center [937, 143] width 728 height 32
paste input "NG4A0H"
click at [693, 148] on input "NG4A0HG V" at bounding box center [937, 143] width 728 height 32
click at [616, 137] on input "NG4A0HG" at bounding box center [937, 143] width 728 height 32
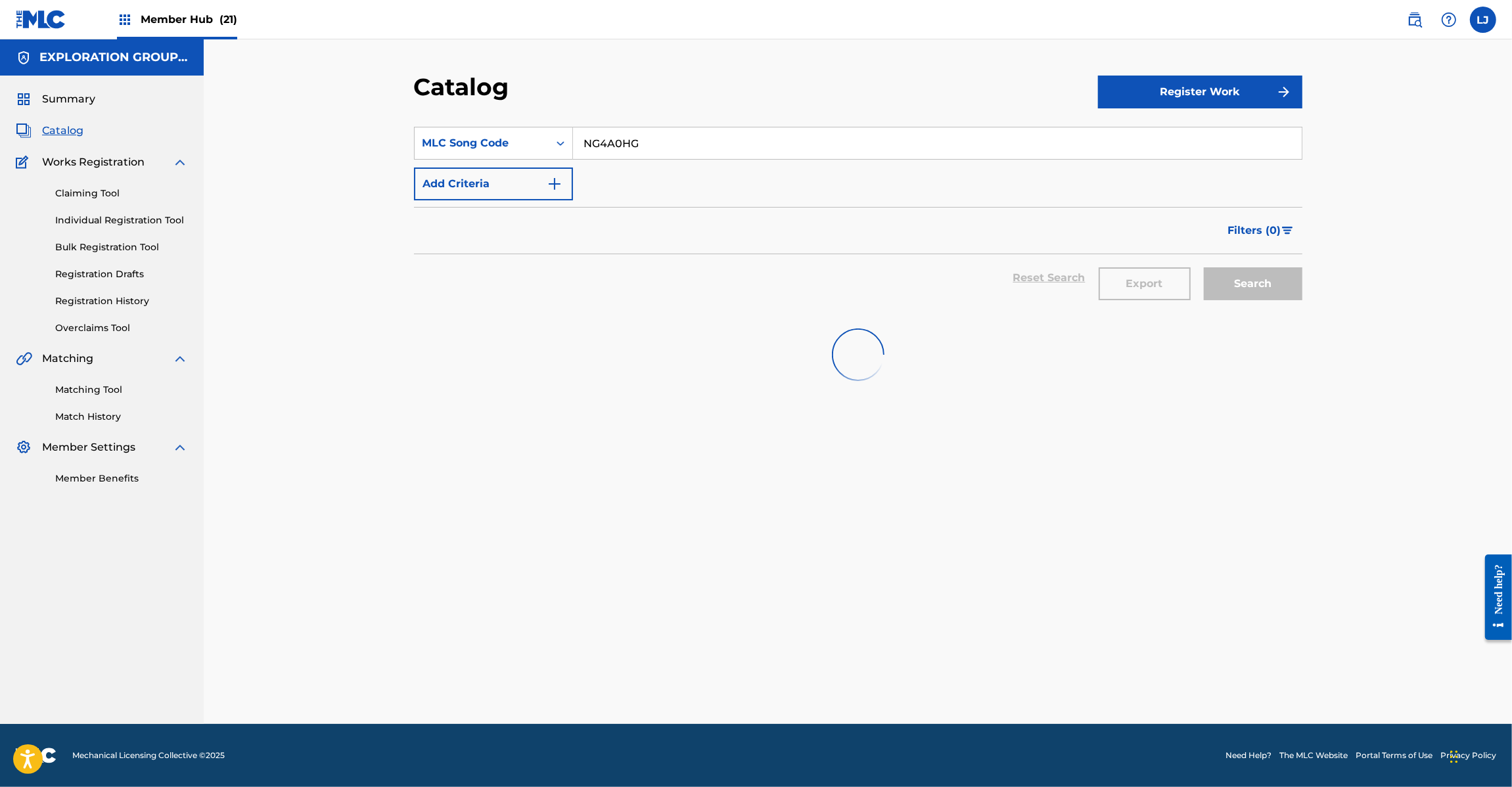
click at [616, 137] on input "NG4A0HG" at bounding box center [937, 143] width 728 height 32
paste input "Search Form"
type input "NG4A0H"
drag, startPoint x: 1203, startPoint y: 381, endPoint x: 1193, endPoint y: 370, distance: 14.9
click at [1200, 381] on div at bounding box center [858, 355] width 888 height 84
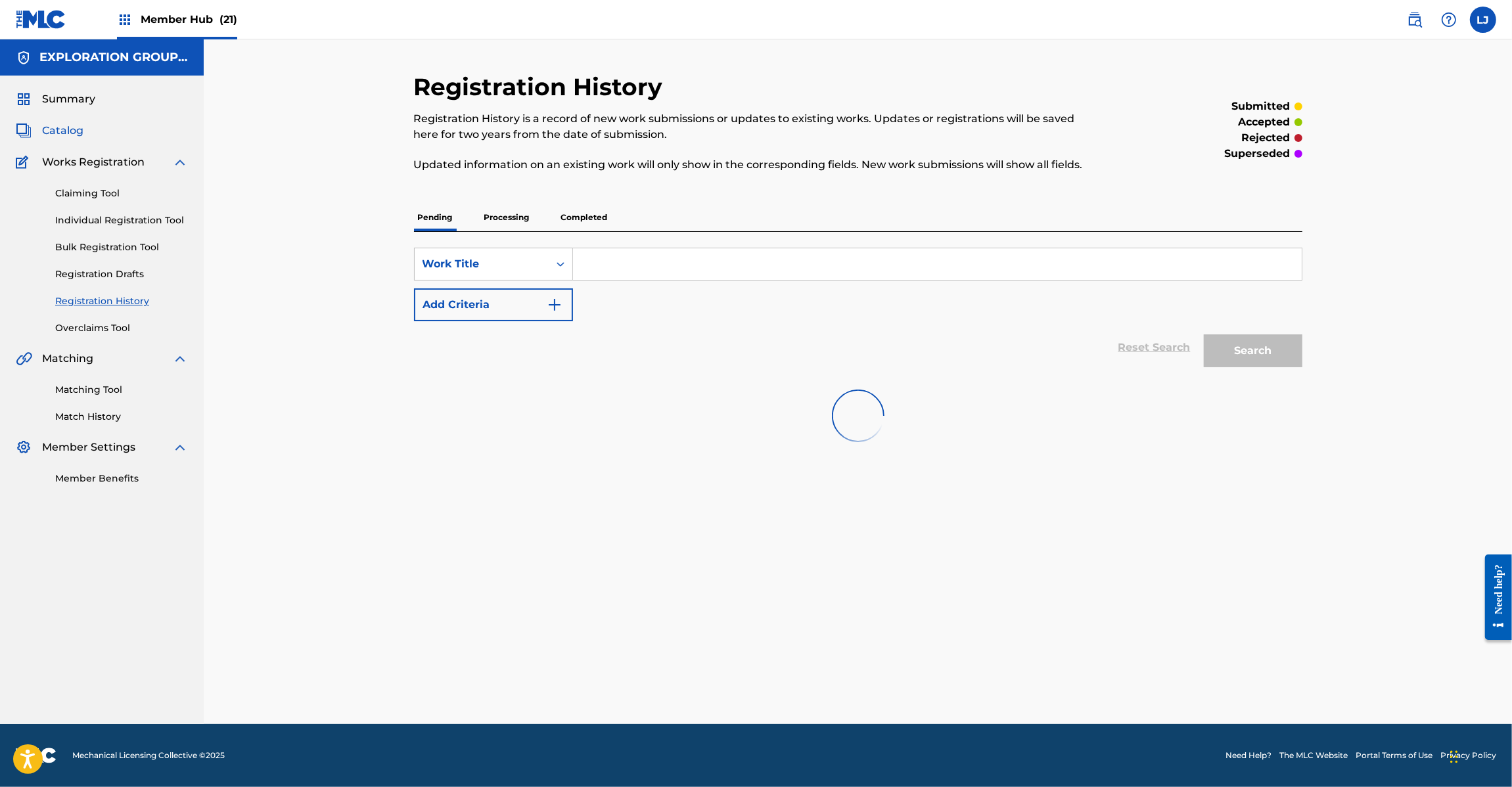
click at [70, 128] on span "Catalog" at bounding box center [63, 130] width 41 height 15
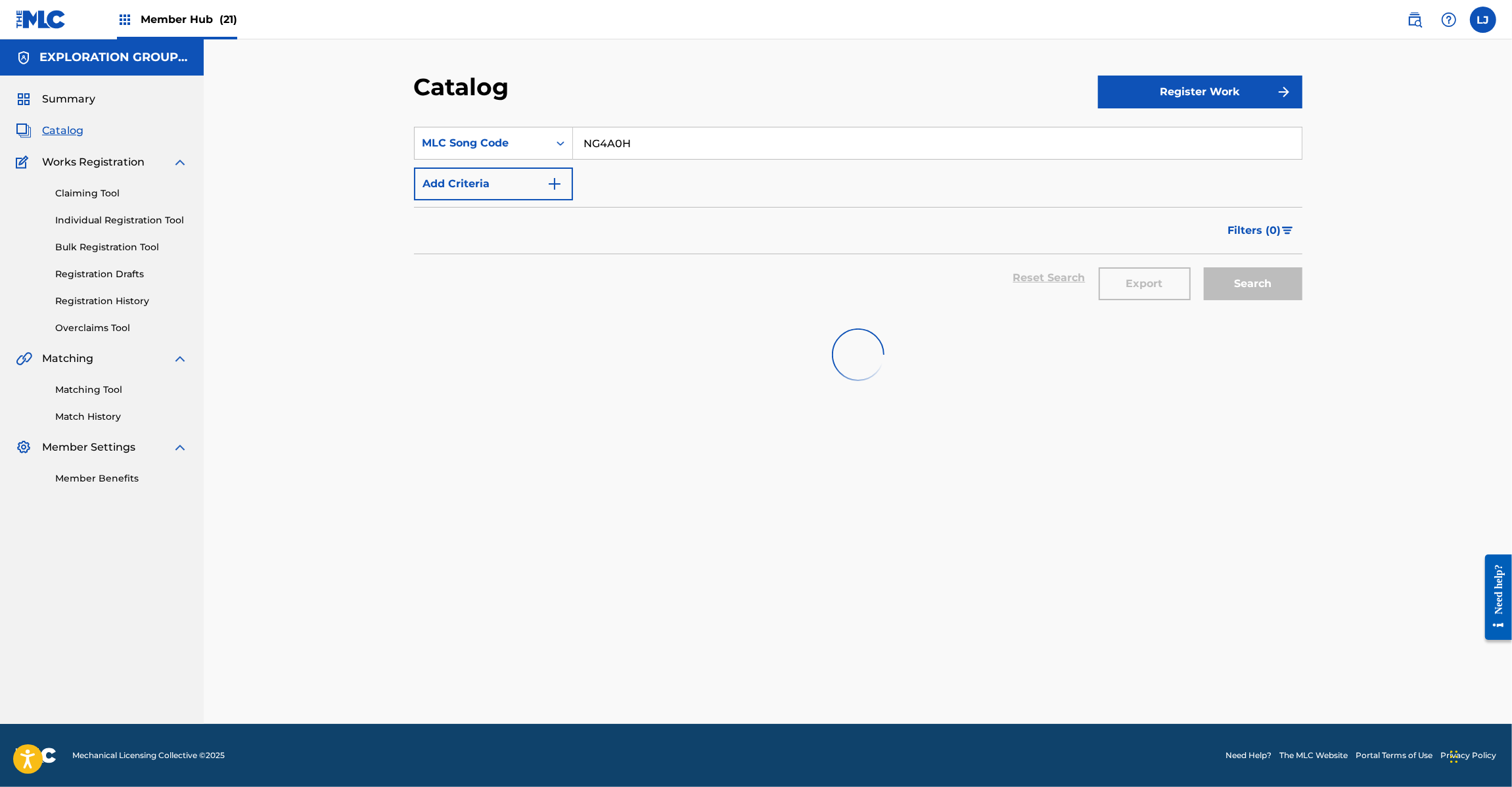
click at [626, 137] on input "NG4A0H" at bounding box center [937, 143] width 728 height 32
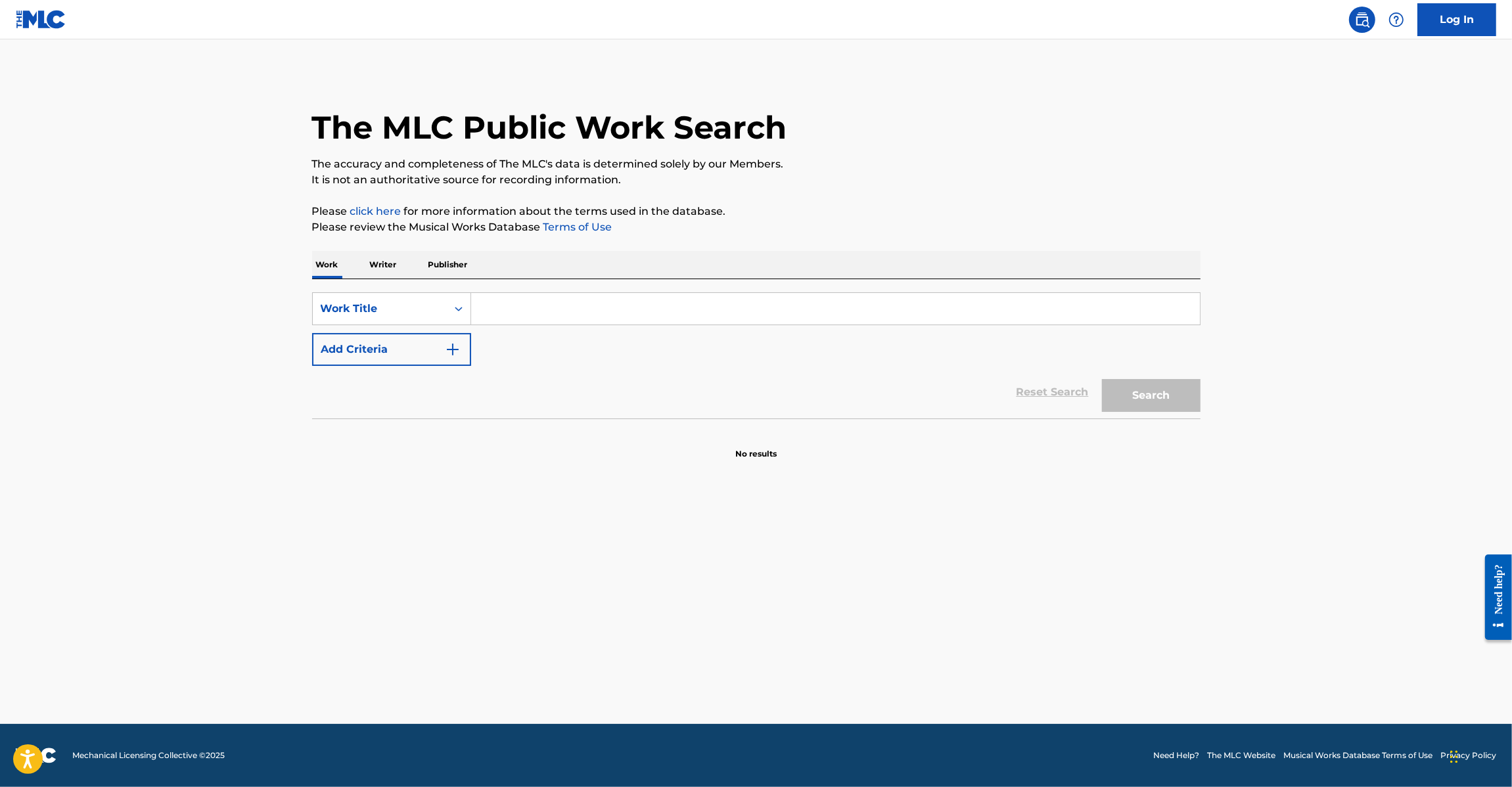
click at [21, 35] on link at bounding box center [41, 19] width 51 height 39
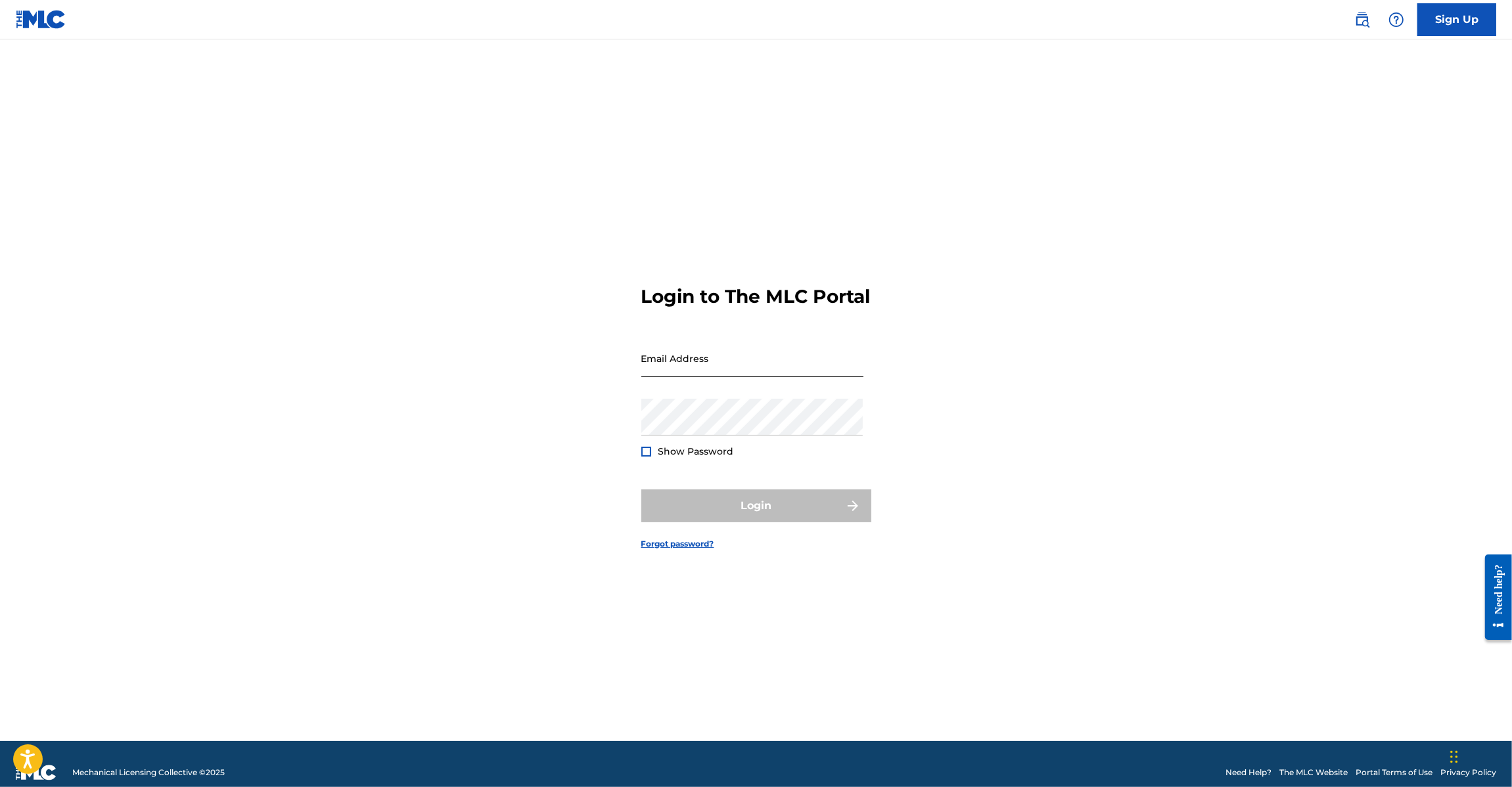
click at [667, 375] on input "Email Address" at bounding box center [753, 358] width 222 height 38
click at [651, 392] on div "Email Address LE" at bounding box center [753, 369] width 222 height 59
click at [655, 377] on input "LE" at bounding box center [753, 358] width 222 height 38
type input "L"
type input "[PERSON_NAME][EMAIL_ADDRESS][DOMAIN_NAME]"
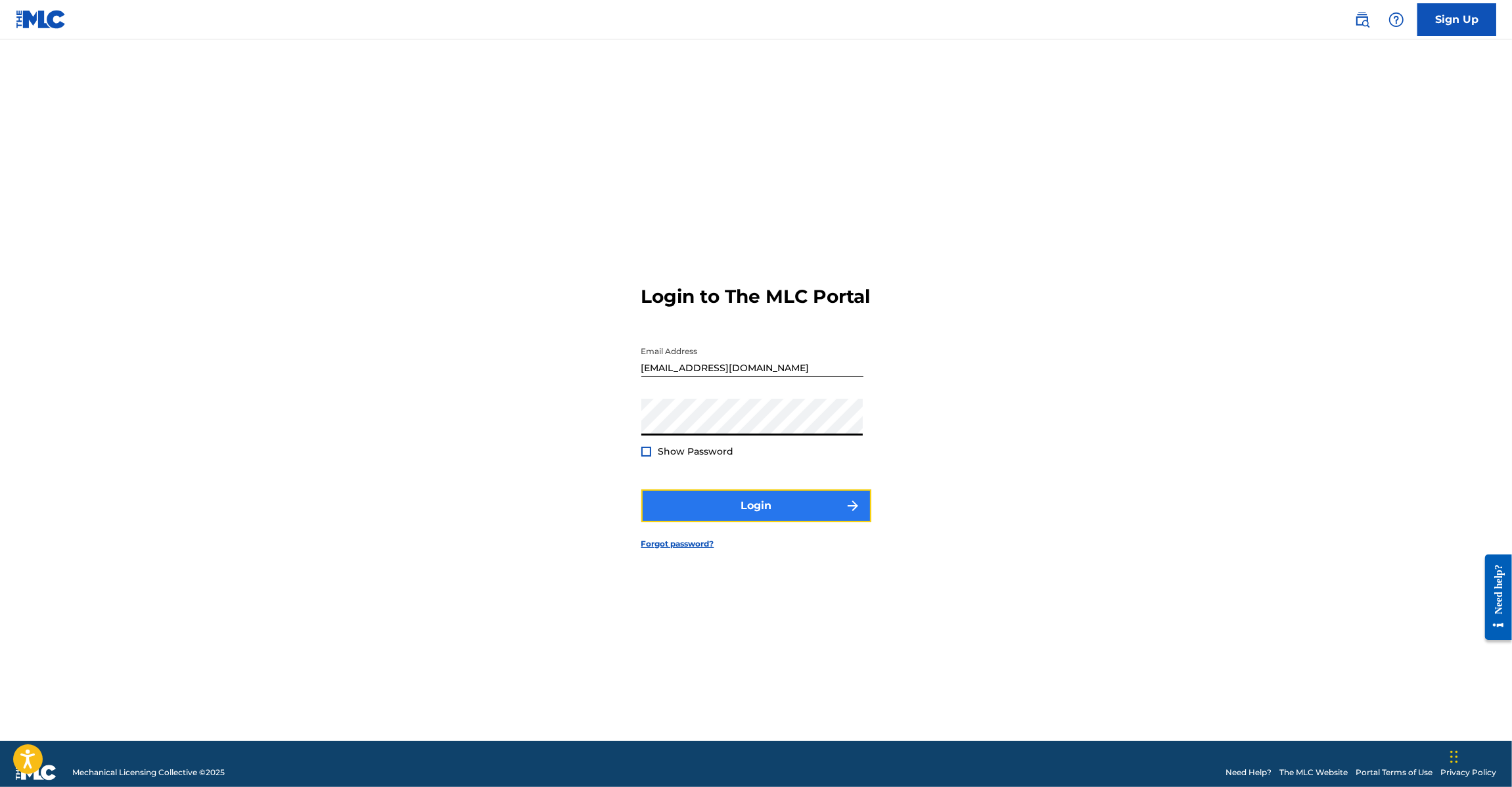
click at [694, 512] on button "Login" at bounding box center [756, 506] width 230 height 33
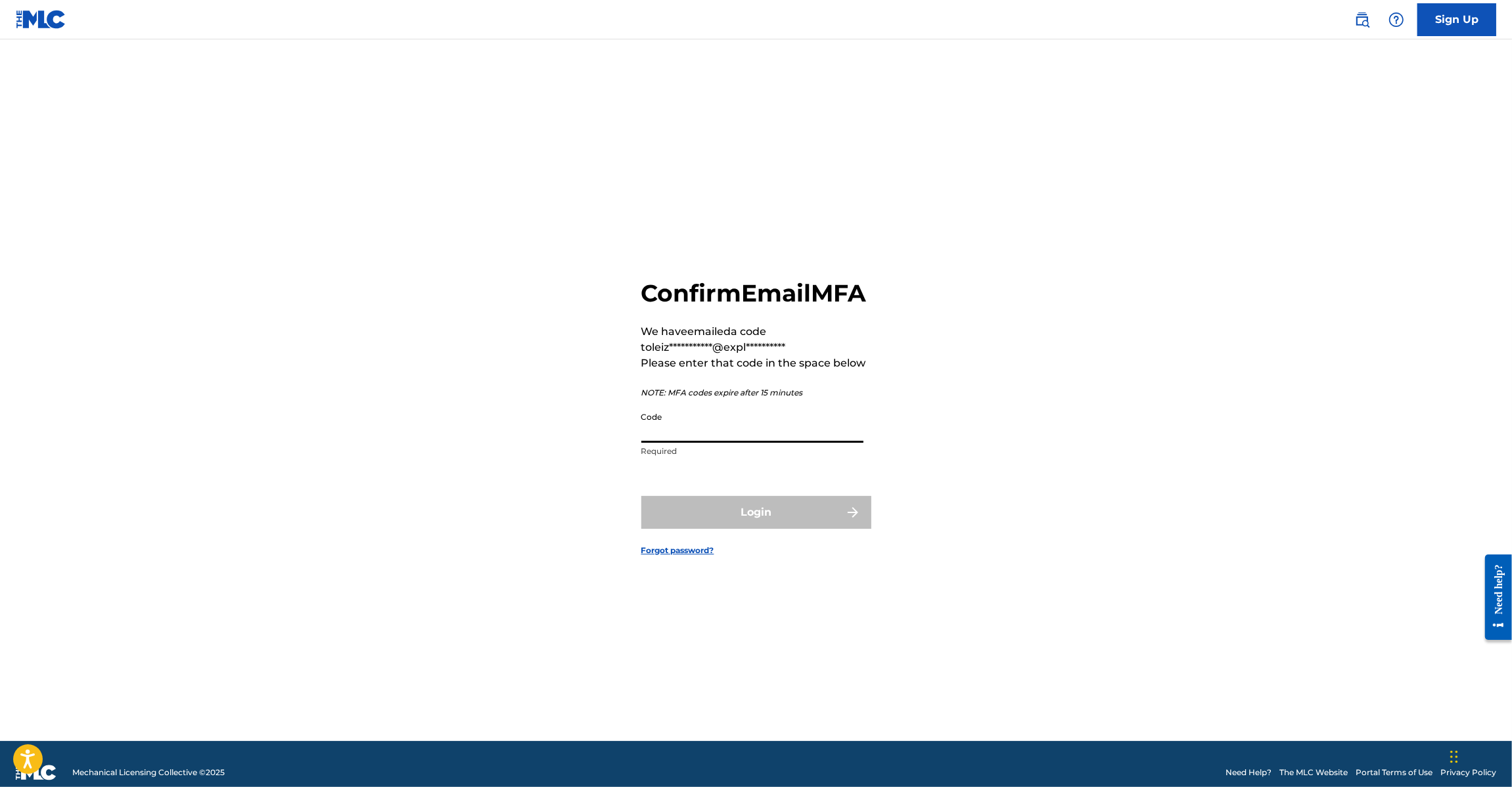
click at [652, 442] on input "Code" at bounding box center [753, 423] width 222 height 38
click at [703, 437] on input "Code" at bounding box center [753, 423] width 222 height 38
paste input "918775"
type input "918775"
click at [683, 520] on button "Login" at bounding box center [756, 512] width 230 height 33
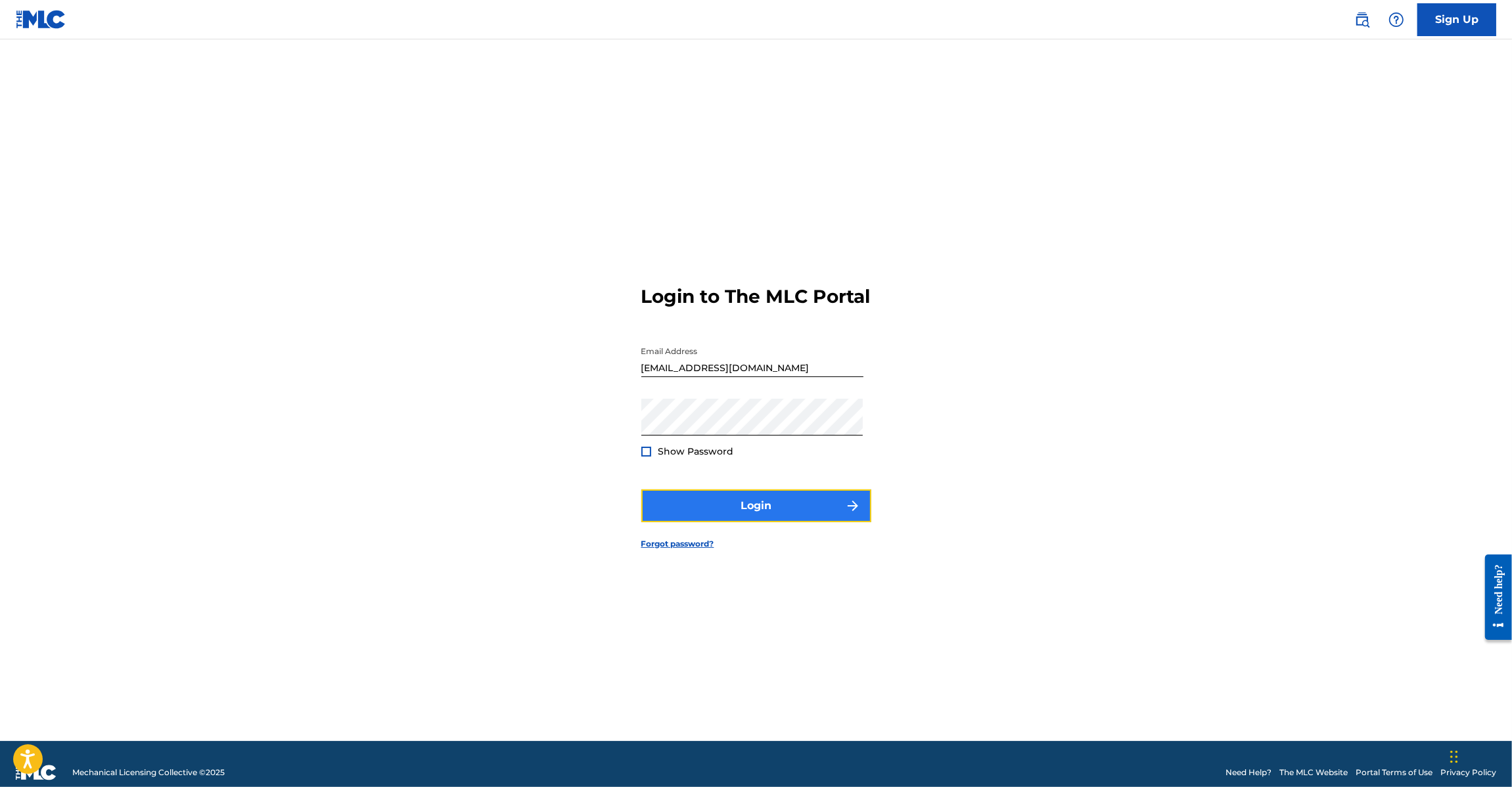
click at [685, 506] on button "Login" at bounding box center [756, 506] width 230 height 33
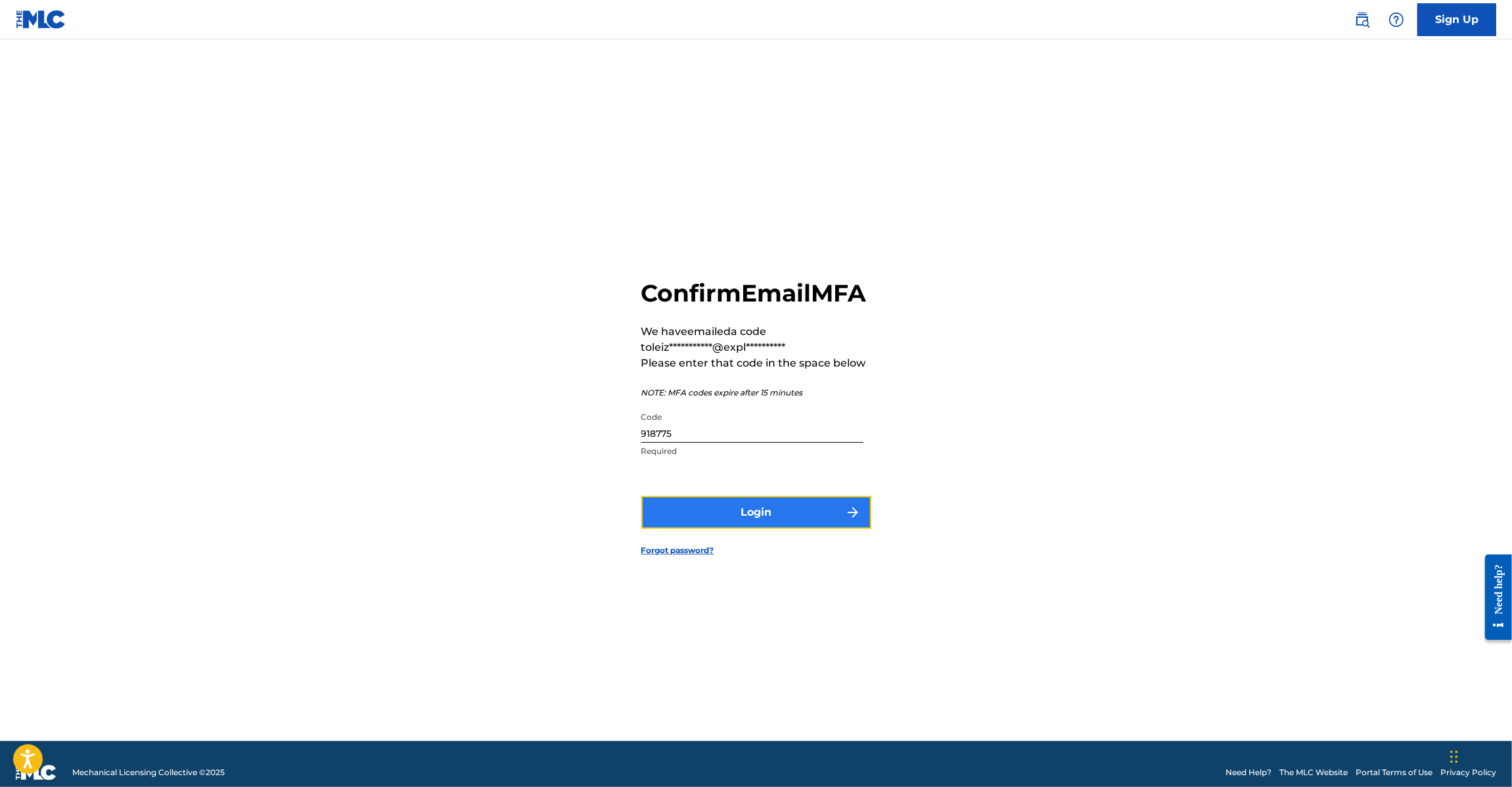
click at [649, 529] on button "Login" at bounding box center [756, 512] width 230 height 33
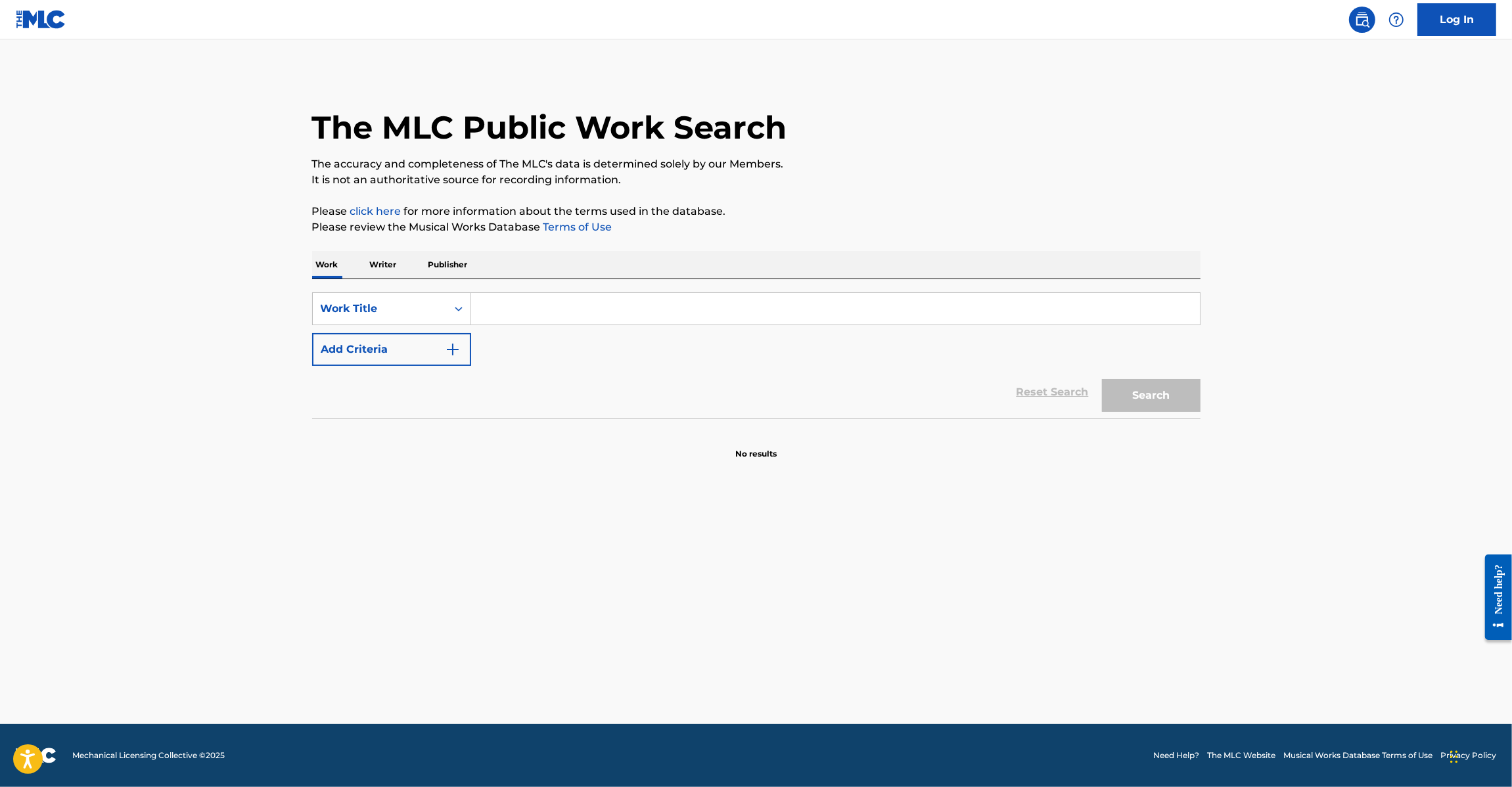
click at [25, 15] on img at bounding box center [41, 19] width 51 height 19
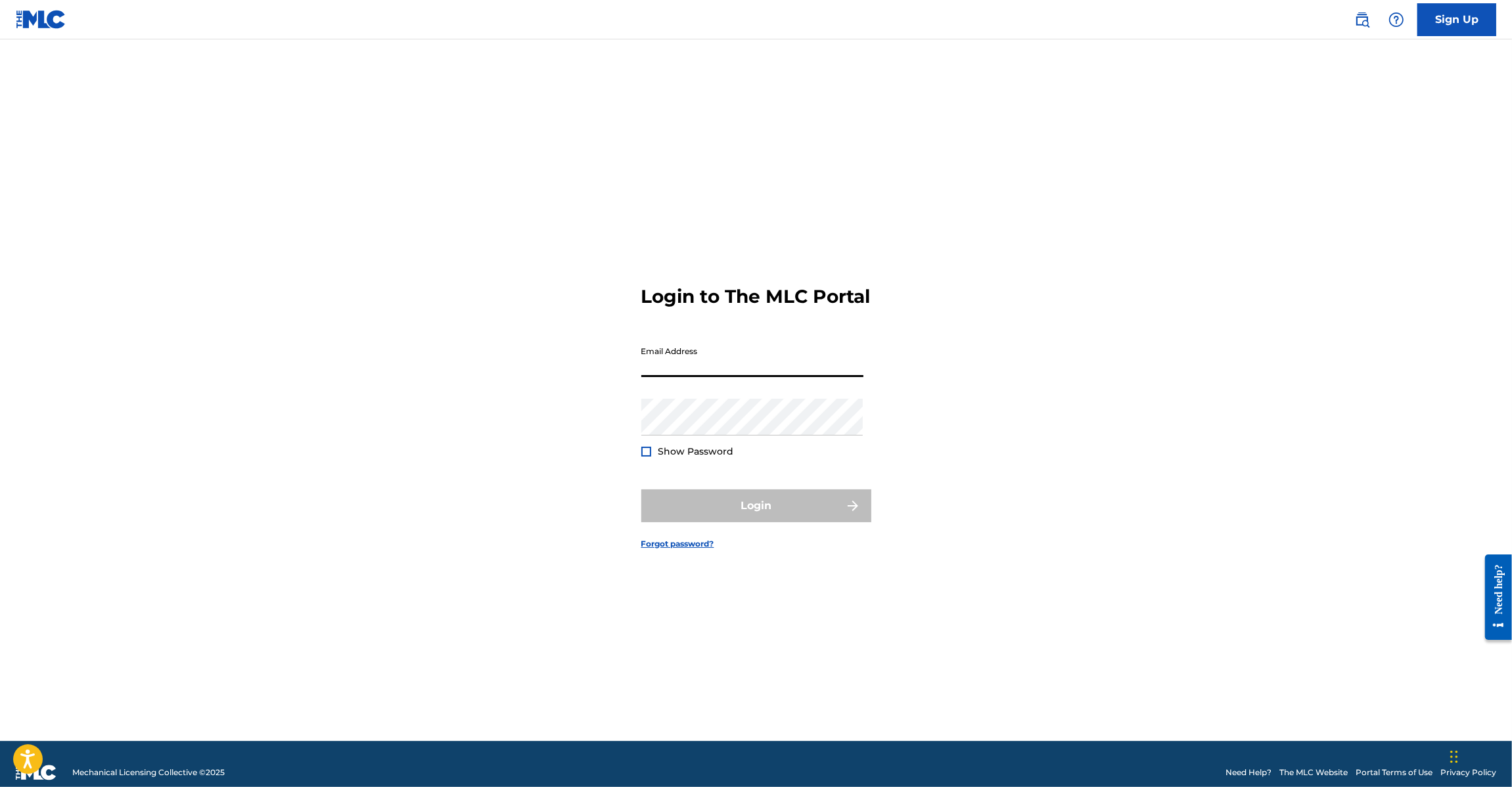
click at [670, 375] on input "Email Address" at bounding box center [753, 358] width 222 height 38
click at [741, 375] on input "leizel.juralbal@explortaion.io" at bounding box center [753, 358] width 222 height 38
drag, startPoint x: 748, startPoint y: 375, endPoint x: 754, endPoint y: 373, distance: 6.3
click at [748, 374] on input "leizel.juralbal@exploraation.io" at bounding box center [753, 358] width 222 height 38
type input "[PERSON_NAME][EMAIL_ADDRESS][DOMAIN_NAME]"
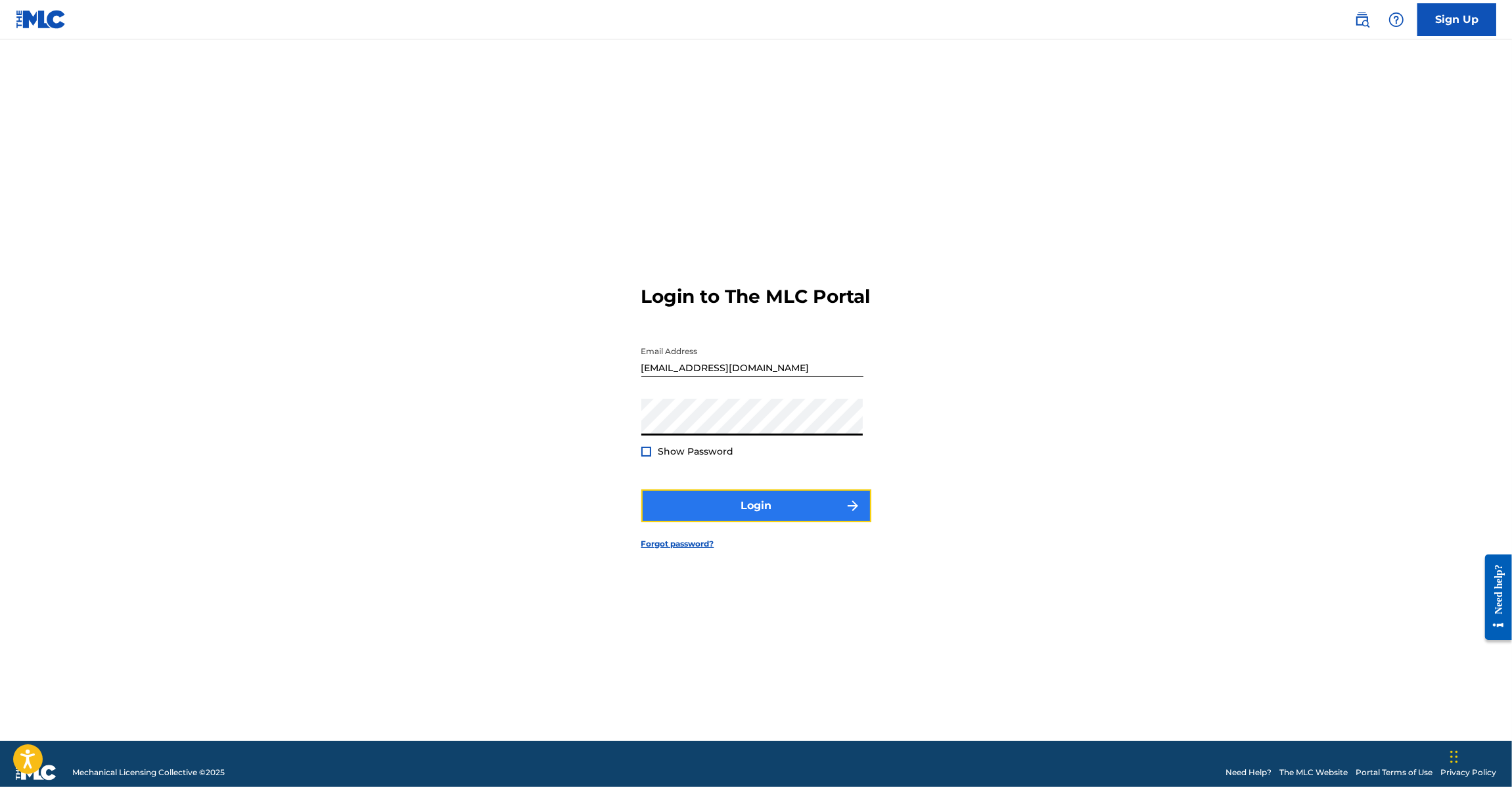
click at [697, 515] on button "Login" at bounding box center [756, 506] width 230 height 33
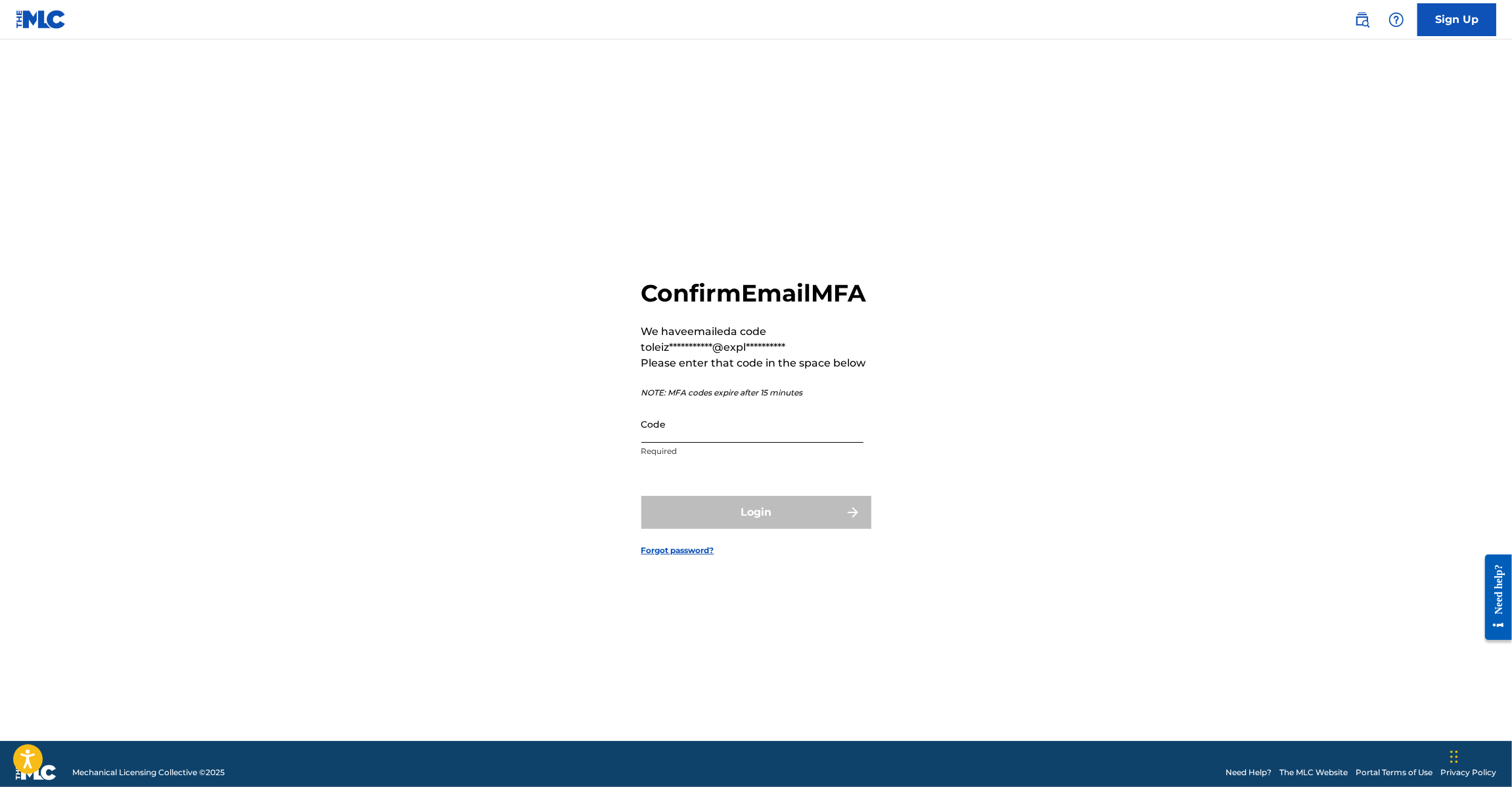
click at [672, 437] on input "Code" at bounding box center [753, 423] width 222 height 38
click at [722, 440] on input "Code" at bounding box center [753, 423] width 222 height 38
click at [722, 430] on input "Code" at bounding box center [753, 423] width 222 height 38
paste input "562381"
type input "562381"
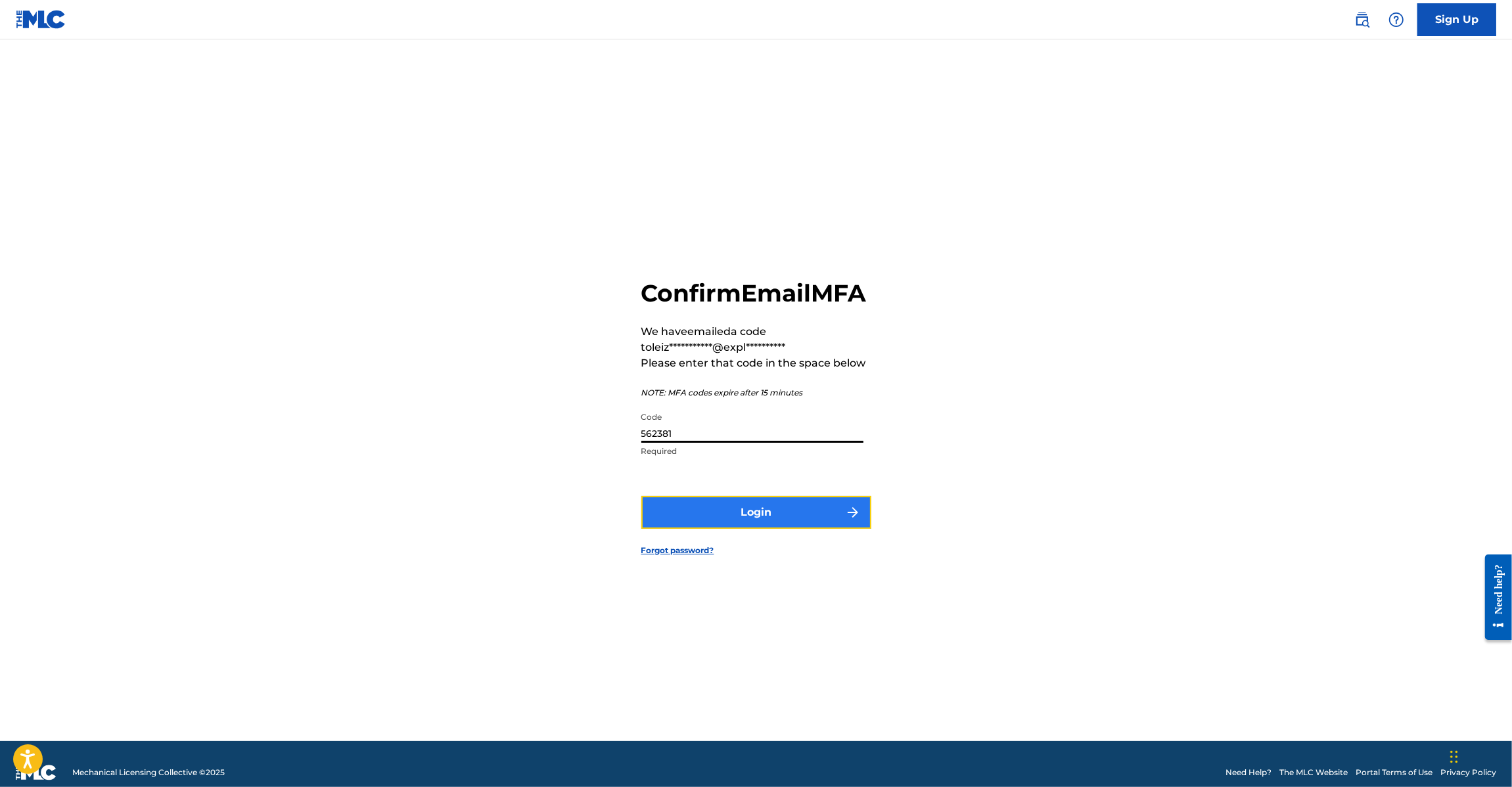
click at [728, 529] on button "Login" at bounding box center [756, 512] width 230 height 33
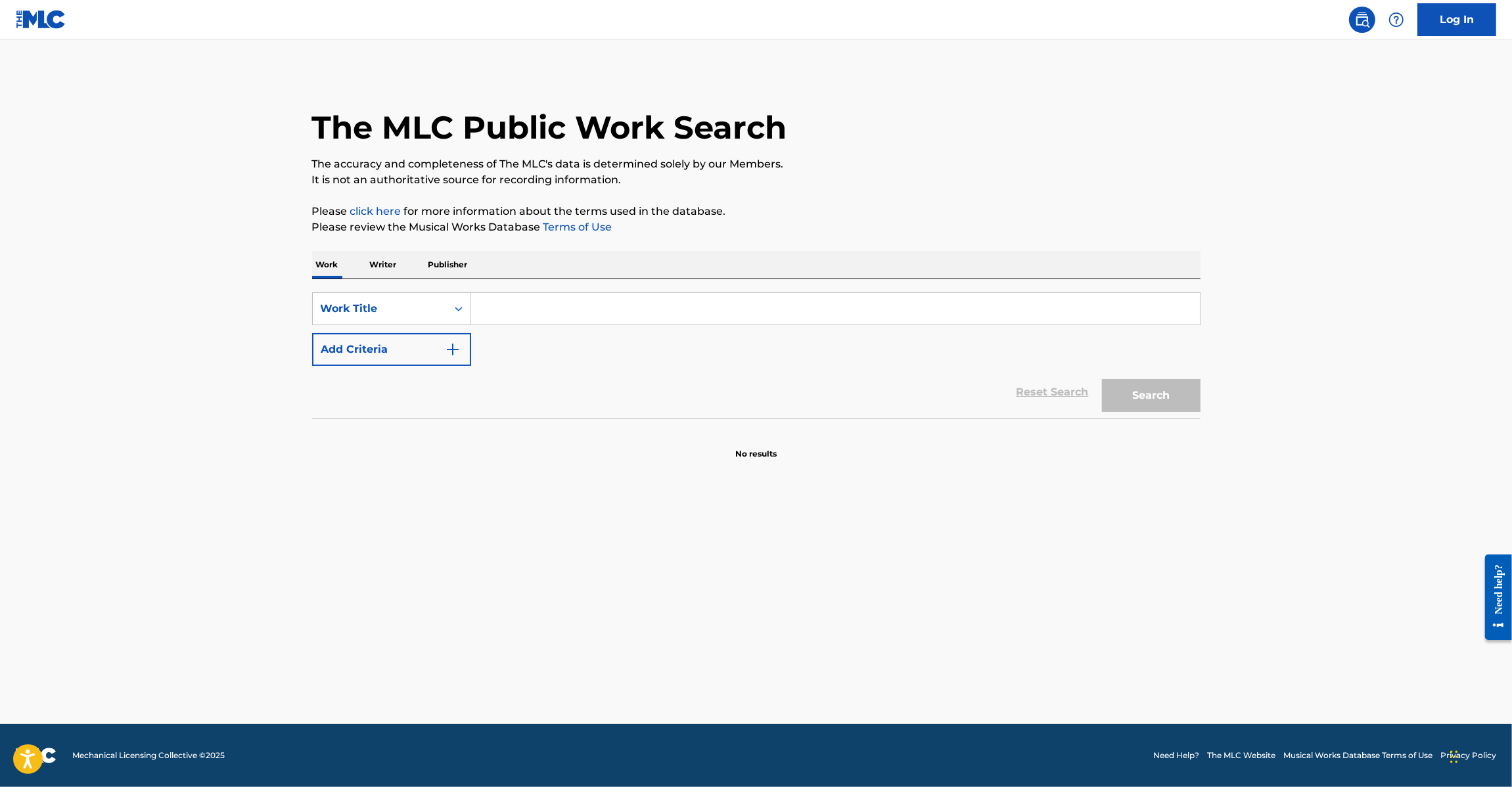
click at [40, 27] on img at bounding box center [41, 19] width 51 height 19
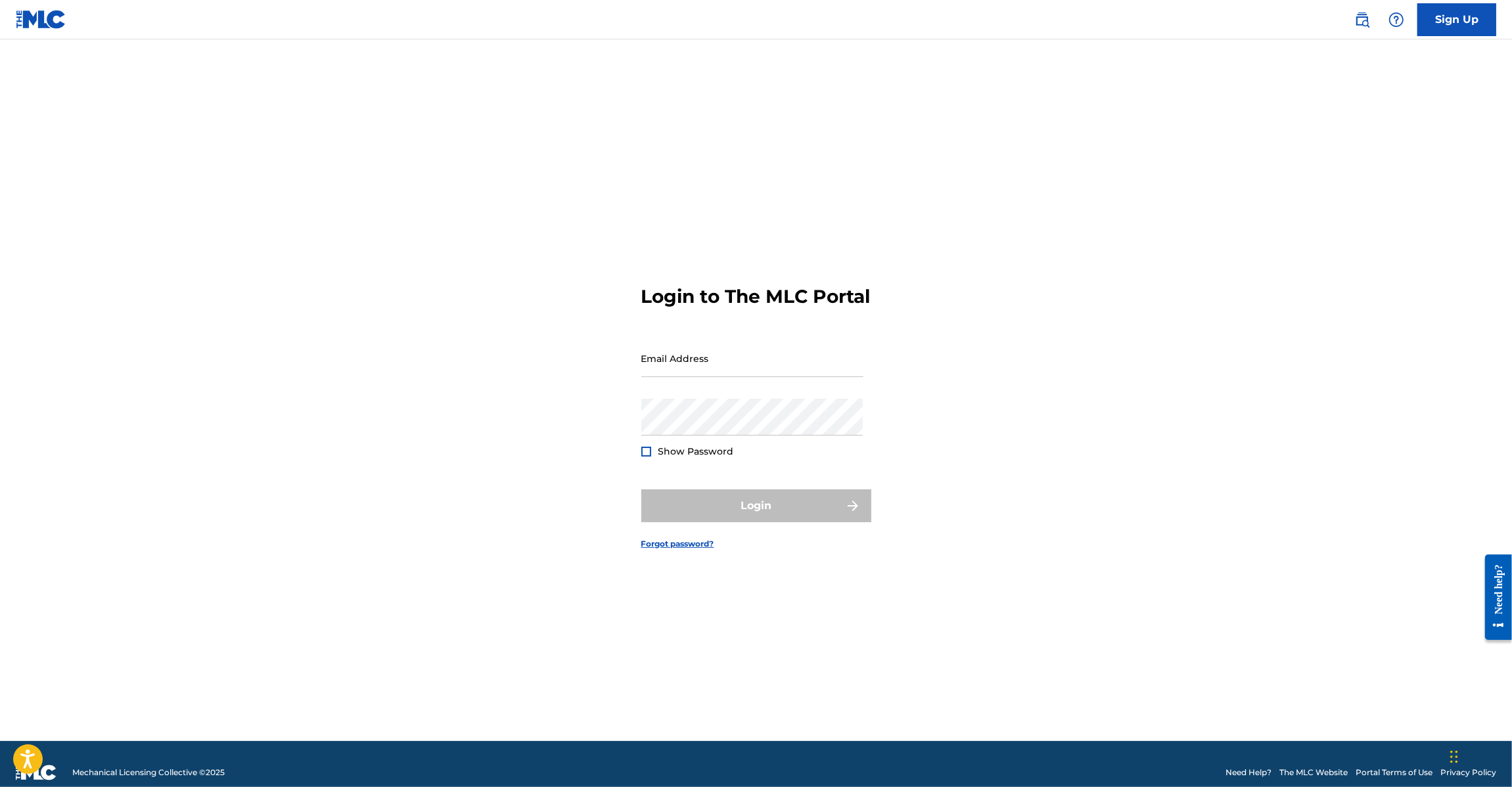
click at [723, 392] on div "Email Address" at bounding box center [753, 369] width 222 height 59
click at [721, 377] on input "Email Address" at bounding box center [753, 358] width 222 height 38
type input "[PERSON_NAME][EMAIL_ADDRESS][DOMAIN_NAME]"
click at [740, 506] on button "Login" at bounding box center [756, 506] width 230 height 33
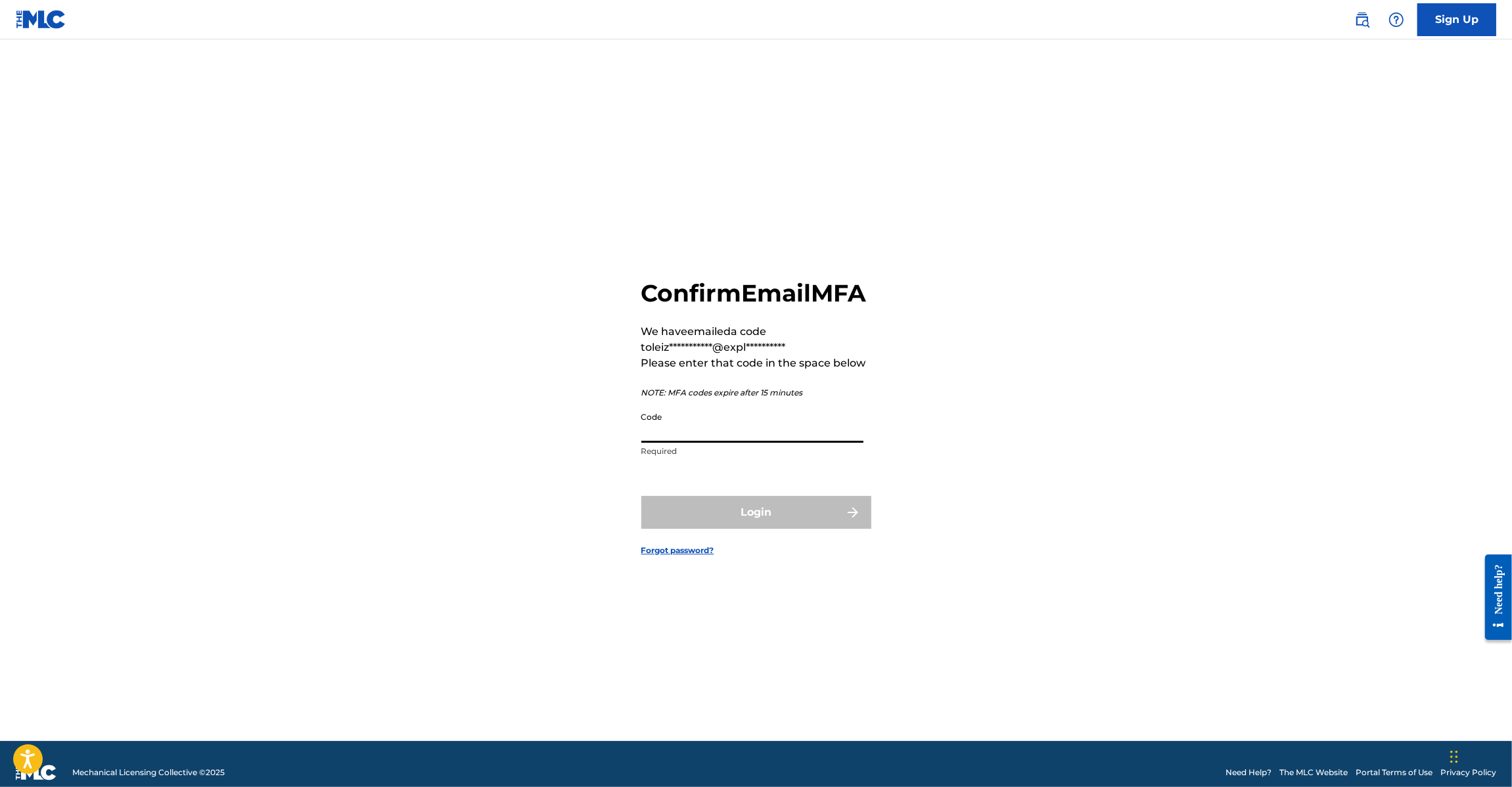
click at [770, 442] on input "Code" at bounding box center [753, 423] width 222 height 38
click at [681, 442] on input "Code" at bounding box center [753, 423] width 222 height 38
paste input "061465"
type input "061465"
click at [728, 515] on button "Login" at bounding box center [756, 512] width 230 height 33
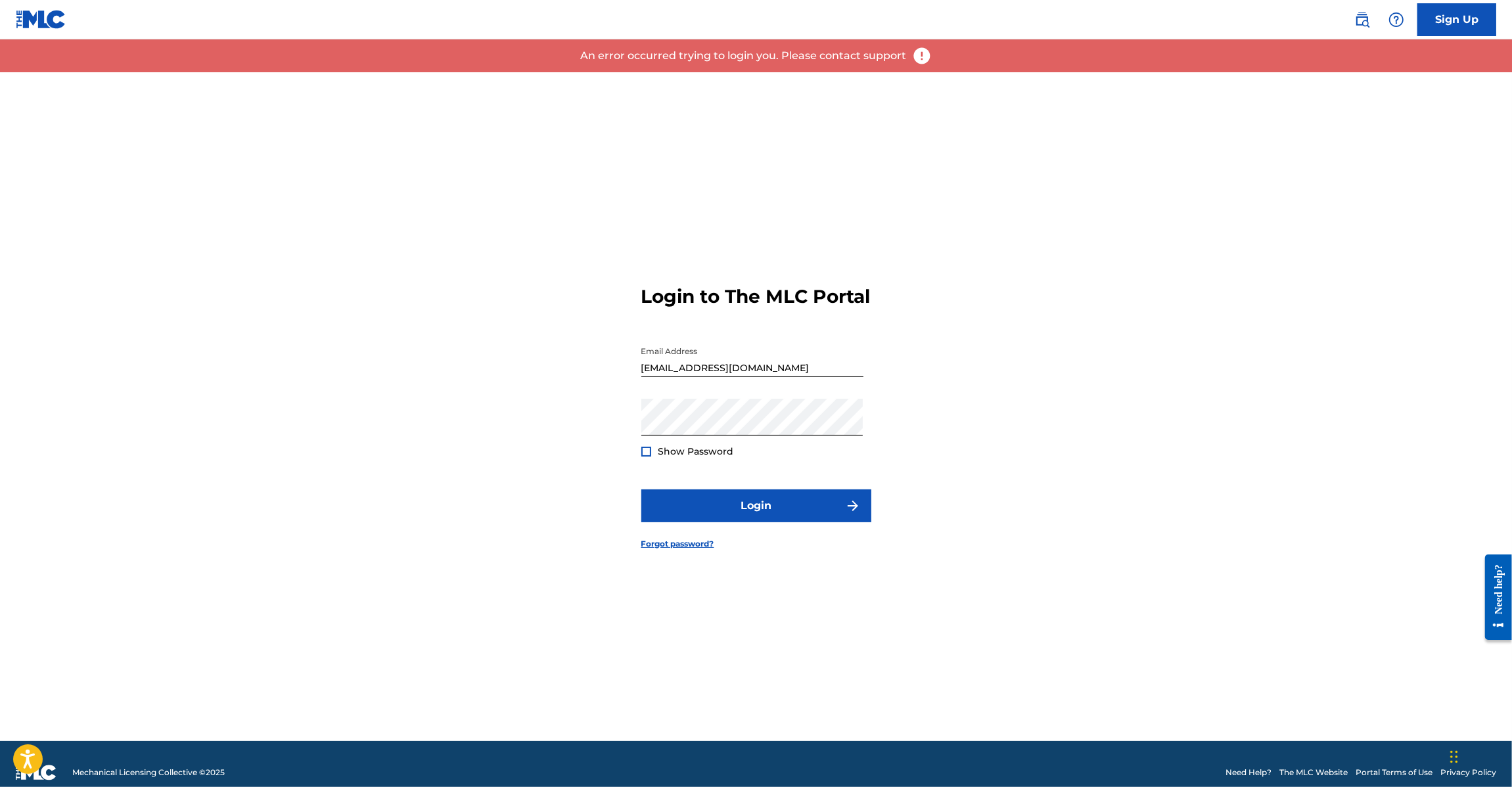
click at [31, 31] on link at bounding box center [41, 19] width 51 height 39
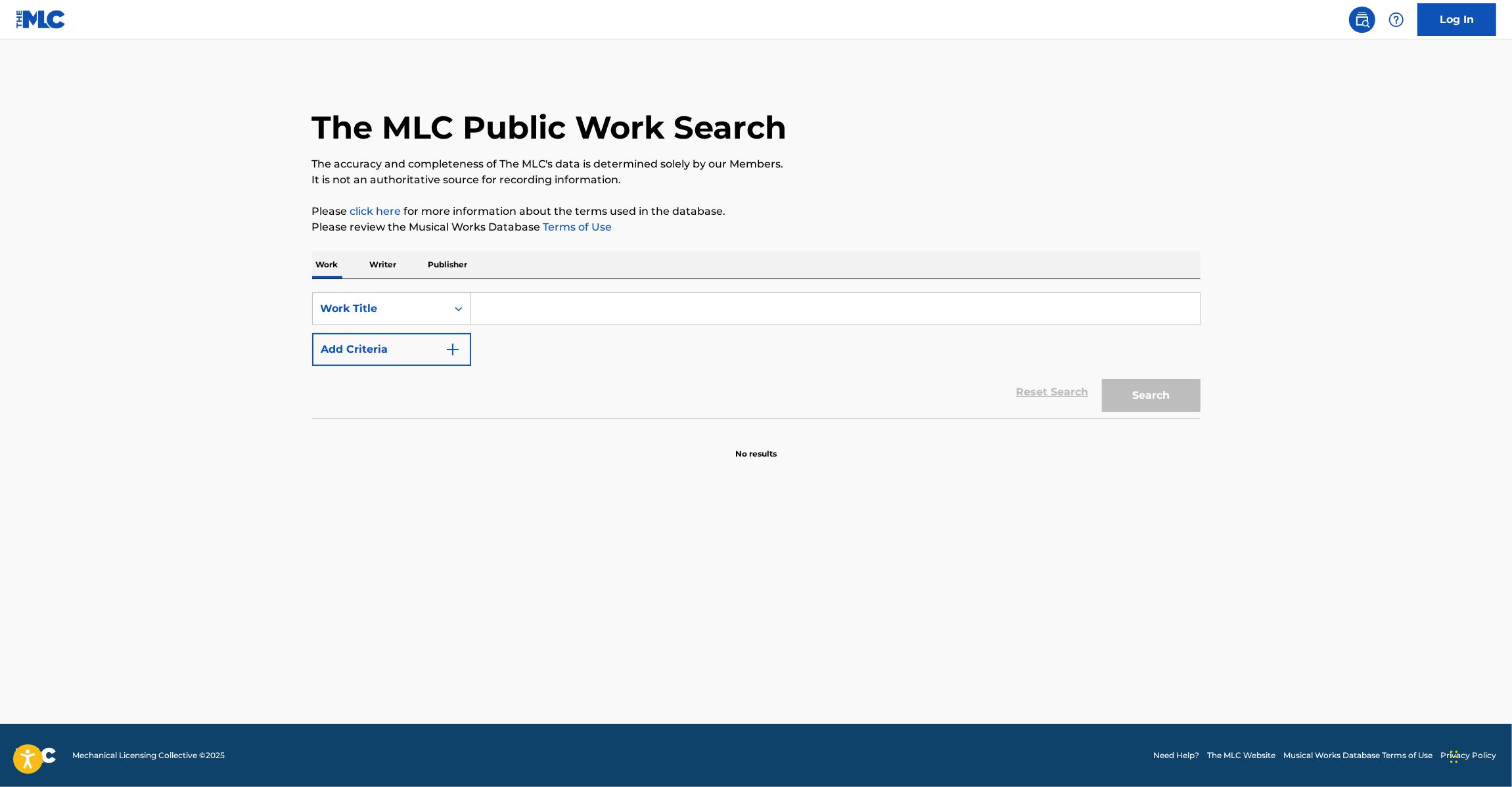
click at [502, 307] on input "Search Form" at bounding box center [835, 308] width 728 height 32
click at [398, 307] on div "Work Title" at bounding box center [379, 308] width 119 height 15
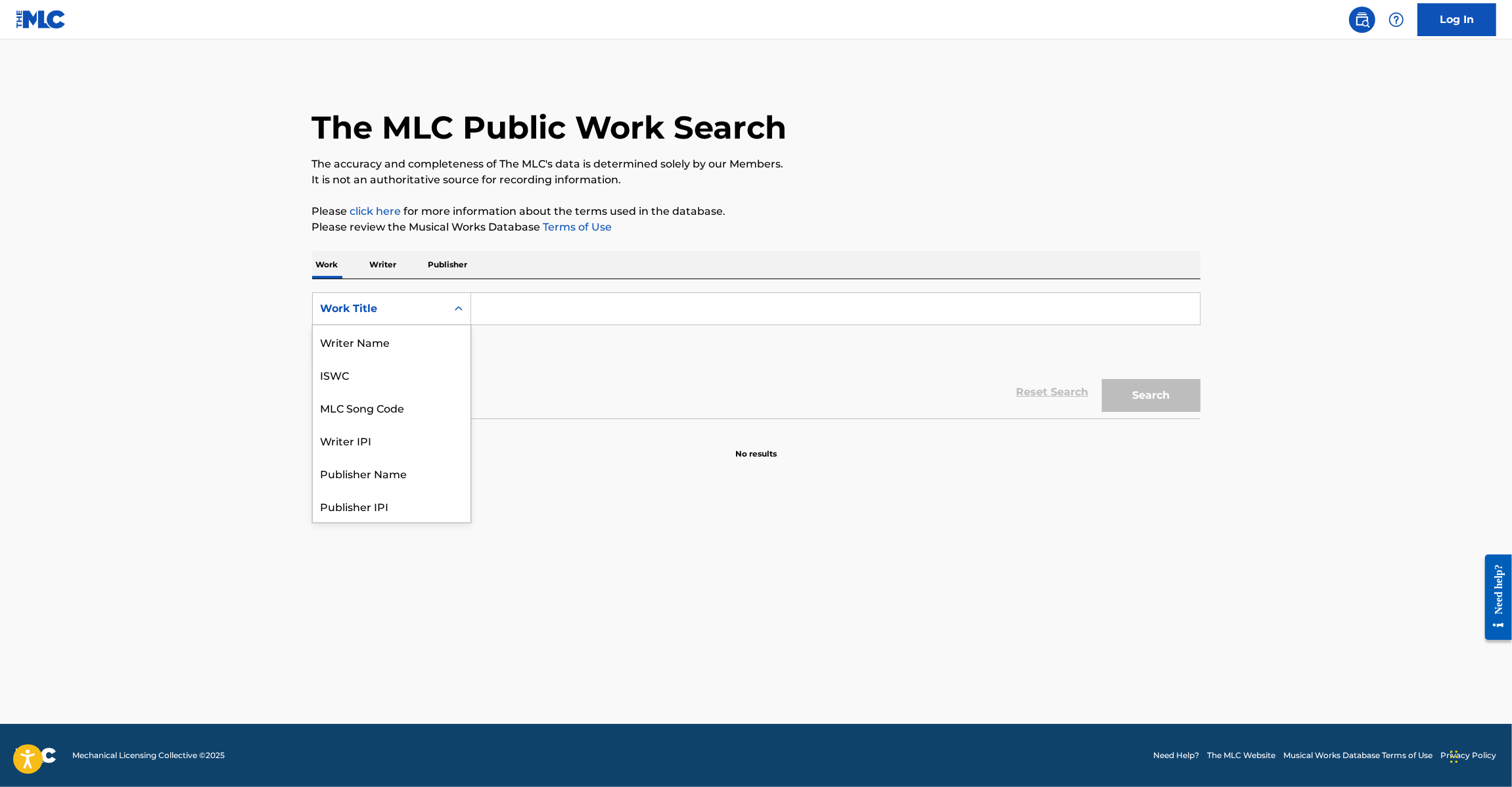
scroll to position [66, 0]
drag, startPoint x: 396, startPoint y: 350, endPoint x: 481, endPoint y: 332, distance: 86.9
click at [396, 349] on div "MLC Song Code" at bounding box center [392, 342] width 158 height 33
click at [550, 307] on input "Search Form" at bounding box center [835, 308] width 728 height 32
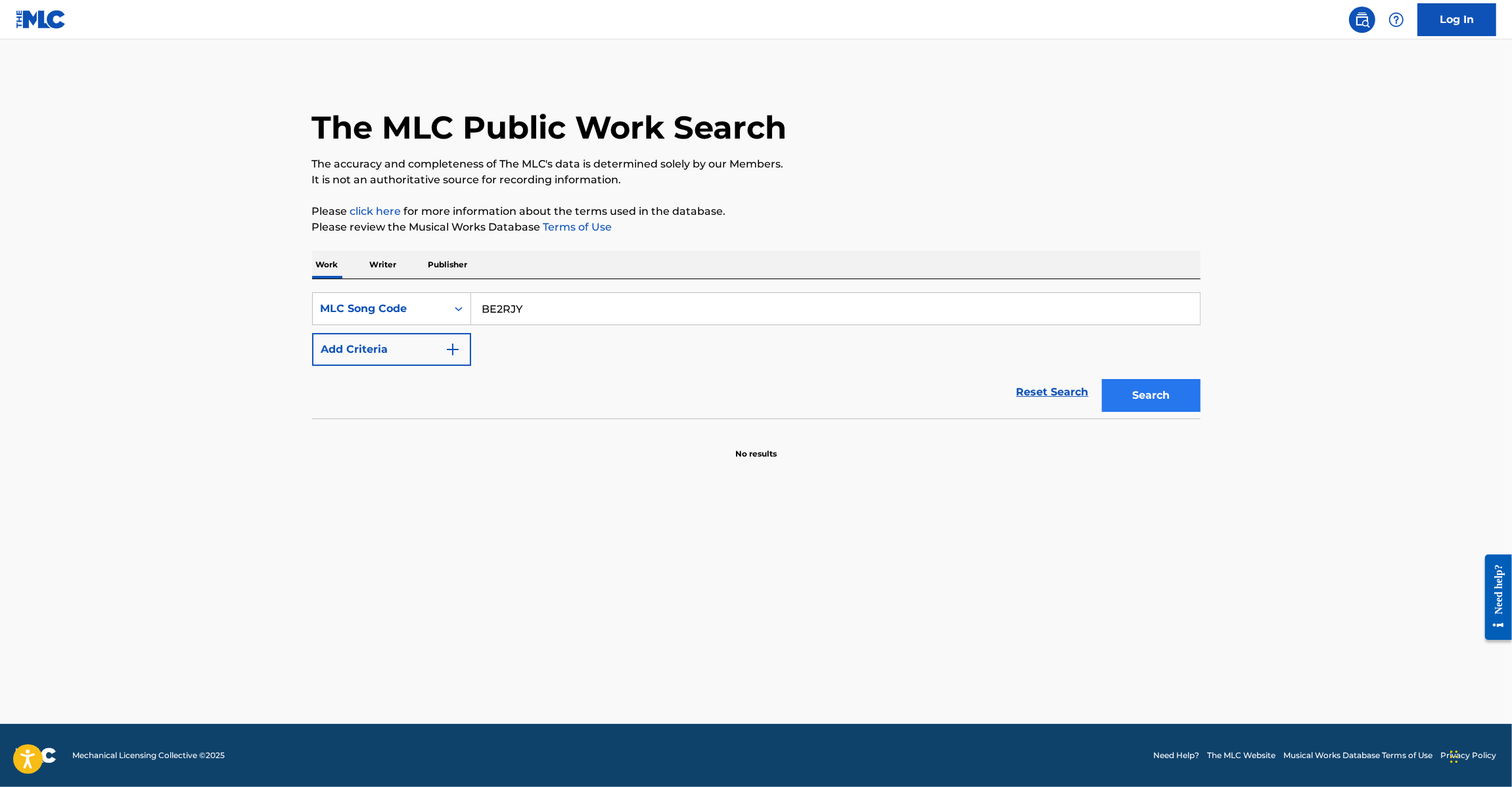
type input "BE2RJY"
click at [1135, 396] on button "Search" at bounding box center [1151, 395] width 99 height 33
click at [356, 570] on main "The MLC Public Work Search The accuracy and completeness of The MLC's data is d…" at bounding box center [756, 382] width 1512 height 685
click at [1122, 398] on button "Search" at bounding box center [1151, 395] width 99 height 33
